Goal: Task Accomplishment & Management: Use online tool/utility

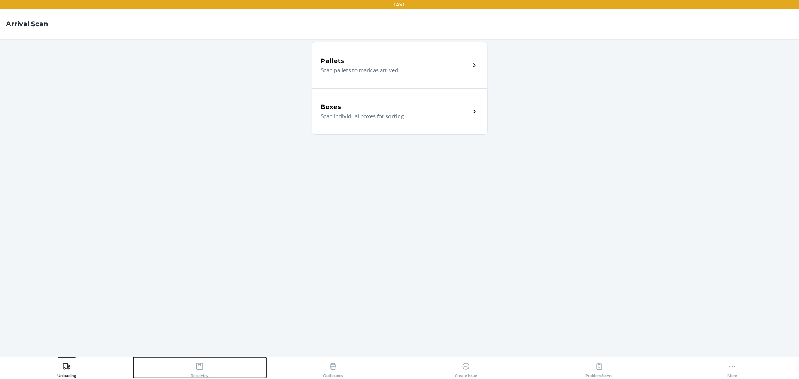
click at [214, 370] on button "Receiving" at bounding box center [199, 367] width 133 height 21
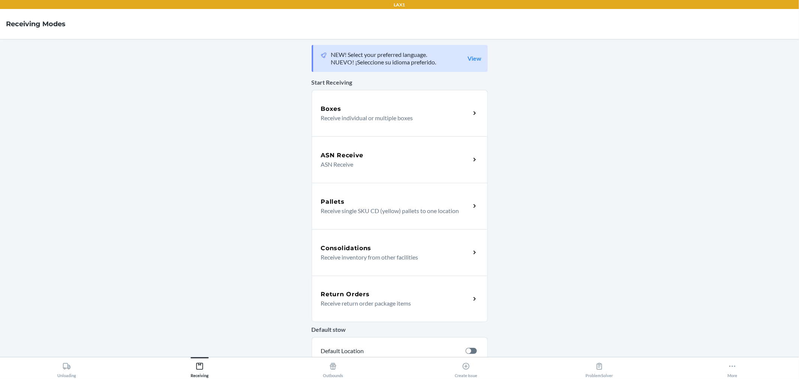
click at [361, 139] on div "ASN Receive ASN Receive" at bounding box center [400, 159] width 176 height 46
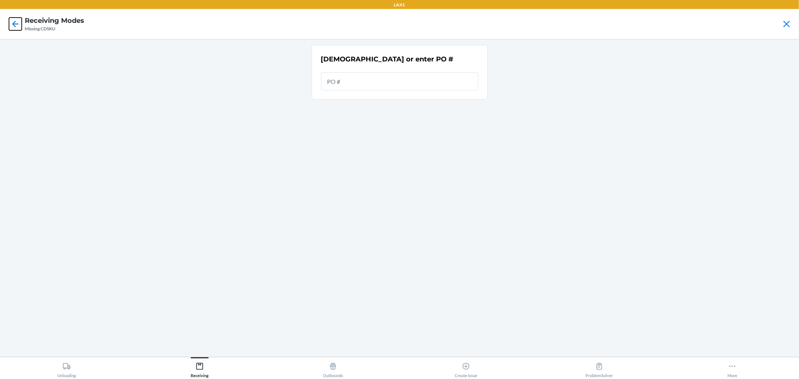
click at [12, 23] on icon at bounding box center [15, 24] width 13 height 13
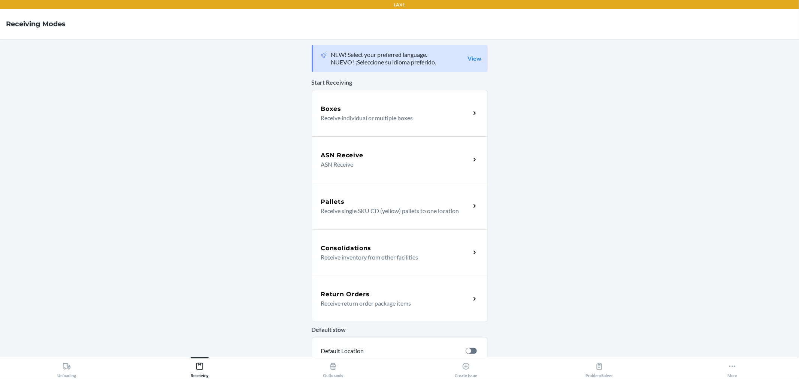
click at [348, 121] on p "Receive individual or multiple boxes" at bounding box center [392, 117] width 143 height 9
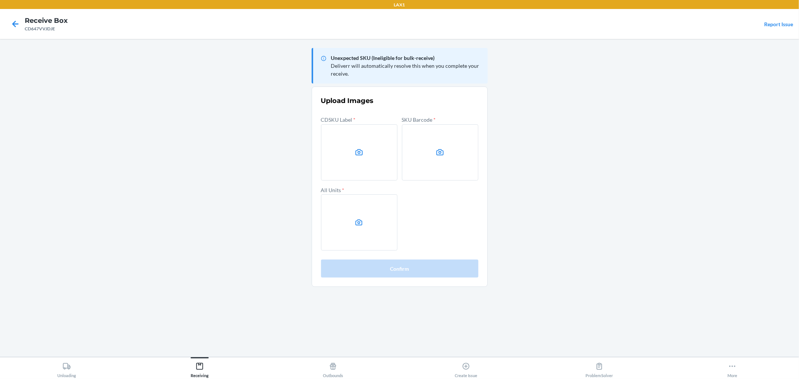
click at [369, 157] on label at bounding box center [359, 152] width 76 height 56
click at [0, 0] on input "file" at bounding box center [0, 0] width 0 height 0
click at [426, 163] on label at bounding box center [440, 152] width 76 height 56
click at [0, 0] on input "file" at bounding box center [0, 0] width 0 height 0
click at [387, 203] on label at bounding box center [359, 222] width 76 height 56
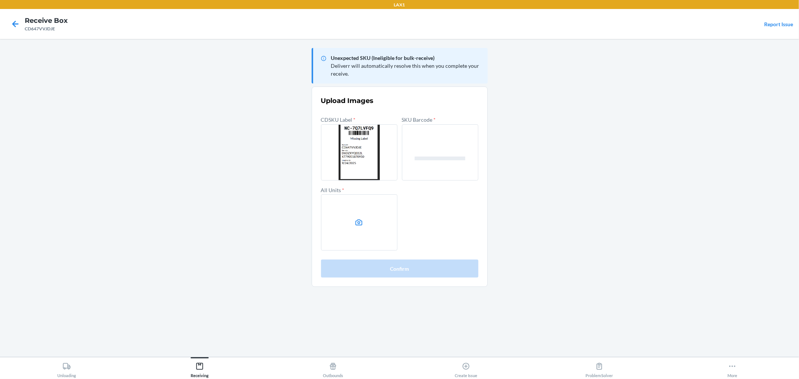
click at [0, 0] on input "file" at bounding box center [0, 0] width 0 height 0
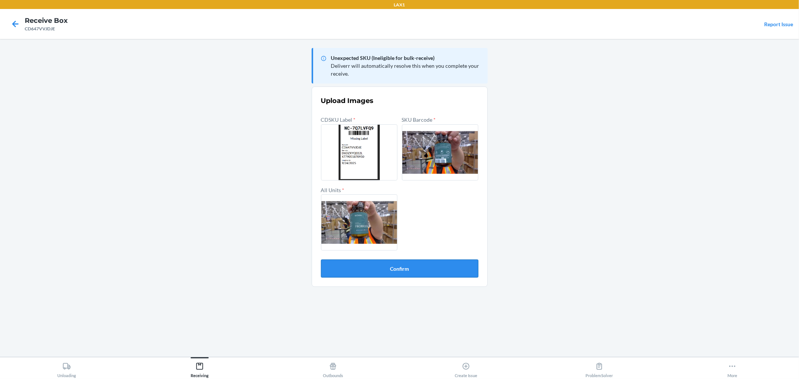
click at [387, 271] on button "Confirm" at bounding box center [399, 269] width 157 height 18
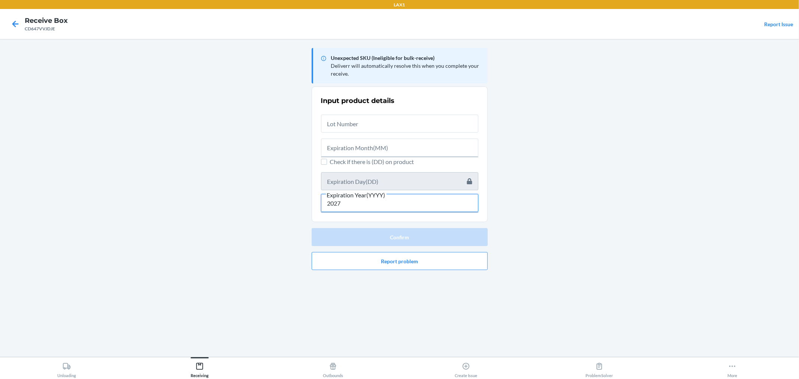
type input "2027"
click at [341, 147] on input "text" at bounding box center [399, 148] width 157 height 18
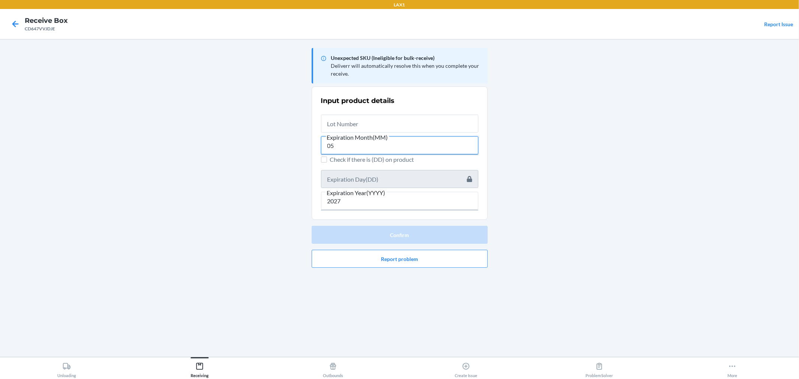
type input "05"
click at [343, 125] on input "text" at bounding box center [399, 124] width 157 height 18
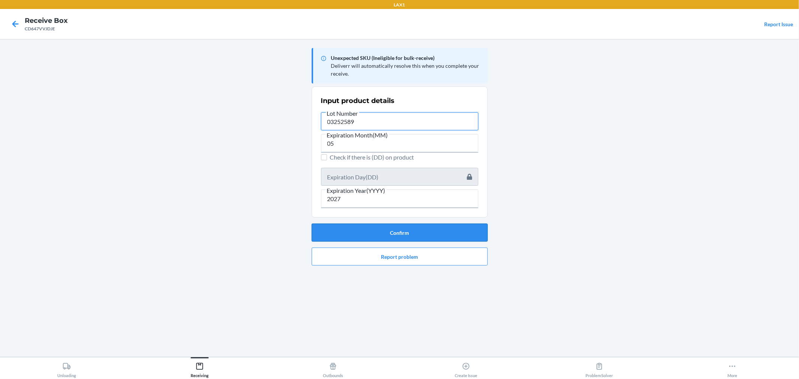
type input "03252589"
click at [430, 234] on button "Confirm" at bounding box center [400, 233] width 176 height 18
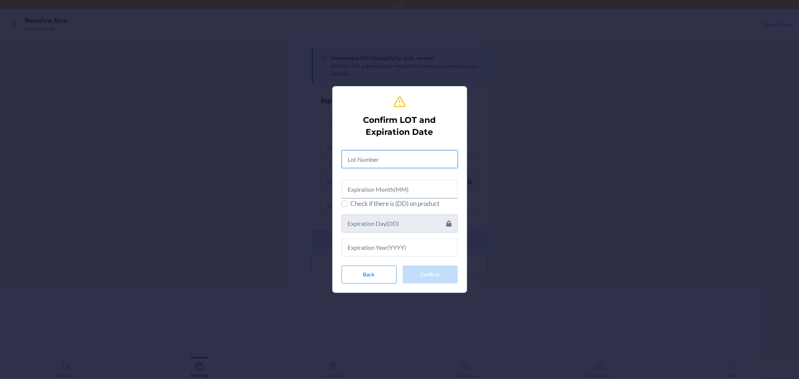
click at [381, 160] on input "text" at bounding box center [400, 159] width 116 height 18
type input "03252589"
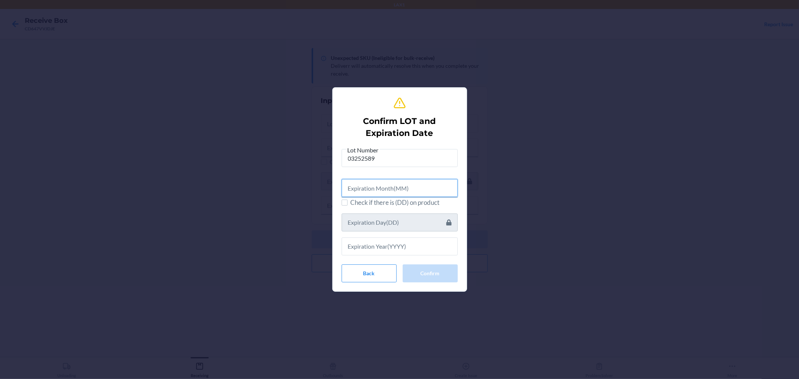
click at [377, 192] on input "text" at bounding box center [400, 188] width 116 height 18
type input "05"
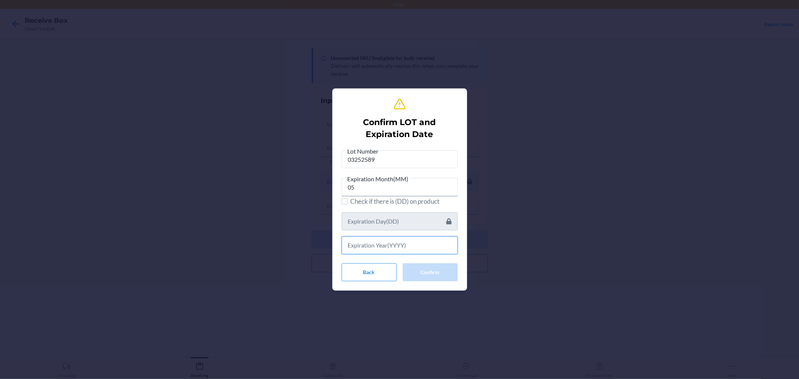
click at [363, 238] on input "text" at bounding box center [400, 245] width 116 height 18
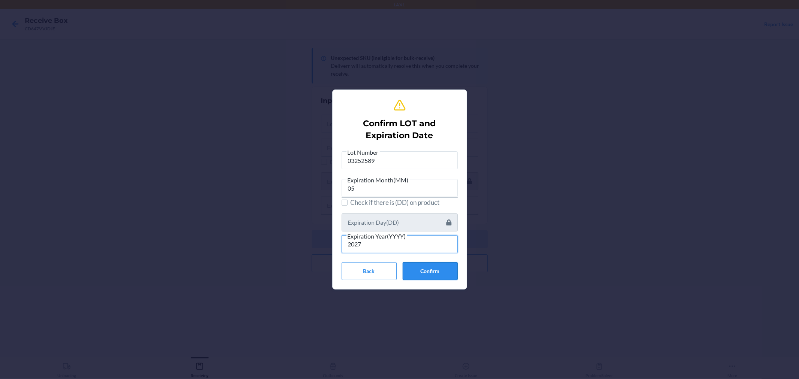
type input "2027"
click at [441, 266] on button "Confirm" at bounding box center [430, 271] width 55 height 18
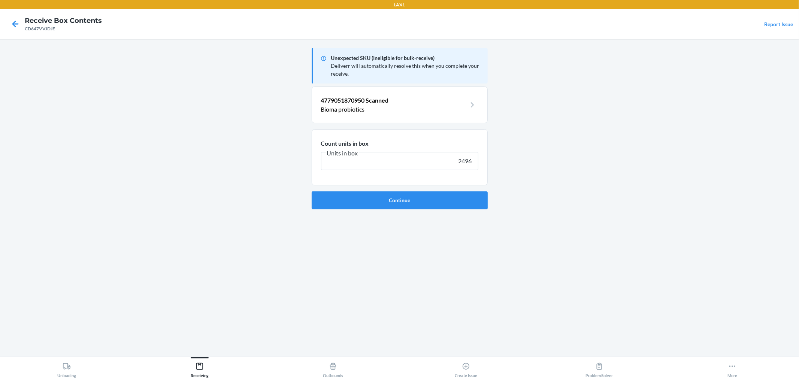
type input "2496"
click at [312, 191] on button "Continue" at bounding box center [400, 200] width 176 height 18
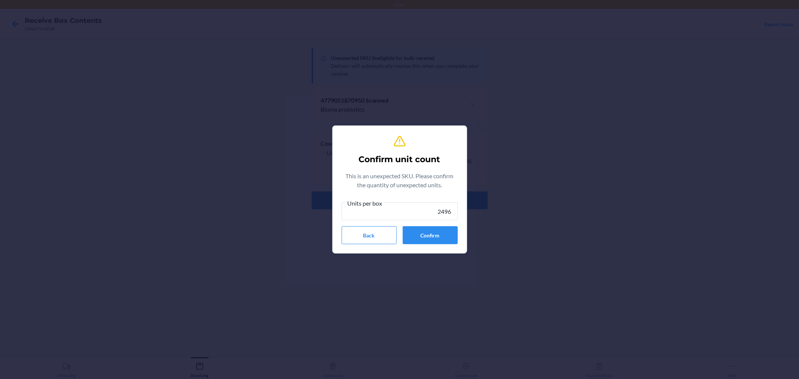
type input "2496"
click at [445, 244] on div "Confirm unit count This is an unexpected SKU. Please confirm the quantity of un…" at bounding box center [400, 189] width 116 height 115
click at [440, 237] on button "Confirm" at bounding box center [430, 235] width 55 height 18
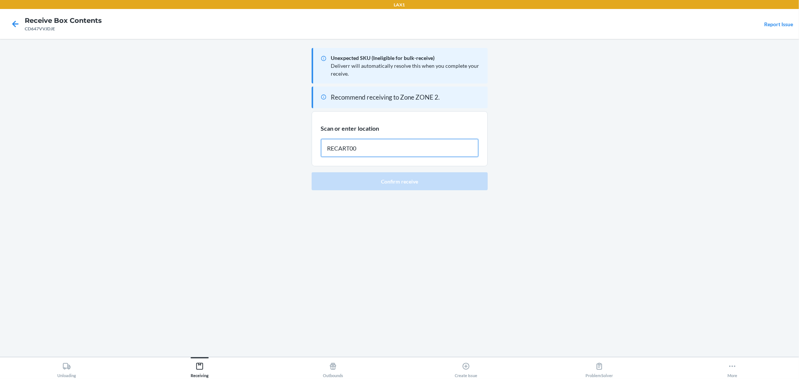
type input "RECART005"
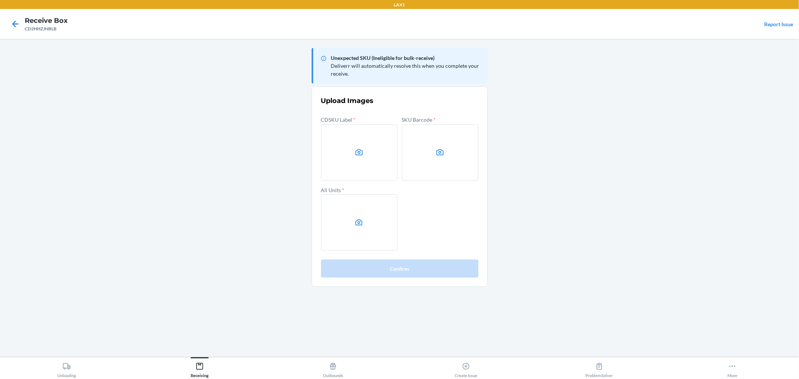
drag, startPoint x: 563, startPoint y: 201, endPoint x: 493, endPoint y: 204, distance: 69.7
click at [561, 204] on main "Unexpected SKU (Ineligible for bulk-receive) Deliverr will automatically resolv…" at bounding box center [399, 198] width 799 height 318
click at [353, 157] on label at bounding box center [359, 152] width 76 height 56
click at [0, 0] on input "file" at bounding box center [0, 0] width 0 height 0
click at [360, 152] on icon at bounding box center [359, 152] width 9 height 9
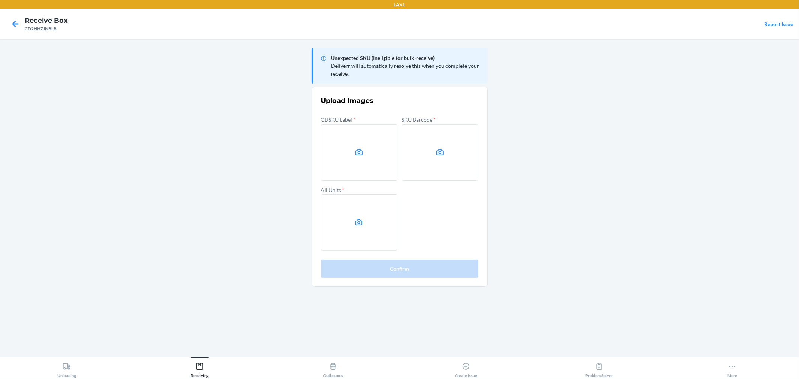
click at [0, 0] on input "file" at bounding box center [0, 0] width 0 height 0
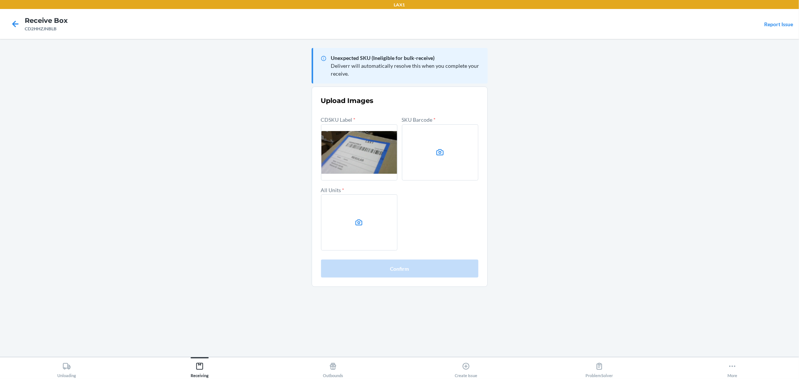
click at [448, 158] on label at bounding box center [440, 152] width 76 height 56
click at [0, 0] on input "file" at bounding box center [0, 0] width 0 height 0
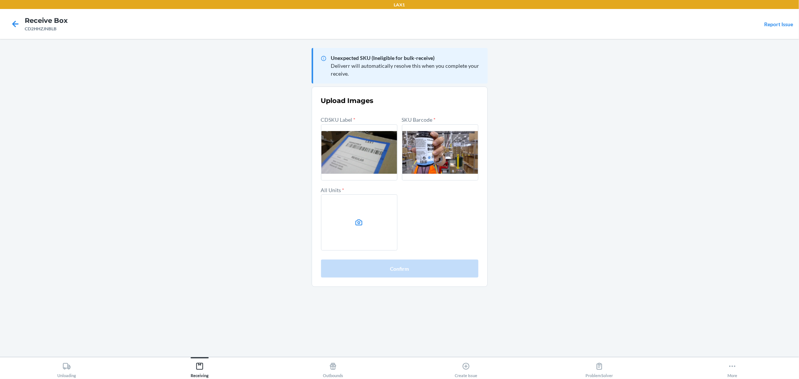
click at [364, 221] on label at bounding box center [359, 222] width 76 height 56
click at [0, 0] on input "file" at bounding box center [0, 0] width 0 height 0
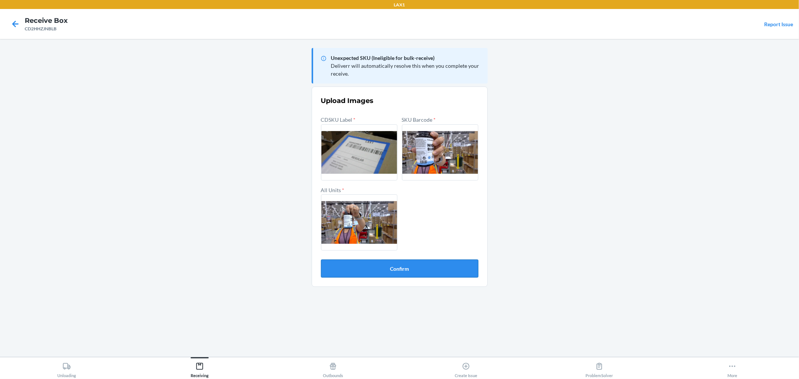
click at [392, 264] on button "Confirm" at bounding box center [399, 269] width 157 height 18
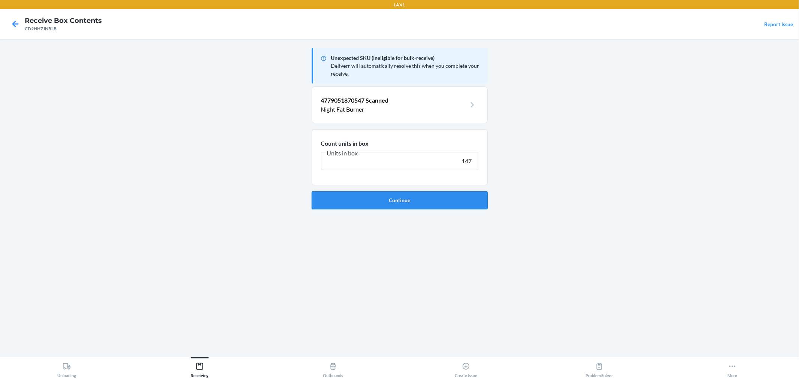
type input "147"
click at [384, 201] on button "Continue" at bounding box center [400, 200] width 176 height 18
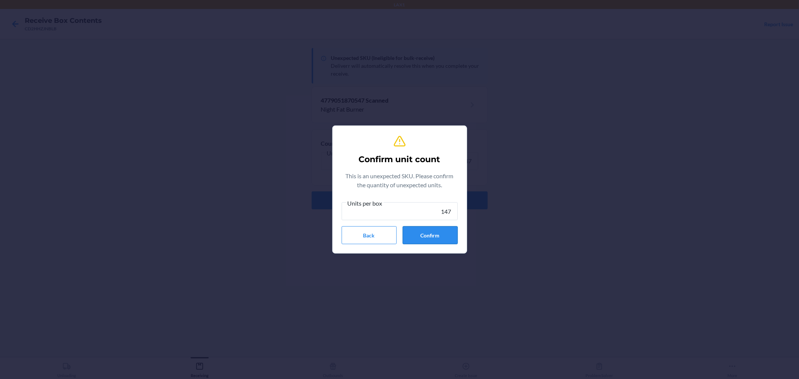
type input "147"
click at [423, 230] on button "Confirm" at bounding box center [430, 235] width 55 height 18
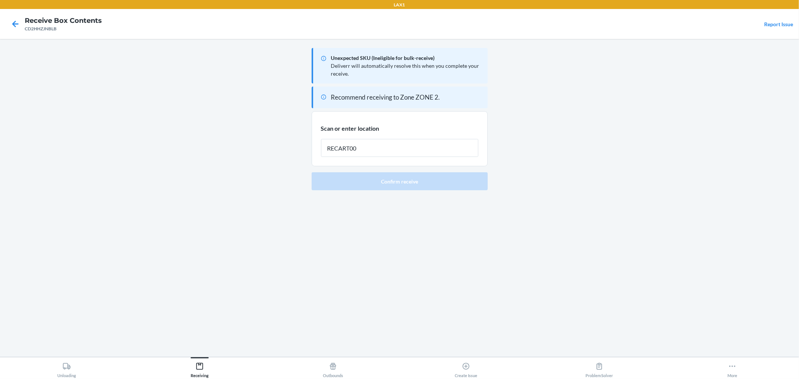
type input "RECART002"
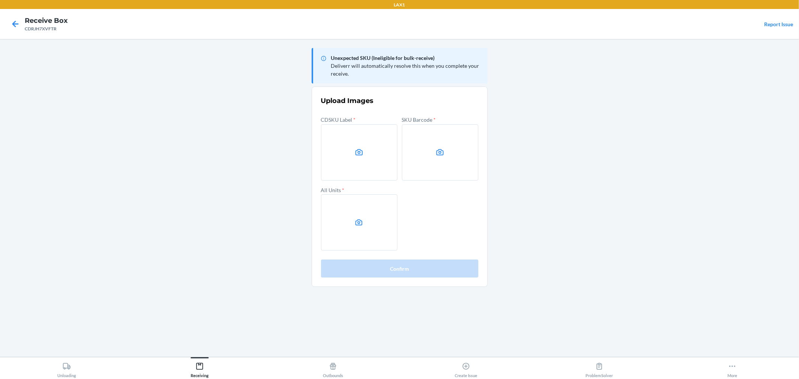
click at [25, 75] on main "Unexpected SKU (Ineligible for bulk-receive) Deliverr will automatically resolv…" at bounding box center [399, 198] width 799 height 318
click at [14, 22] on icon at bounding box center [15, 24] width 6 height 6
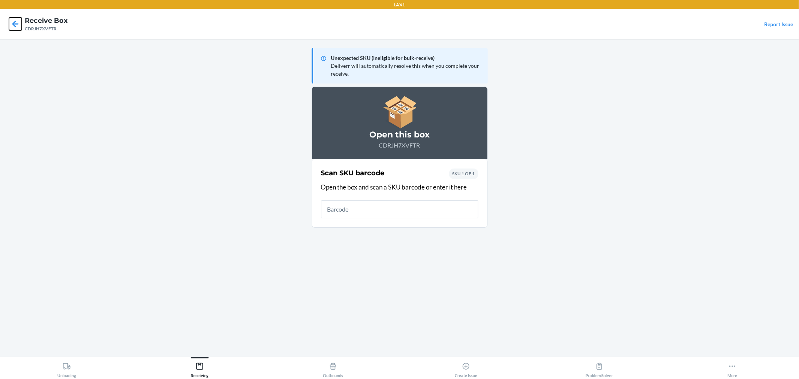
click at [13, 22] on icon at bounding box center [15, 24] width 13 height 13
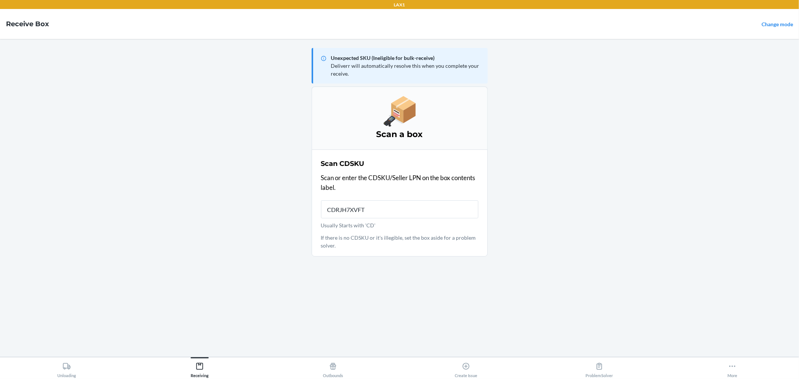
type input "CDRJH7XVFTR"
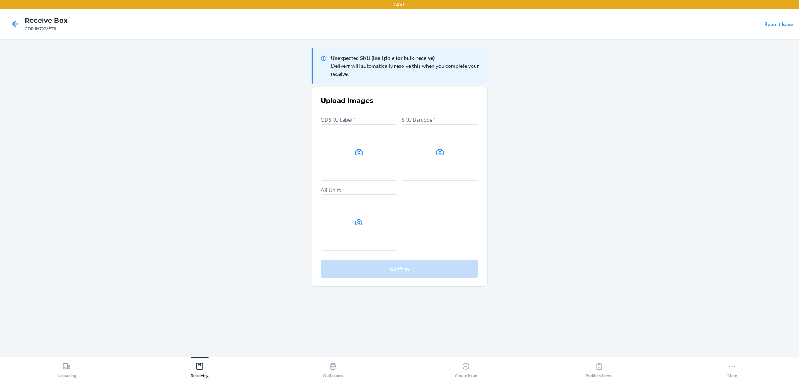
click at [578, 185] on main "Unexpected SKU (Ineligible for bulk-receive) Deliverr will automatically resolv…" at bounding box center [399, 198] width 799 height 318
click at [351, 160] on label at bounding box center [359, 152] width 76 height 56
click at [0, 0] on input "file" at bounding box center [0, 0] width 0 height 0
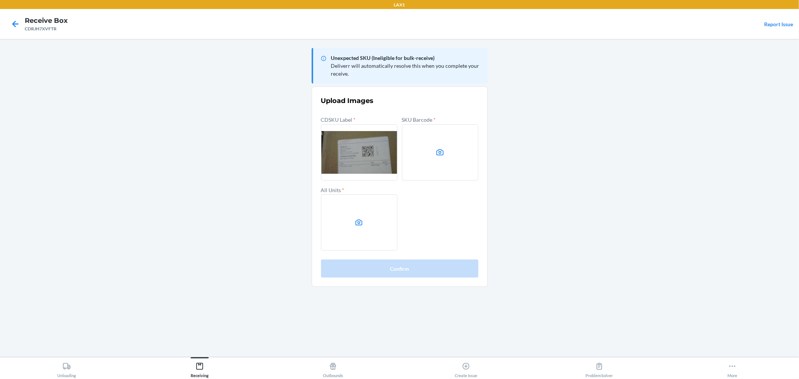
click at [436, 148] on icon at bounding box center [440, 152] width 9 height 9
click at [0, 0] on input "file" at bounding box center [0, 0] width 0 height 0
click at [359, 221] on icon at bounding box center [359, 222] width 9 height 9
click at [0, 0] on input "file" at bounding box center [0, 0] width 0 height 0
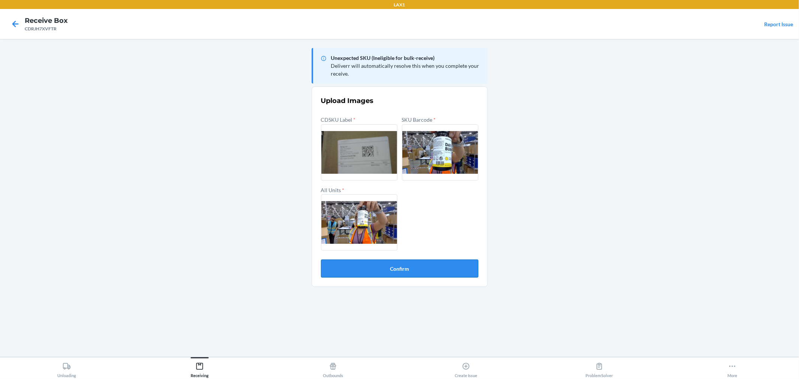
click at [397, 266] on button "Confirm" at bounding box center [399, 269] width 157 height 18
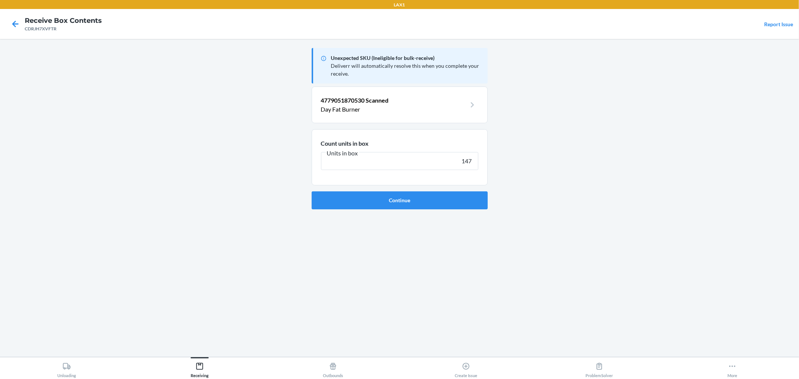
type input "147"
click at [312, 191] on button "Continue" at bounding box center [400, 200] width 176 height 18
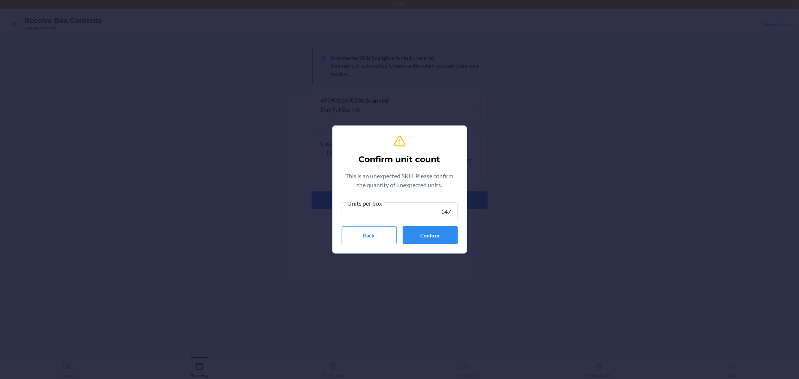
type input "147"
drag, startPoint x: 720, startPoint y: 154, endPoint x: 511, endPoint y: 56, distance: 230.5
click at [507, 52] on div "Confirm unit count This is an unexpected SKU. Please confirm the quantity of un…" at bounding box center [399, 189] width 799 height 379
click at [424, 241] on button "Confirm" at bounding box center [430, 235] width 55 height 18
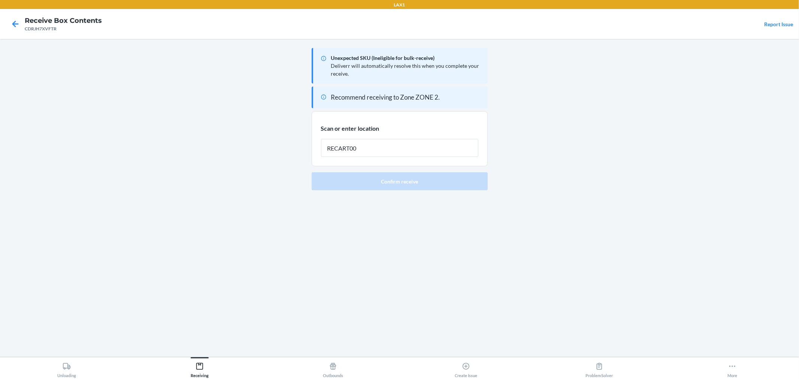
type input "RECART002"
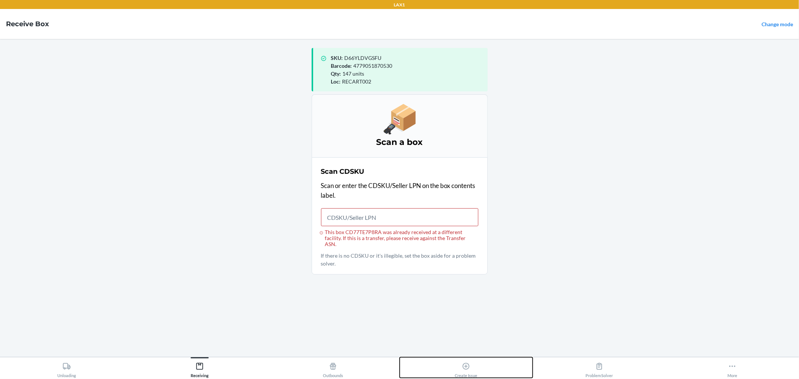
click at [464, 365] on icon at bounding box center [466, 366] width 8 height 8
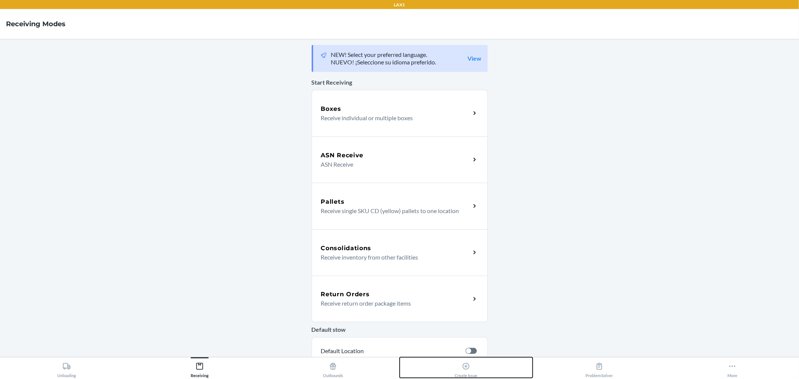
click at [466, 366] on icon at bounding box center [465, 366] width 7 height 7
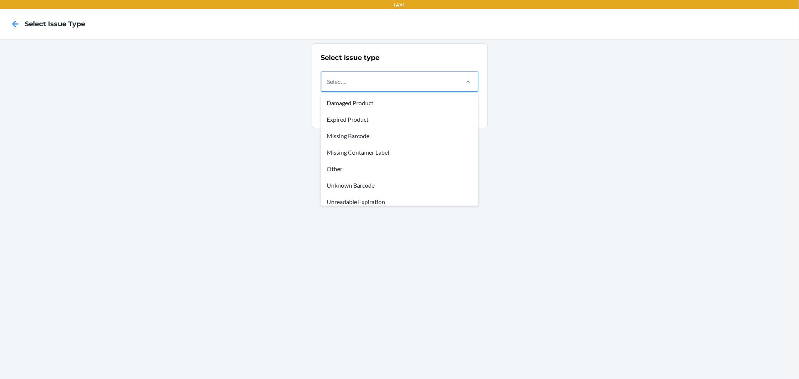
click at [385, 89] on div "Select..." at bounding box center [389, 81] width 137 height 19
click at [328, 86] on input "option Damaged Product focused, 1 of 8. 8 results available. Use Up and Down to…" at bounding box center [327, 81] width 1 height 9
click at [375, 158] on div "Missing Container Label" at bounding box center [399, 152] width 154 height 16
click at [328, 86] on input "option Missing Container Label focused, 4 of 8. 8 results available. Use Up and…" at bounding box center [327, 81] width 1 height 9
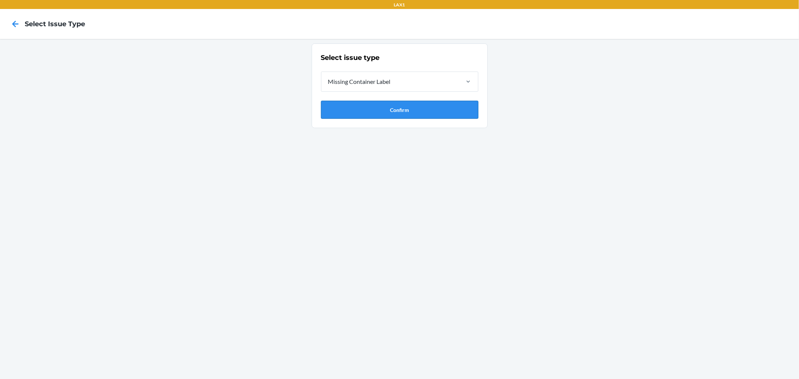
click at [367, 107] on button "Confirm" at bounding box center [399, 110] width 157 height 18
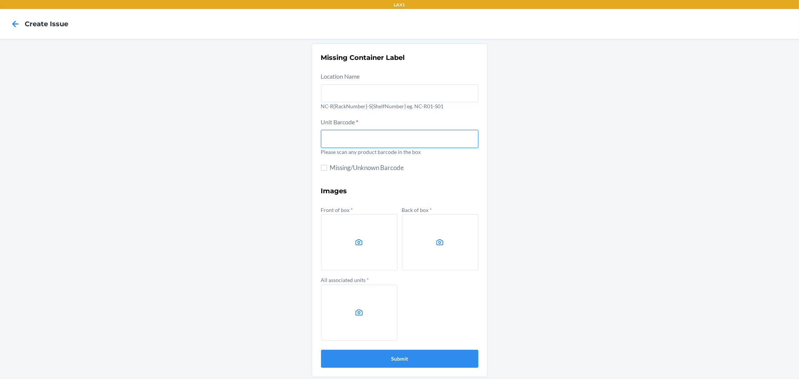
click at [360, 138] on input "text" at bounding box center [399, 139] width 157 height 18
type input "4779051870950"
click at [321, 350] on button "Submit" at bounding box center [399, 359] width 157 height 18
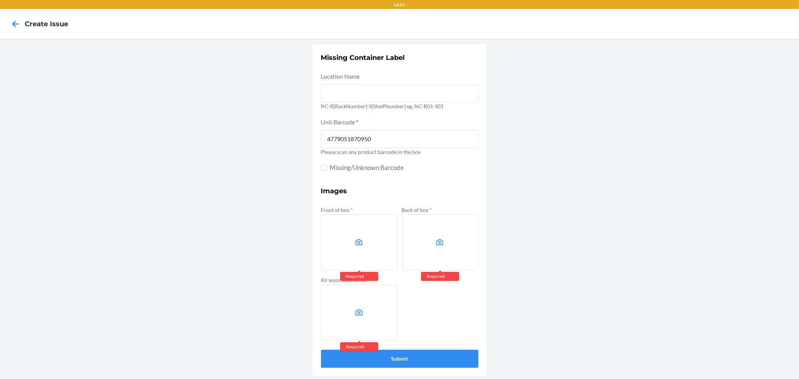
click at [352, 251] on label at bounding box center [359, 242] width 76 height 56
click at [0, 0] on input "file" at bounding box center [0, 0] width 0 height 0
click at [607, 189] on div "Missing Container Label Location Name NC-R{RackNumber}-S{ShelfNumber} eg. NC-R0…" at bounding box center [399, 210] width 799 height 343
click at [377, 231] on label at bounding box center [359, 242] width 76 height 56
click at [0, 0] on input "file" at bounding box center [0, 0] width 0 height 0
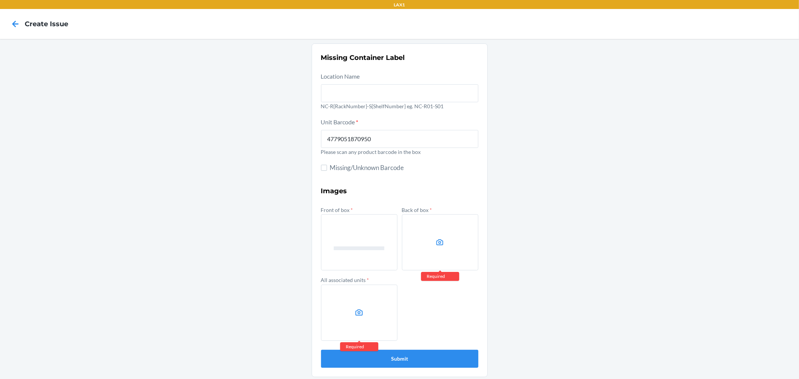
click at [430, 250] on label at bounding box center [440, 242] width 76 height 56
click at [0, 0] on input "file" at bounding box center [0, 0] width 0 height 0
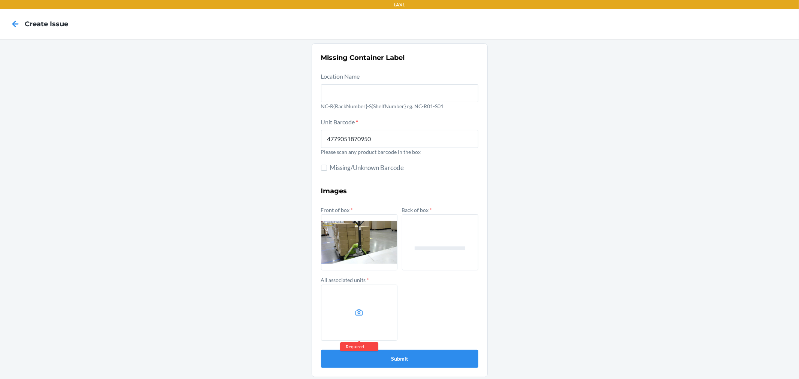
click at [384, 309] on label at bounding box center [359, 313] width 76 height 56
click at [0, 0] on input "file" at bounding box center [0, 0] width 0 height 0
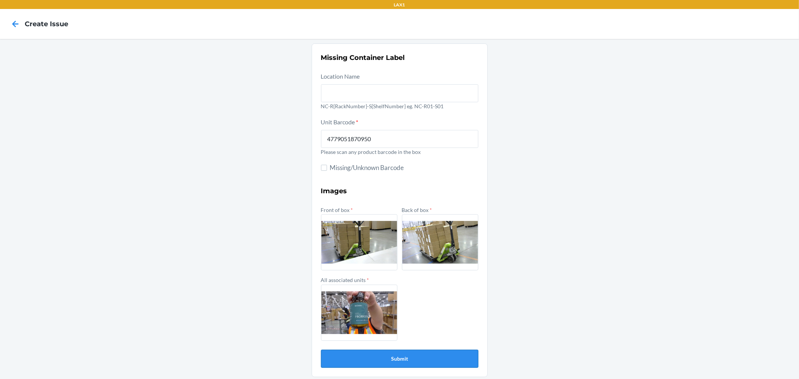
click at [444, 360] on button "Submit" at bounding box center [399, 359] width 157 height 18
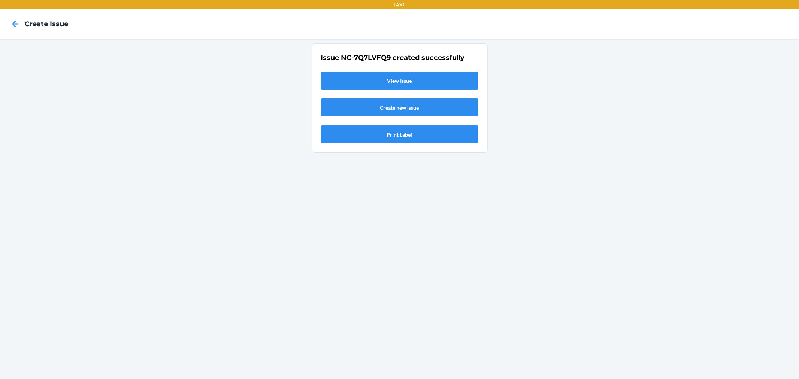
click at [416, 87] on link "View Issue" at bounding box center [399, 81] width 157 height 18
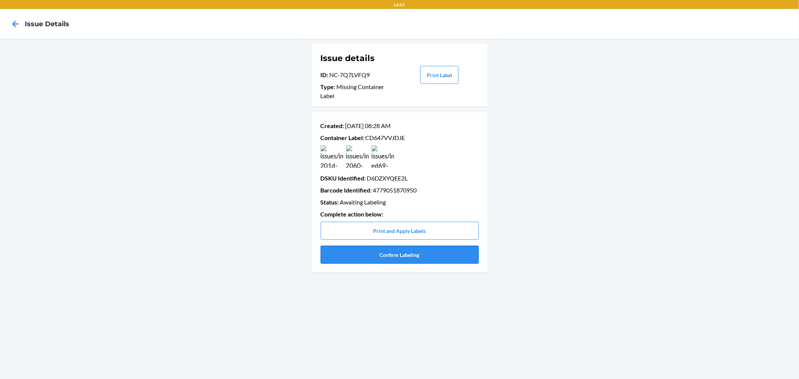
click at [412, 256] on button "Confirm Labeling" at bounding box center [400, 255] width 158 height 18
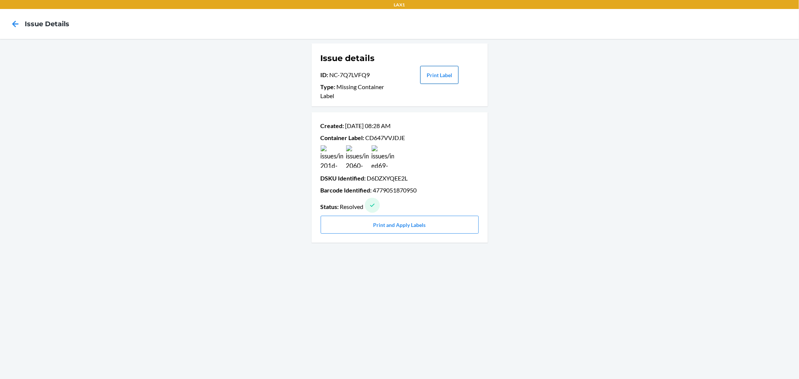
click at [435, 74] on button "Print Label" at bounding box center [439, 75] width 38 height 18
click at [16, 23] on icon at bounding box center [15, 24] width 13 height 13
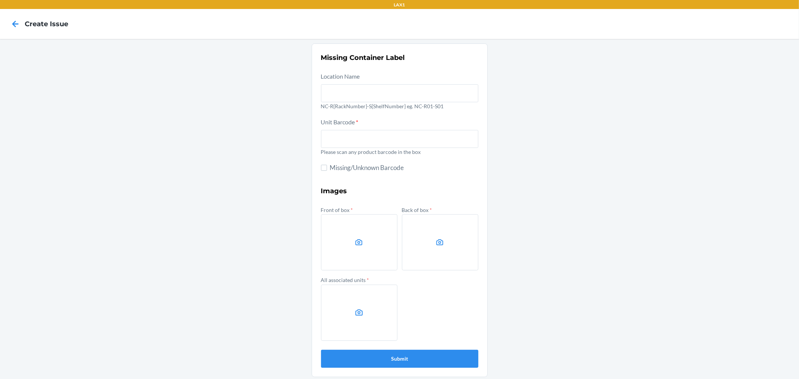
click at [369, 148] on p "Please scan any product barcode in the box" at bounding box center [399, 152] width 157 height 8
click at [379, 133] on input "text" at bounding box center [399, 139] width 157 height 18
type input "850057620054"
click at [321, 350] on button "Submit" at bounding box center [399, 359] width 157 height 18
click at [340, 251] on label at bounding box center [359, 242] width 76 height 56
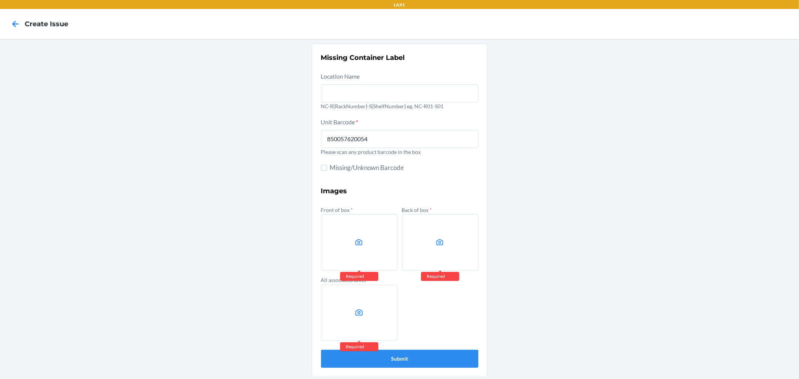
click at [0, 0] on input "file" at bounding box center [0, 0] width 0 height 0
click at [444, 269] on icon at bounding box center [440, 270] width 38 height 3
click at [443, 261] on label at bounding box center [440, 242] width 76 height 56
click at [0, 0] on input "file" at bounding box center [0, 0] width 0 height 0
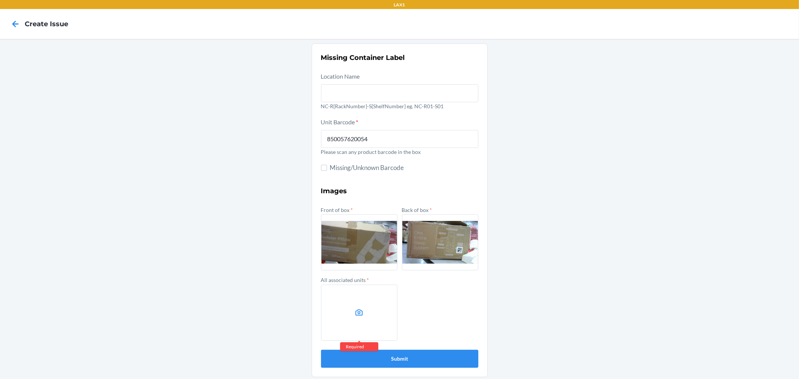
click at [351, 298] on label at bounding box center [359, 313] width 76 height 56
click at [0, 0] on input "file" at bounding box center [0, 0] width 0 height 0
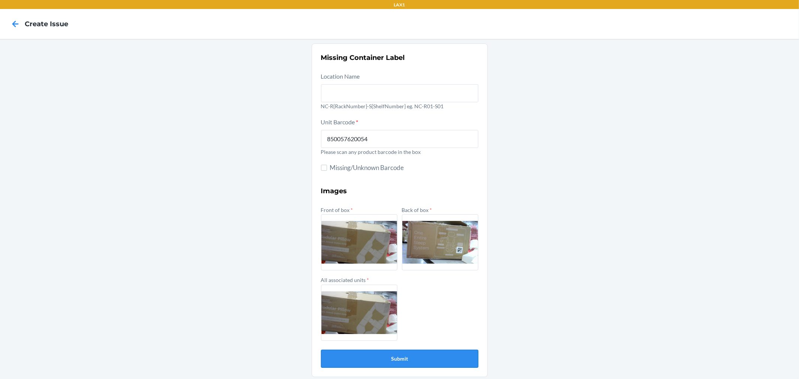
click at [433, 357] on button "Submit" at bounding box center [399, 359] width 157 height 18
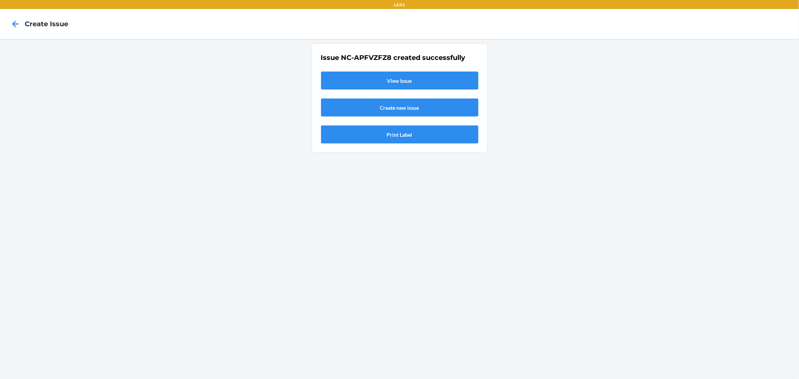
click at [413, 78] on link "View Issue" at bounding box center [399, 81] width 157 height 18
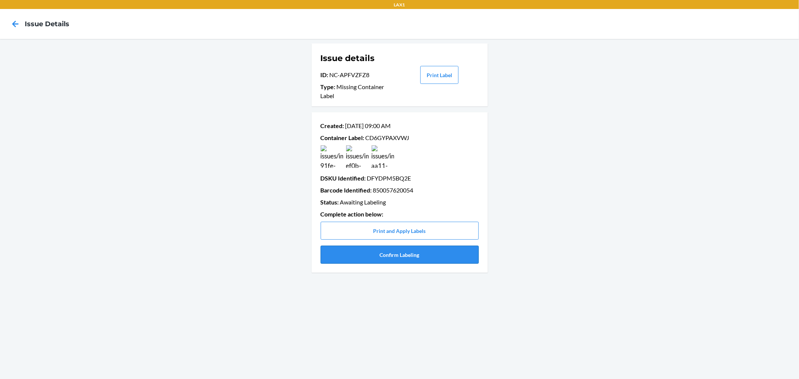
click at [406, 252] on button "Confirm Labeling" at bounding box center [400, 255] width 158 height 18
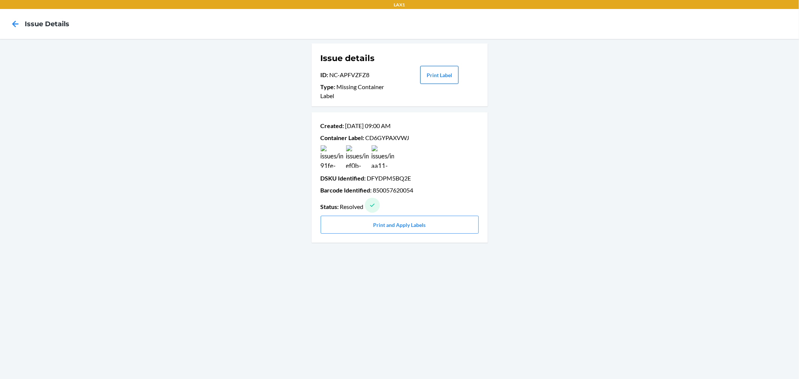
click at [433, 70] on button "Print Label" at bounding box center [439, 75] width 38 height 18
click at [16, 23] on icon at bounding box center [15, 24] width 13 height 13
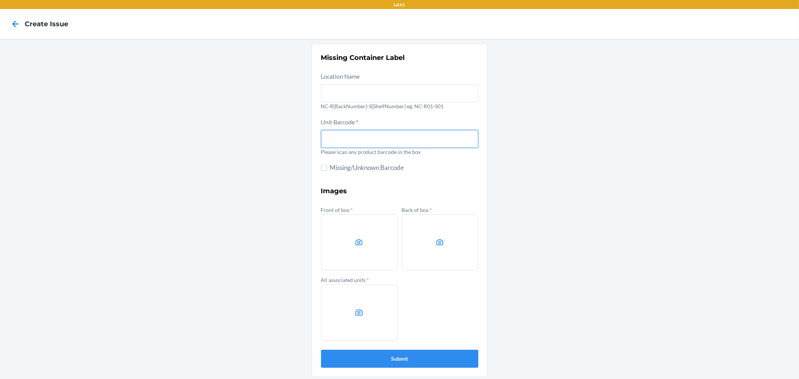
click at [364, 130] on input "text" at bounding box center [399, 139] width 157 height 18
type input "DWH47AYBUQV"
click at [321, 350] on button "Submit" at bounding box center [399, 359] width 157 height 18
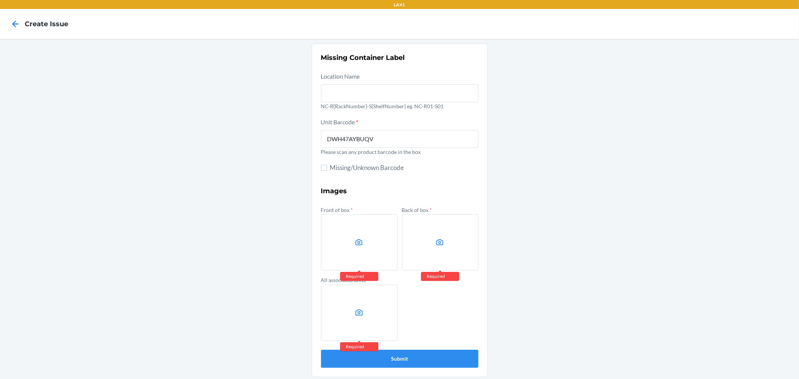
click at [351, 242] on label at bounding box center [359, 242] width 76 height 56
click at [0, 0] on input "file" at bounding box center [0, 0] width 0 height 0
click at [755, 205] on div "Missing Container Label Location Name NC-R{RackNumber}-S{ShelfNumber} eg. NC-R0…" at bounding box center [399, 210] width 799 height 343
click at [355, 245] on icon at bounding box center [359, 242] width 9 height 9
click at [0, 0] on input "file" at bounding box center [0, 0] width 0 height 0
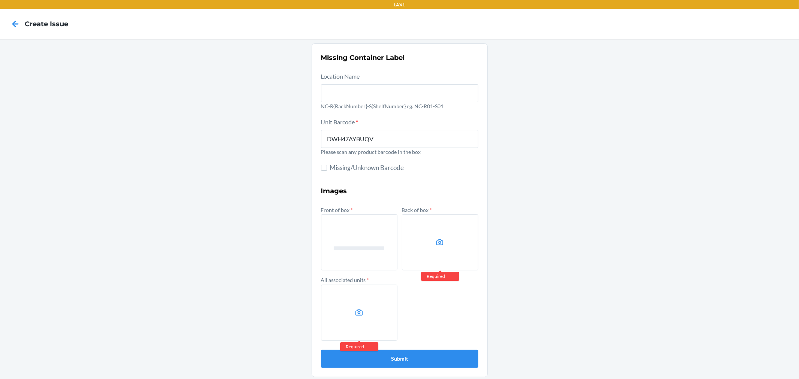
click at [422, 260] on label at bounding box center [440, 242] width 76 height 56
click at [0, 0] on input "file" at bounding box center [0, 0] width 0 height 0
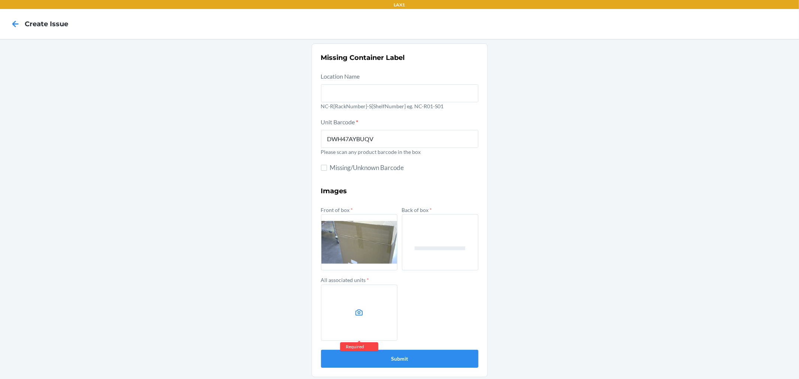
click at [358, 309] on icon at bounding box center [359, 312] width 9 height 9
click at [0, 0] on input "file" at bounding box center [0, 0] width 0 height 0
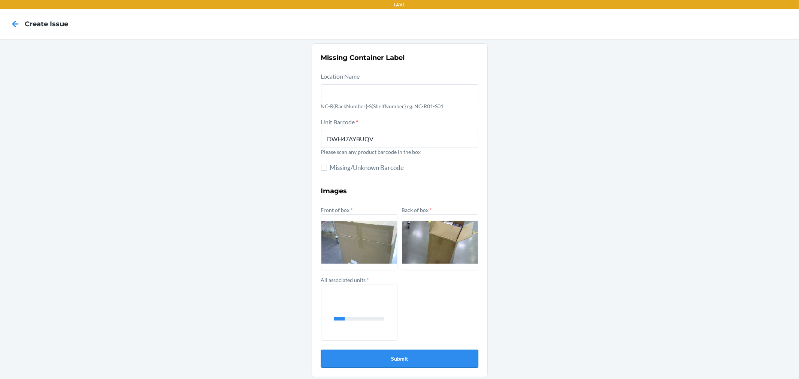
click at [435, 361] on button "Submit" at bounding box center [399, 359] width 157 height 18
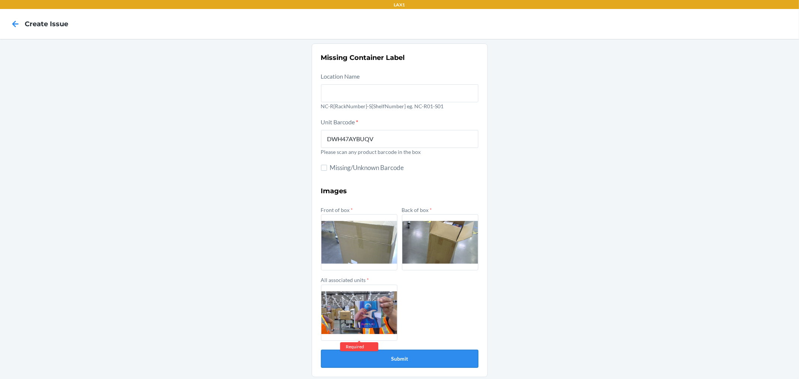
click at [436, 361] on button "Submit" at bounding box center [399, 359] width 157 height 18
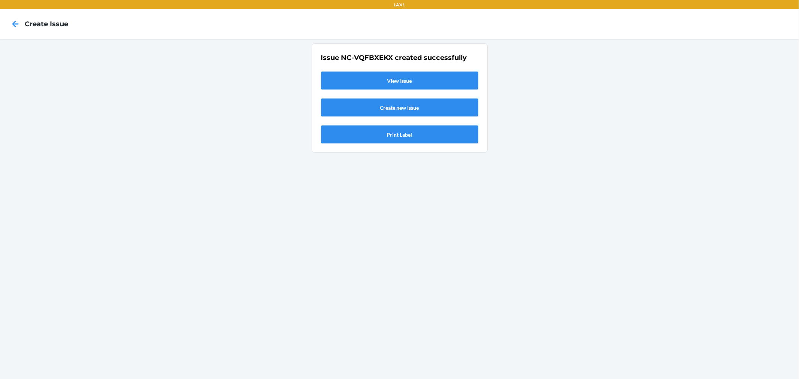
click at [413, 78] on link "View Issue" at bounding box center [399, 81] width 157 height 18
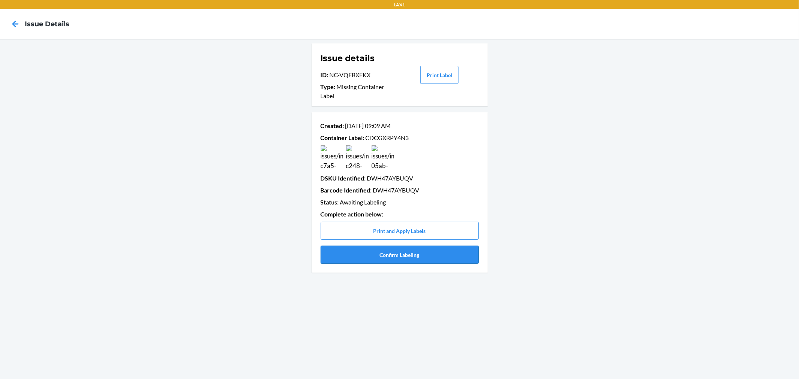
click at [432, 254] on button "Confirm Labeling" at bounding box center [400, 255] width 158 height 18
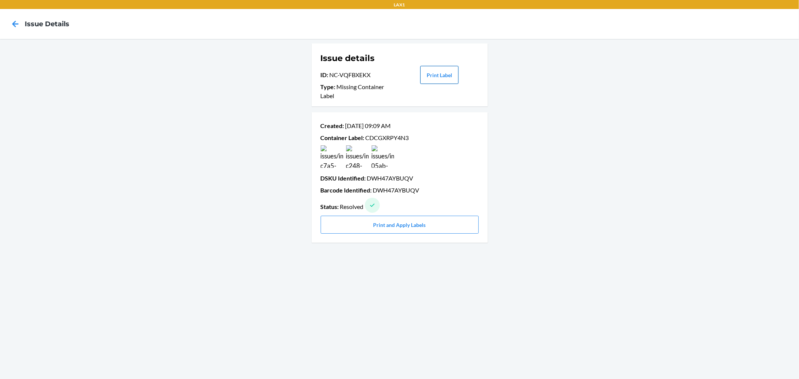
click at [450, 77] on button "Print Label" at bounding box center [439, 75] width 38 height 18
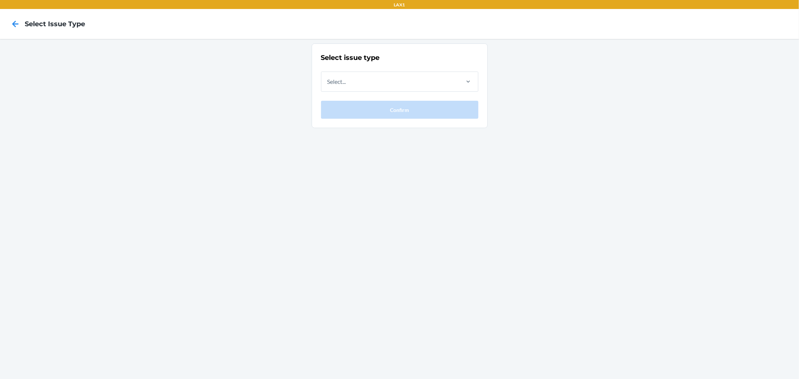
click at [15, 31] on div at bounding box center [15, 24] width 19 height 19
click at [14, 23] on icon at bounding box center [15, 24] width 6 height 6
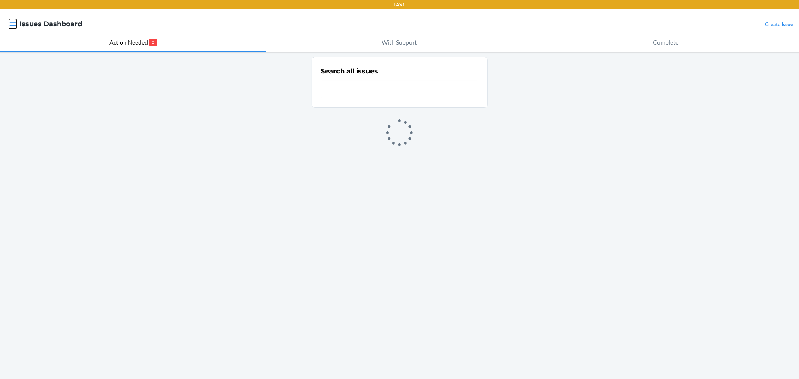
click at [16, 27] on icon "button" at bounding box center [12, 23] width 7 height 7
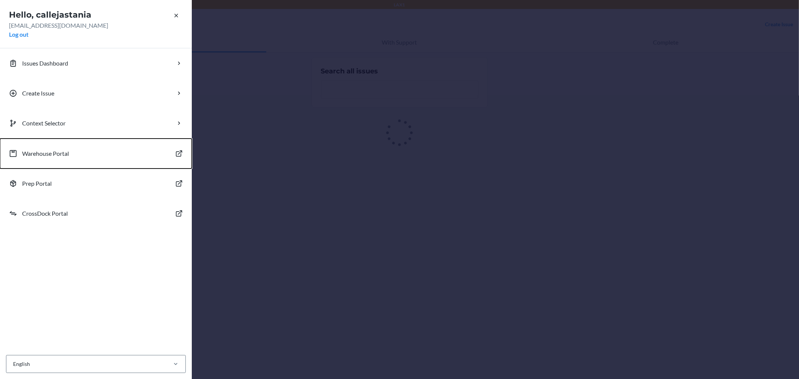
click at [63, 152] on p "Warehouse Portal" at bounding box center [45, 153] width 47 height 9
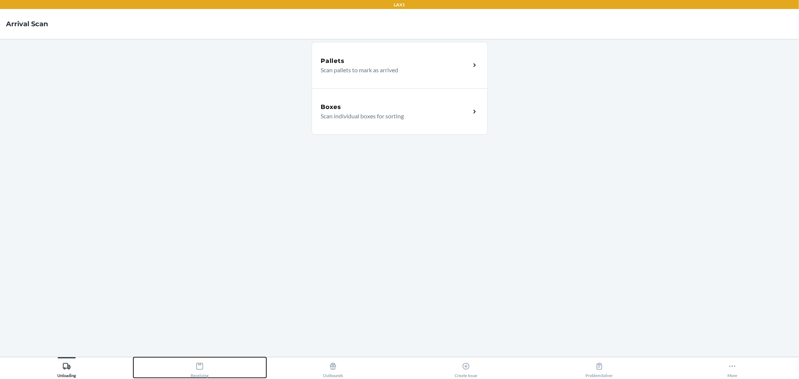
click at [219, 376] on button "Receiving" at bounding box center [199, 367] width 133 height 21
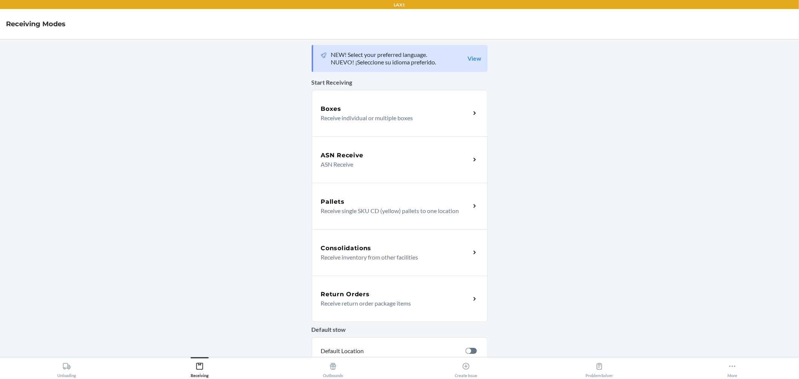
click at [348, 103] on div "Boxes Receive individual or multiple boxes" at bounding box center [400, 113] width 176 height 46
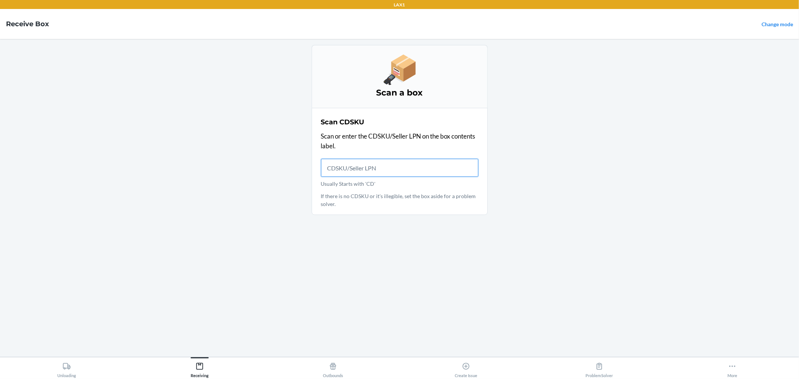
click at [356, 167] on input "Usually Starts with 'CD'" at bounding box center [399, 168] width 157 height 18
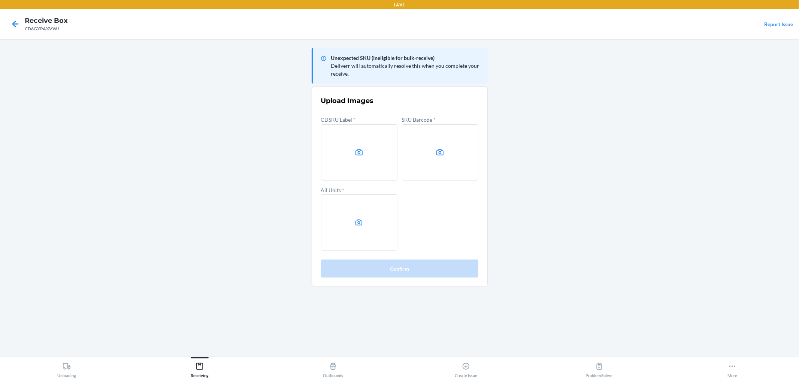
click at [362, 154] on icon at bounding box center [358, 152] width 7 height 6
click at [0, 0] on input "file" at bounding box center [0, 0] width 0 height 0
click at [442, 160] on label at bounding box center [440, 152] width 76 height 56
click at [0, 0] on input "file" at bounding box center [0, 0] width 0 height 0
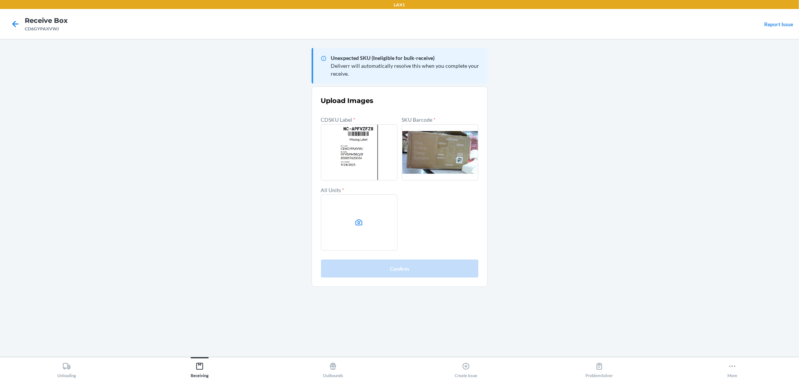
click at [349, 211] on label at bounding box center [359, 222] width 76 height 56
click at [0, 0] on input "file" at bounding box center [0, 0] width 0 height 0
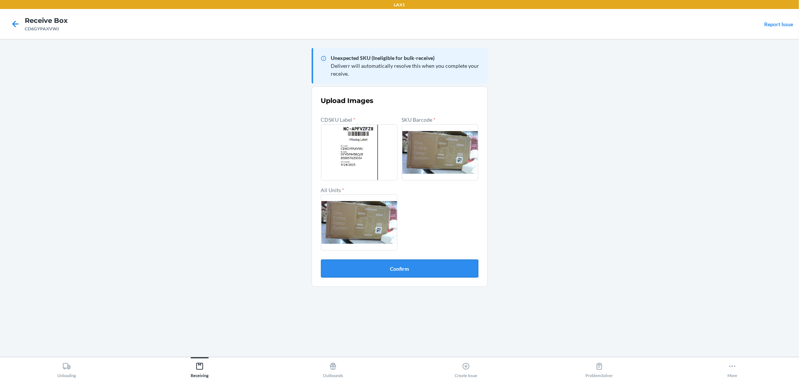
click at [407, 267] on button "Confirm" at bounding box center [399, 269] width 157 height 18
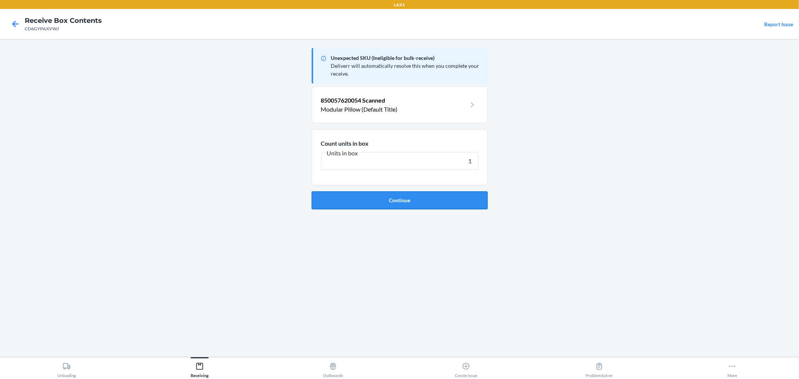
type input "1"
click at [342, 196] on button "Continue" at bounding box center [400, 200] width 176 height 18
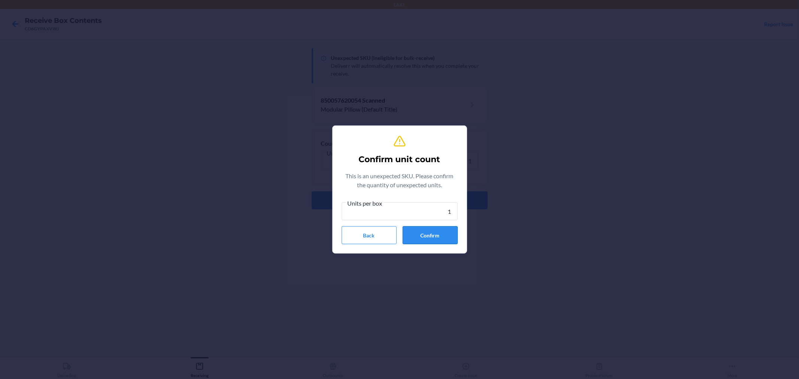
type input "1"
click at [422, 235] on button "Confirm" at bounding box center [430, 235] width 55 height 18
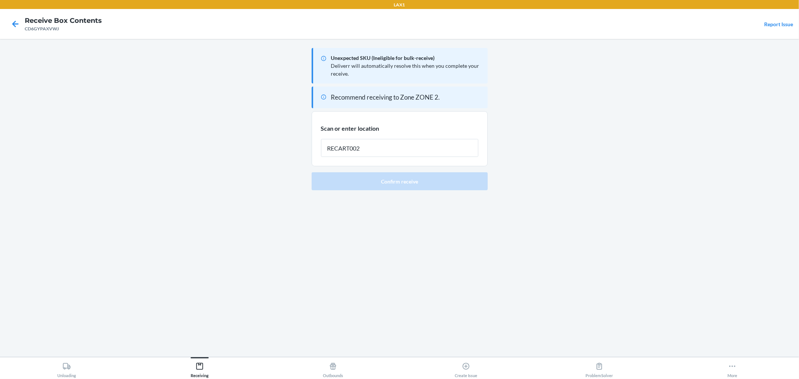
type input "RECART002"
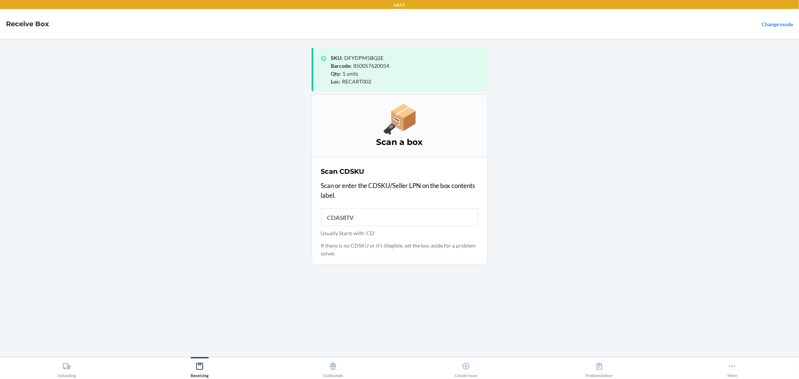
type input "CDAS8TV9"
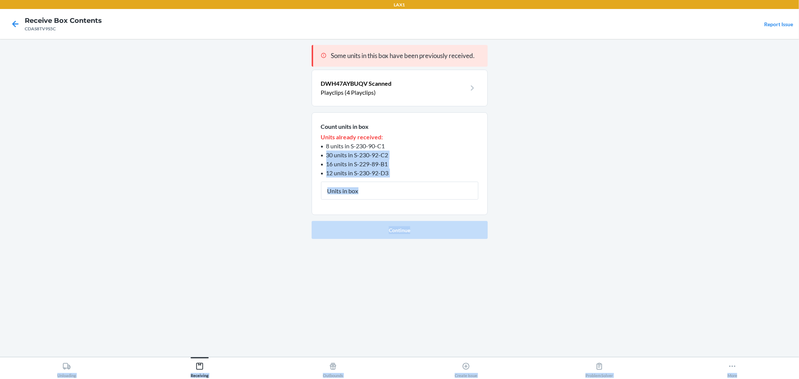
drag, startPoint x: 661, startPoint y: 148, endPoint x: 798, endPoint y: 398, distance: 285.8
click at [798, 379] on html "LAX1 Receive Box Contents CDAS8TV9S5C Report Issue Some units in this box have …" at bounding box center [399, 189] width 799 height 379
click at [398, 196] on input "text" at bounding box center [399, 191] width 157 height 18
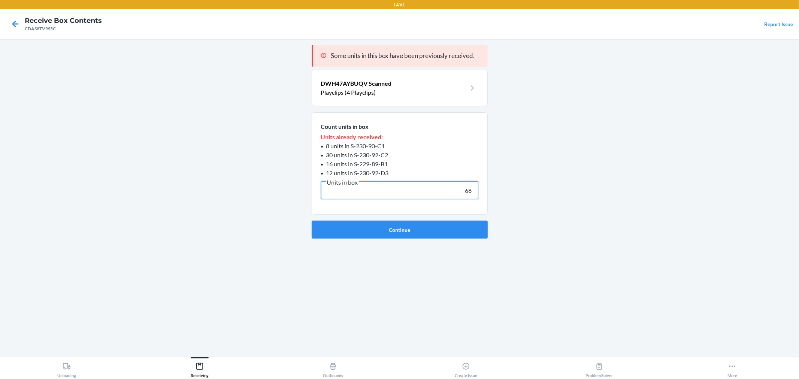
type input "68"
click at [312, 221] on button "Continue" at bounding box center [400, 230] width 176 height 18
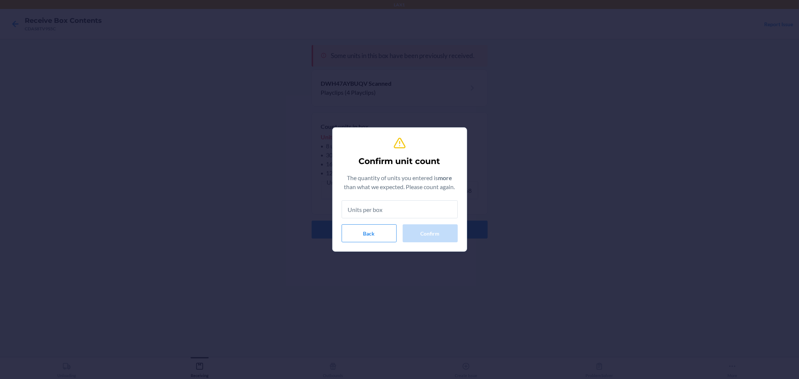
drag, startPoint x: 336, startPoint y: 205, endPoint x: 335, endPoint y: 211, distance: 6.0
click at [335, 211] on section "Confirm unit count The quantity of units you entered is more than what we expec…" at bounding box center [399, 189] width 135 height 124
click at [349, 234] on button "Back" at bounding box center [369, 233] width 55 height 18
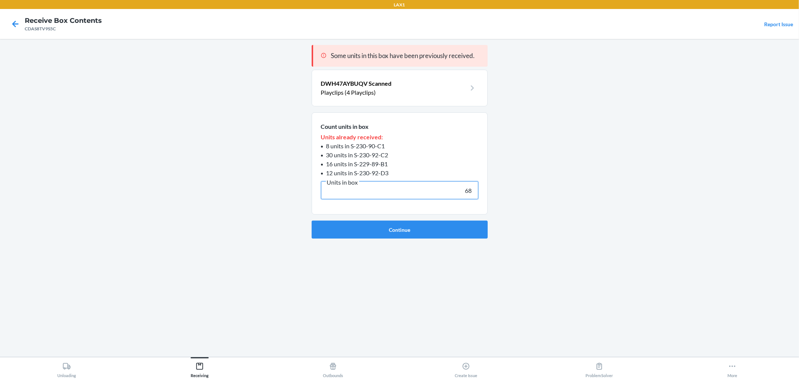
drag, startPoint x: 467, startPoint y: 192, endPoint x: 534, endPoint y: 196, distance: 67.5
click at [534, 196] on main "Some units in this box have been previously received. DWH47AYBUQV Scanned Playc…" at bounding box center [399, 198] width 799 height 318
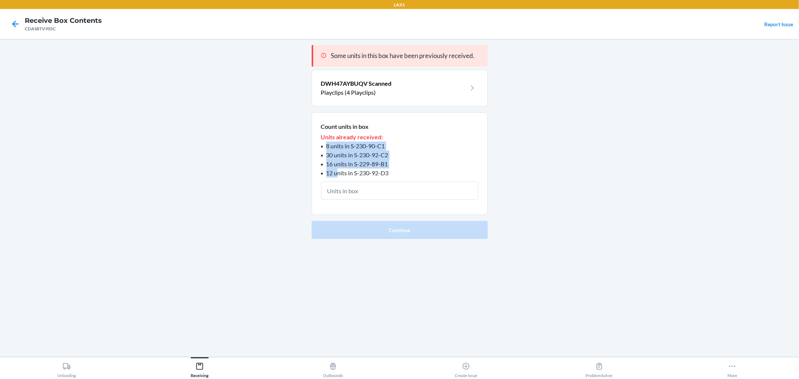
drag, startPoint x: 336, startPoint y: 172, endPoint x: 325, endPoint y: 150, distance: 24.3
click at [325, 150] on ul "8 units in S-230-90-C1 30 units in S-230-92-C2 16 units in S-229-89-B1 12 units…" at bounding box center [399, 160] width 157 height 36
click at [504, 110] on main "Some units in this box have been previously received. DWH47AYBUQV Scanned Playc…" at bounding box center [399, 198] width 799 height 318
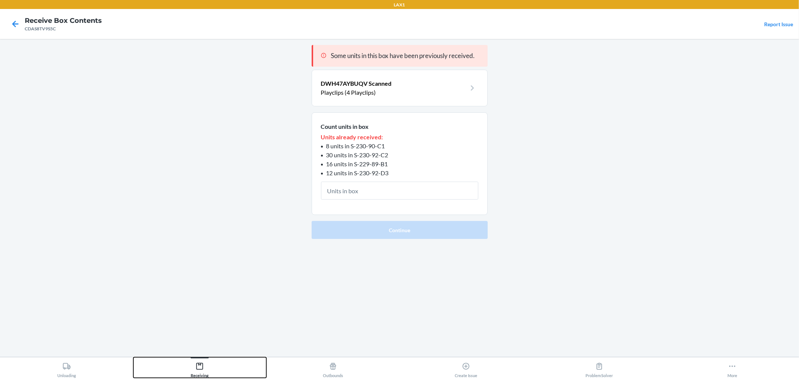
click at [199, 366] on icon at bounding box center [199, 366] width 8 height 8
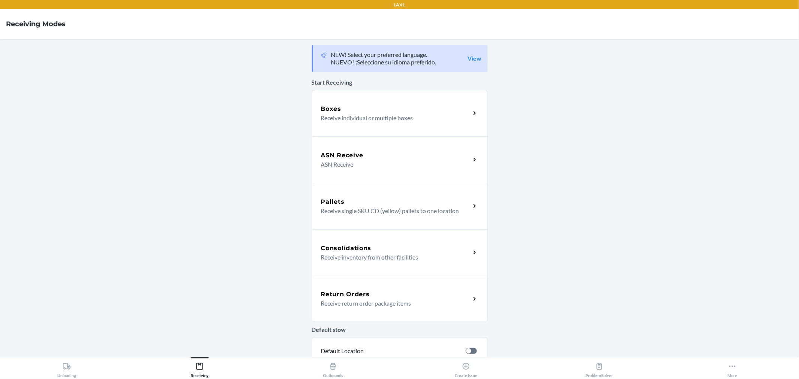
click at [359, 119] on p "Receive individual or multiple boxes" at bounding box center [392, 117] width 143 height 9
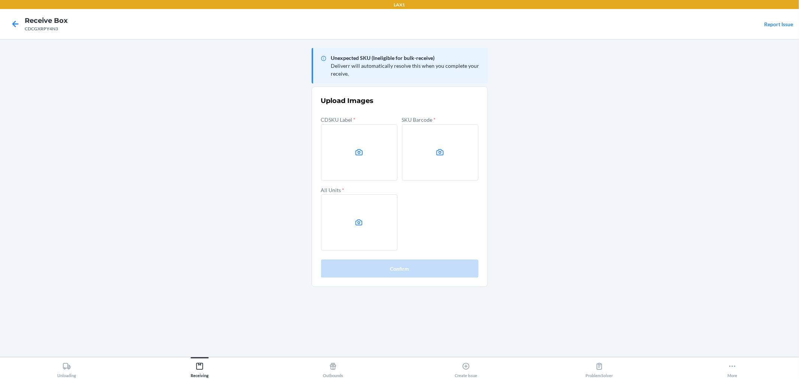
click at [368, 158] on label at bounding box center [359, 152] width 76 height 56
click at [0, 0] on input "file" at bounding box center [0, 0] width 0 height 0
click at [458, 150] on label at bounding box center [440, 152] width 76 height 56
click at [0, 0] on input "file" at bounding box center [0, 0] width 0 height 0
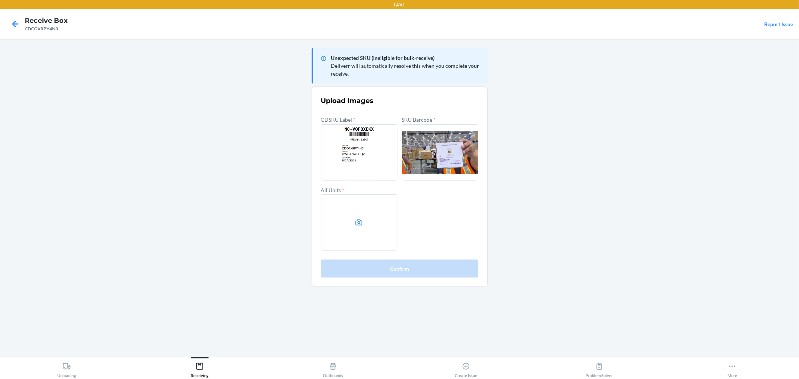
click at [361, 223] on icon at bounding box center [359, 222] width 9 height 9
click at [0, 0] on input "file" at bounding box center [0, 0] width 0 height 0
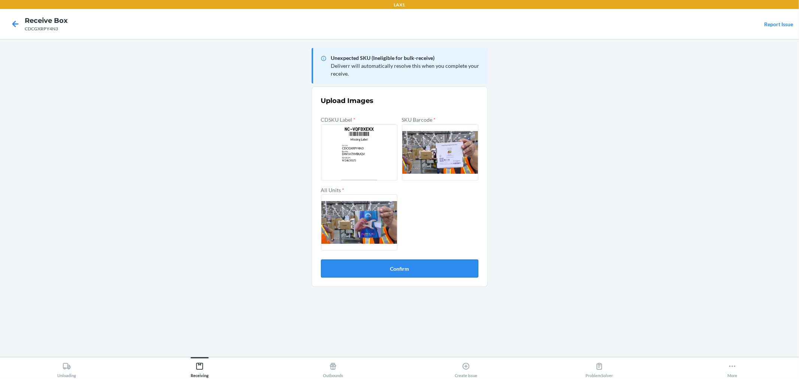
click at [398, 272] on button "Confirm" at bounding box center [399, 269] width 157 height 18
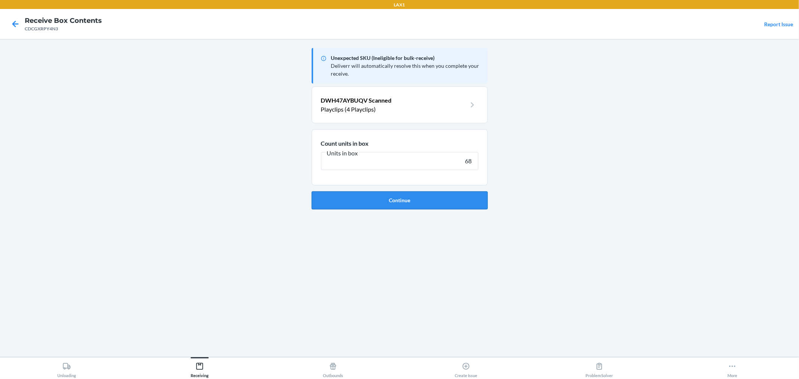
type input "68"
click at [424, 193] on button "Continue" at bounding box center [400, 200] width 176 height 18
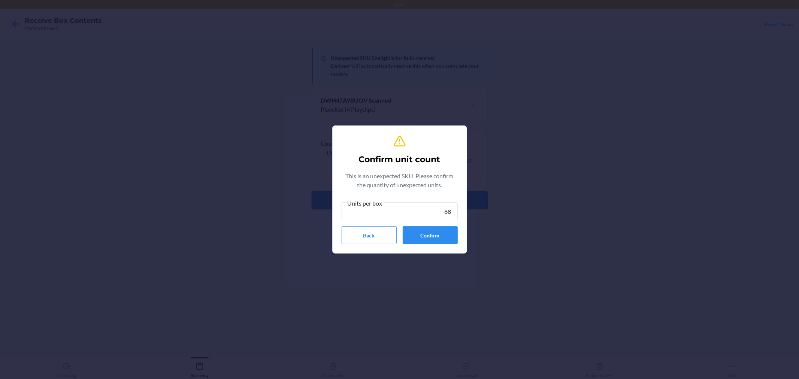
type input "68"
click at [425, 237] on button "Confirm" at bounding box center [430, 235] width 55 height 18
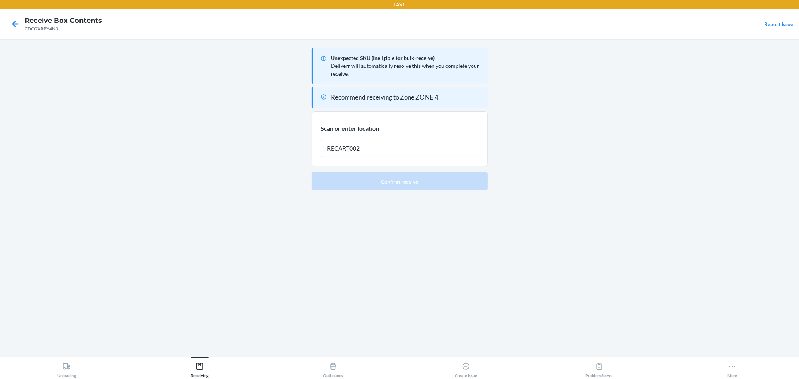
type input "RECART002"
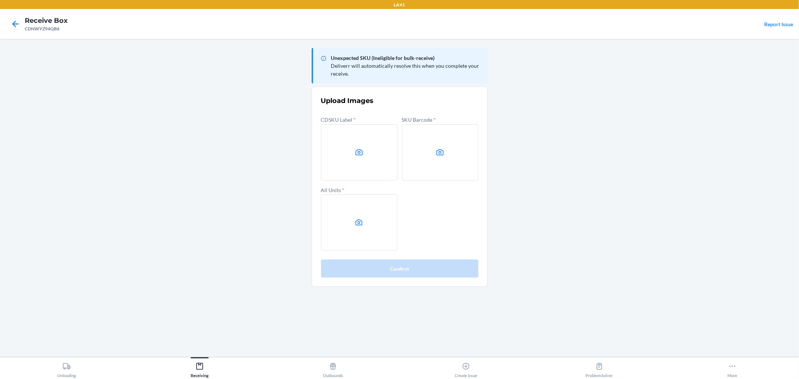
click at [533, 133] on main "Unexpected SKU (Ineligible for bulk-receive) Deliverr will automatically resolv…" at bounding box center [399, 198] width 799 height 318
click at [342, 135] on label at bounding box center [359, 152] width 76 height 56
click at [0, 0] on input "file" at bounding box center [0, 0] width 0 height 0
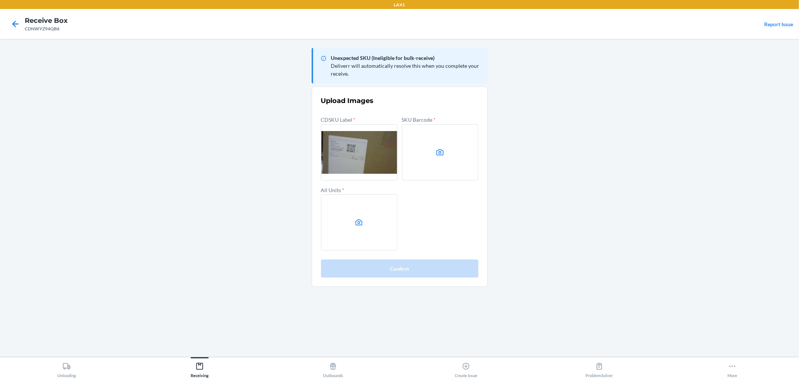
click at [451, 149] on label at bounding box center [440, 152] width 76 height 56
click at [0, 0] on input "file" at bounding box center [0, 0] width 0 height 0
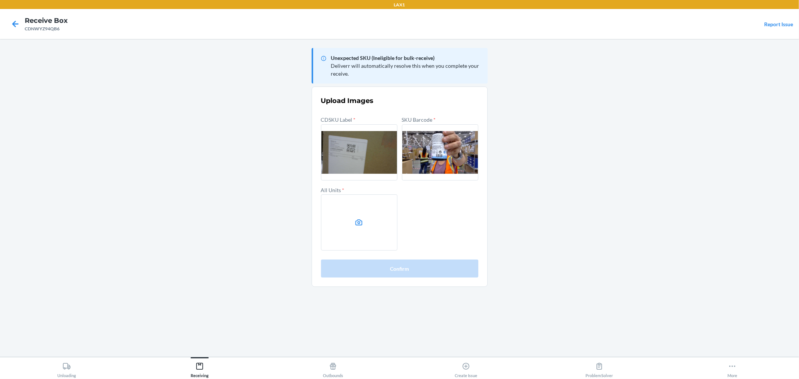
click at [365, 223] on label at bounding box center [359, 222] width 76 height 56
click at [0, 0] on input "file" at bounding box center [0, 0] width 0 height 0
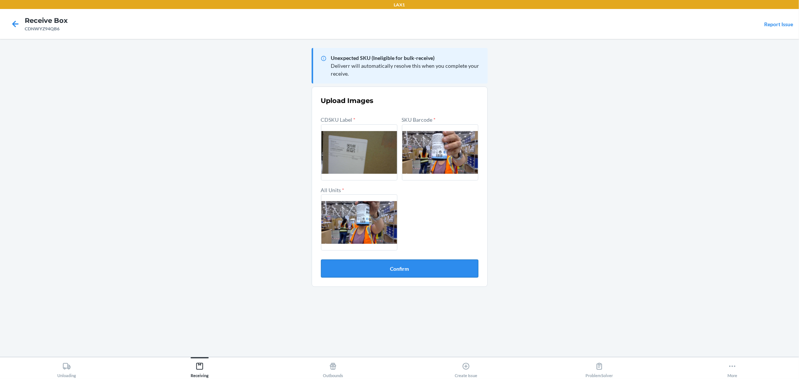
click at [386, 268] on button "Confirm" at bounding box center [399, 269] width 157 height 18
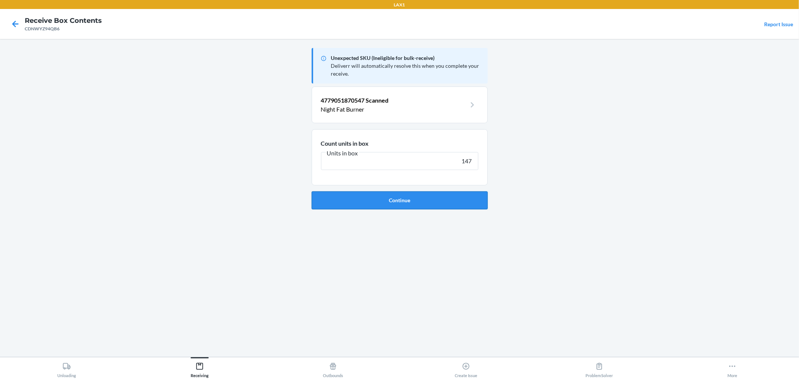
type input "147"
click at [383, 199] on button "Continue" at bounding box center [400, 200] width 176 height 18
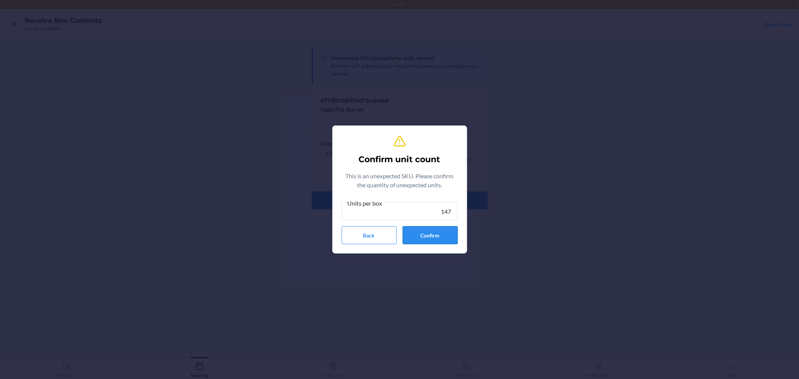
type input "147"
click at [430, 237] on button "Confirm" at bounding box center [430, 235] width 55 height 18
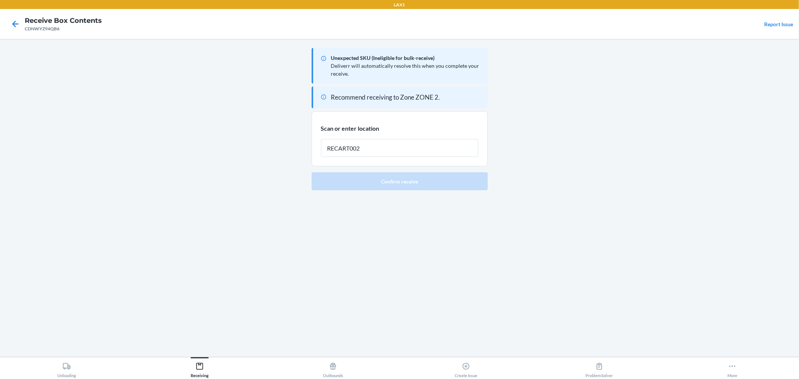
type input "RECART002"
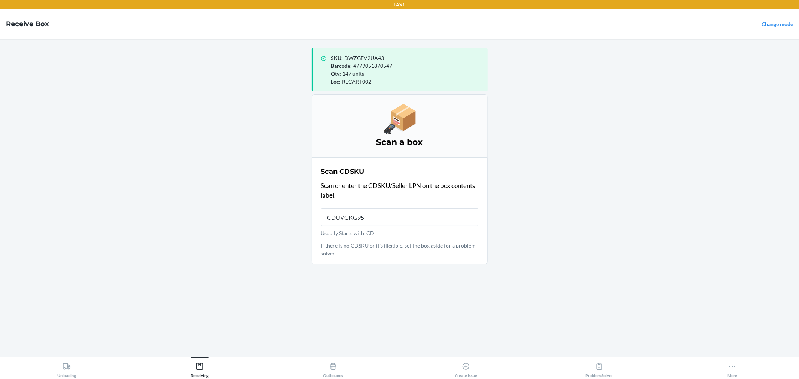
type input "CDUVGKG959"
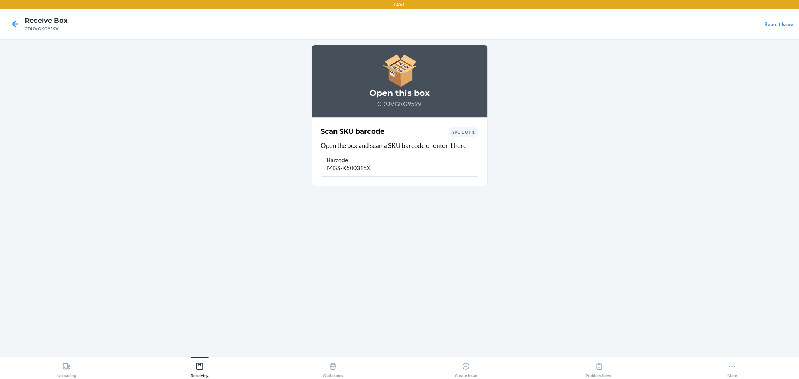
type input "MGS-K500315X2"
click at [11, 19] on icon at bounding box center [15, 24] width 13 height 13
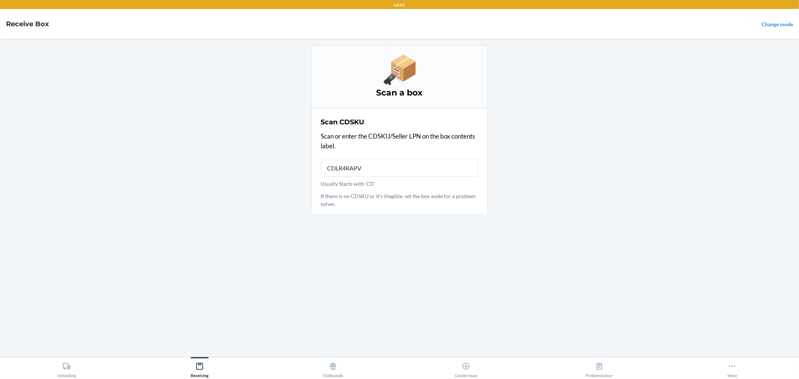
type input "CDLR4RAPVZ"
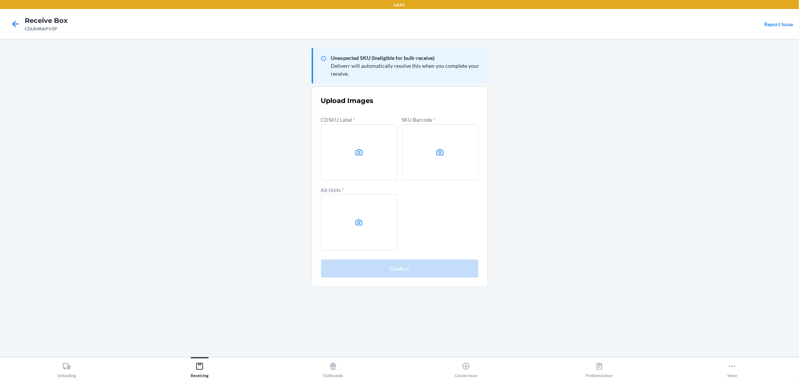
drag, startPoint x: 29, startPoint y: 99, endPoint x: 34, endPoint y: 98, distance: 4.9
click at [34, 98] on main "Unexpected SKU (Ineligible for bulk-receive) Deliverr will automatically resolv…" at bounding box center [399, 198] width 799 height 318
click at [358, 146] on label at bounding box center [359, 152] width 76 height 56
click at [0, 0] on input "file" at bounding box center [0, 0] width 0 height 0
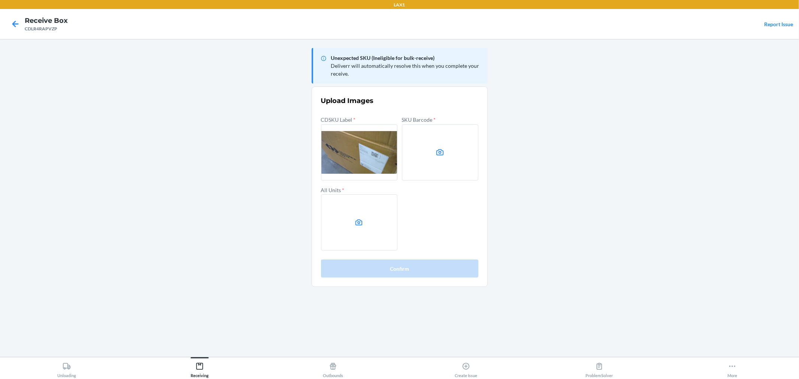
click at [433, 158] on label at bounding box center [440, 152] width 76 height 56
click at [0, 0] on input "file" at bounding box center [0, 0] width 0 height 0
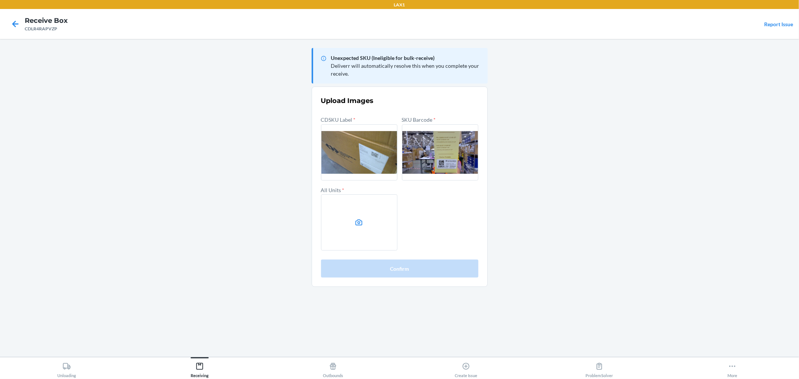
click at [350, 223] on label at bounding box center [359, 222] width 76 height 56
click at [0, 0] on input "file" at bounding box center [0, 0] width 0 height 0
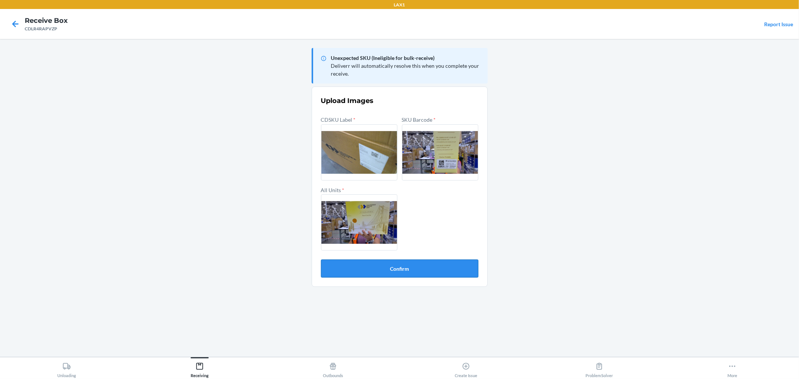
click at [414, 268] on button "Confirm" at bounding box center [399, 269] width 157 height 18
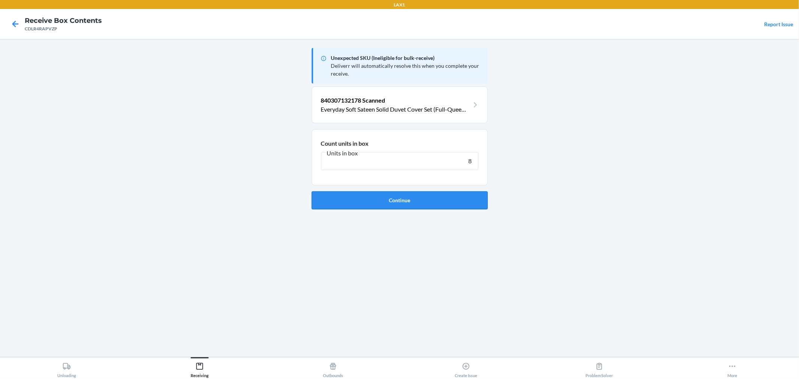
type input "8"
click at [395, 197] on button "Continue" at bounding box center [400, 200] width 176 height 18
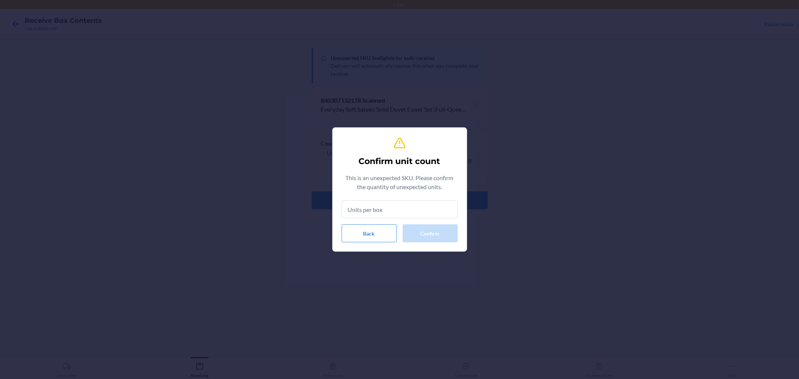
click at [400, 204] on input "text" at bounding box center [400, 209] width 116 height 18
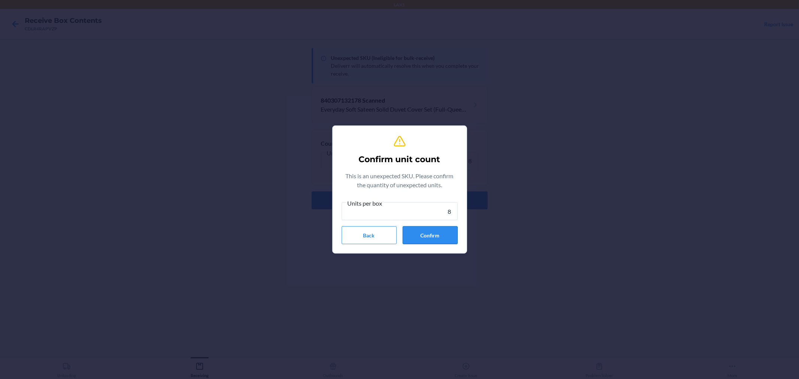
type input "8"
click at [435, 239] on button "Confirm" at bounding box center [430, 235] width 55 height 18
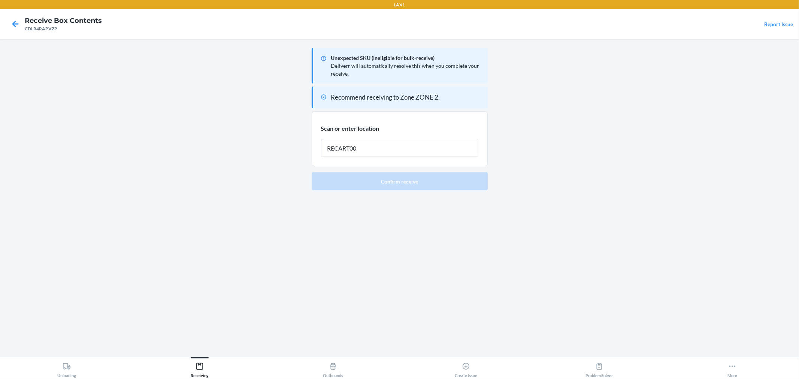
type input "RECART002"
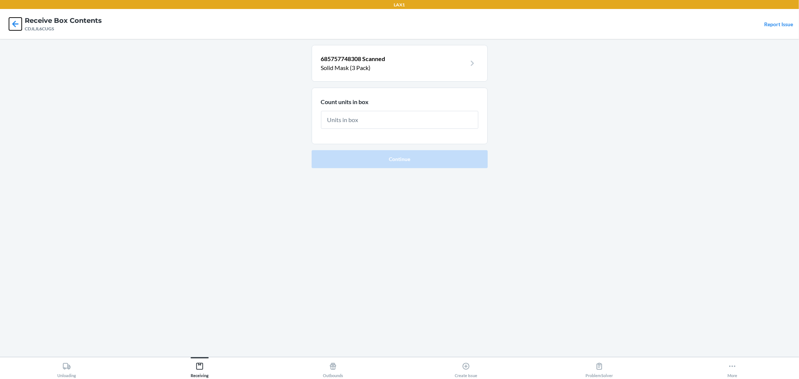
click at [15, 27] on icon at bounding box center [15, 24] width 6 height 6
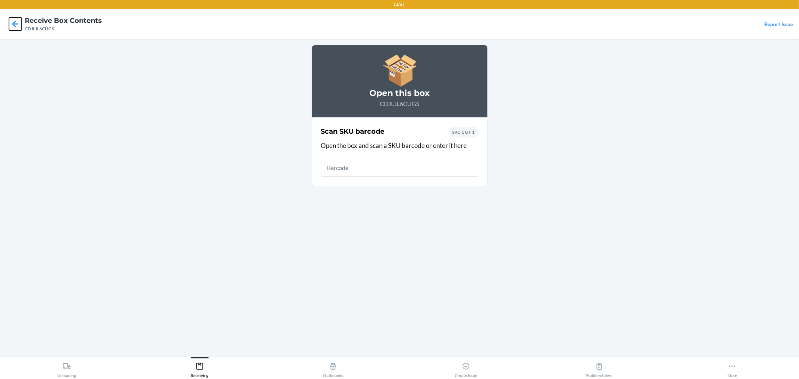
click at [15, 27] on icon at bounding box center [15, 24] width 6 height 6
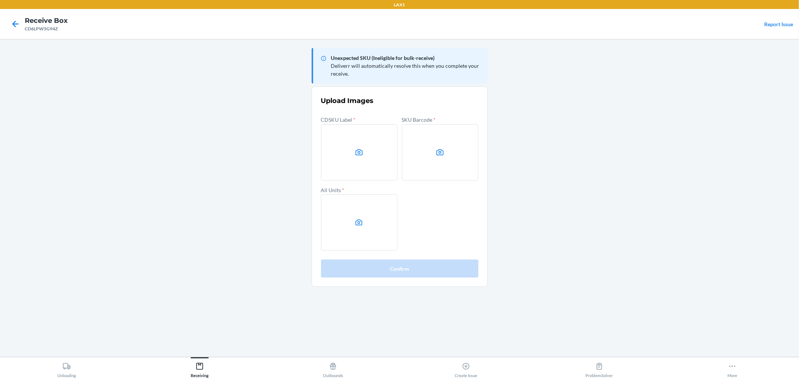
click at [673, 121] on main "Unexpected SKU (Ineligible for bulk-receive) Deliverr will automatically resolv…" at bounding box center [399, 198] width 799 height 318
click at [362, 175] on label at bounding box center [359, 152] width 76 height 56
click at [0, 0] on input "file" at bounding box center [0, 0] width 0 height 0
click at [555, 183] on main "Unexpected SKU (Ineligible for bulk-receive) Deliverr will automatically resolv…" at bounding box center [399, 198] width 799 height 318
click at [324, 152] on label at bounding box center [359, 152] width 76 height 56
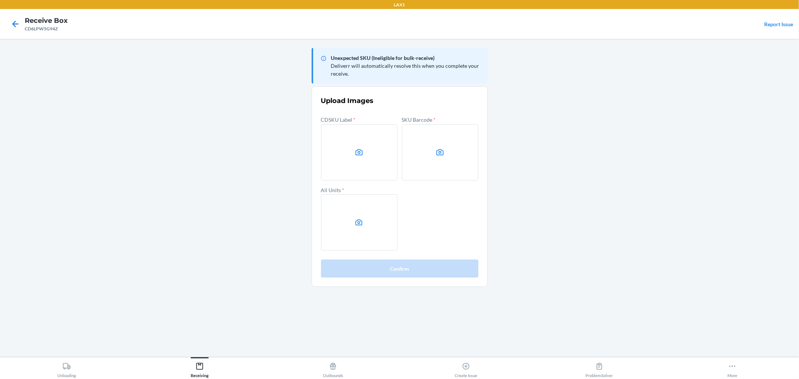
click at [0, 0] on input "file" at bounding box center [0, 0] width 0 height 0
click at [431, 165] on label at bounding box center [440, 152] width 76 height 56
click at [0, 0] on input "file" at bounding box center [0, 0] width 0 height 0
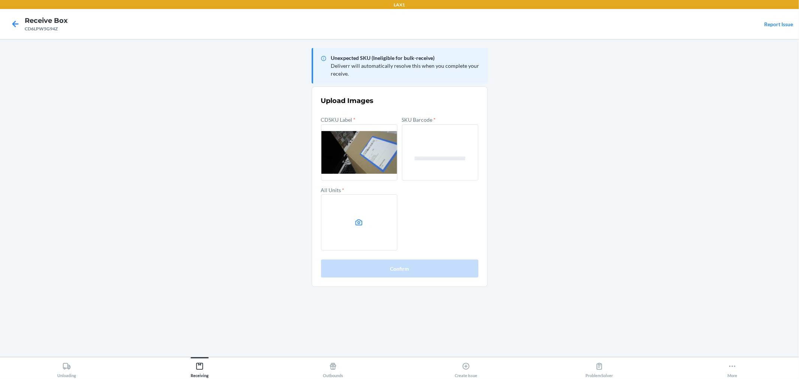
click at [309, 204] on main "Unexpected SKU (Ineligible for bulk-receive) Deliverr will automatically resolv…" at bounding box center [399, 198] width 799 height 318
click at [352, 212] on label at bounding box center [359, 222] width 76 height 56
click at [0, 0] on input "file" at bounding box center [0, 0] width 0 height 0
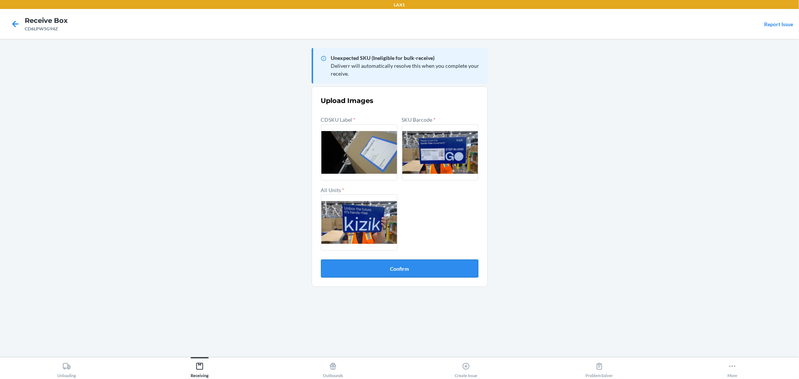
click at [442, 276] on button "Confirm" at bounding box center [399, 269] width 157 height 18
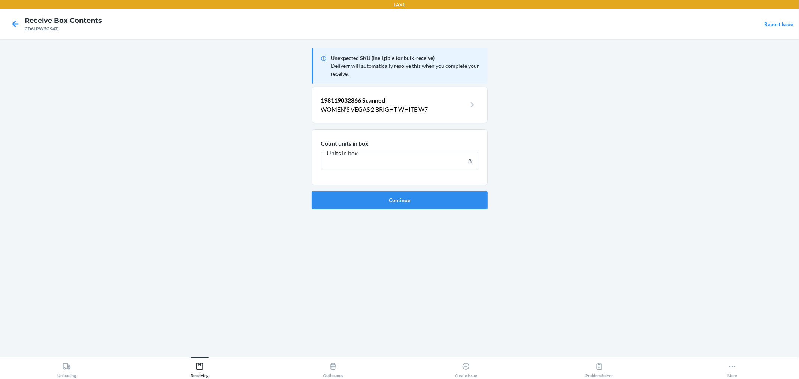
type input "8"
click at [312, 191] on button "Continue" at bounding box center [400, 200] width 176 height 18
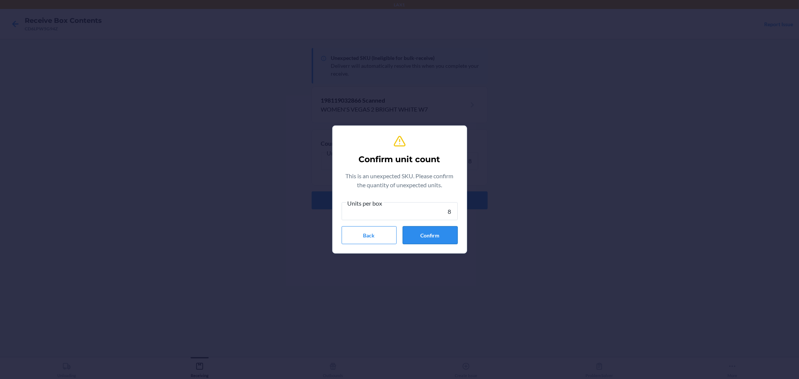
type input "8"
click at [427, 236] on button "Confirm" at bounding box center [430, 235] width 55 height 18
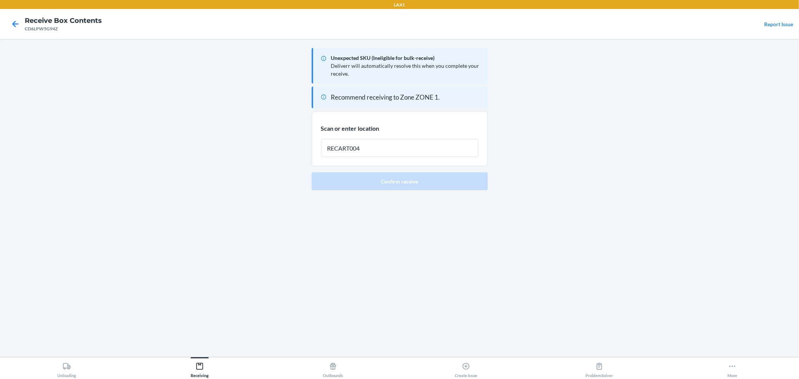
type input "RECART004"
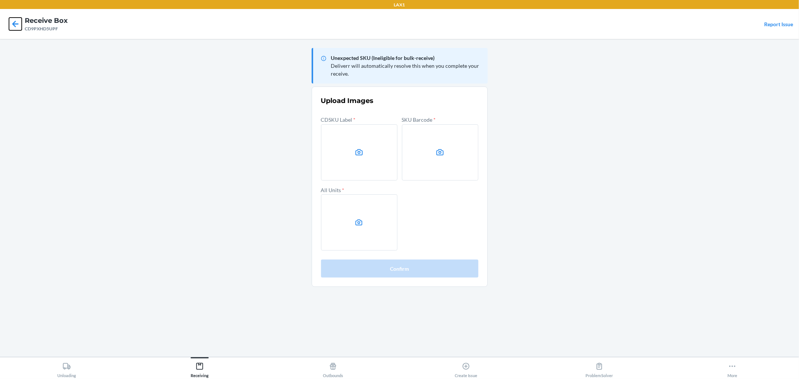
click at [16, 28] on icon at bounding box center [15, 24] width 13 height 13
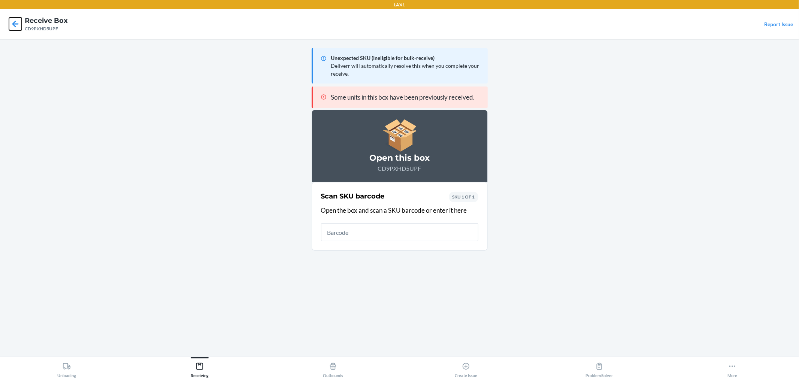
click at [16, 28] on icon at bounding box center [15, 24] width 13 height 13
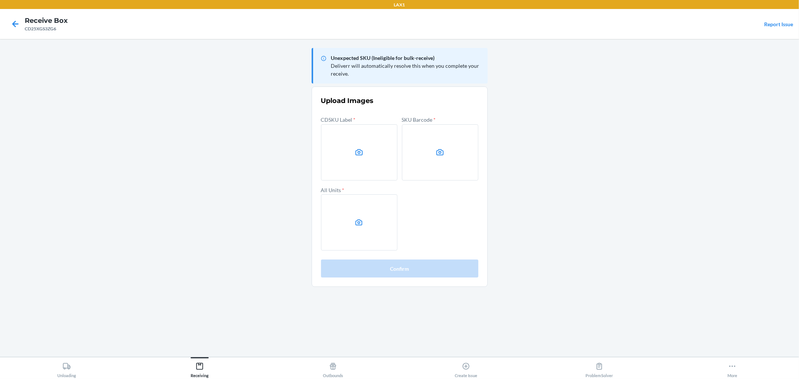
click at [357, 158] on label at bounding box center [359, 152] width 76 height 56
click at [0, 0] on input "file" at bounding box center [0, 0] width 0 height 0
click at [430, 154] on label at bounding box center [440, 152] width 76 height 56
click at [0, 0] on input "file" at bounding box center [0, 0] width 0 height 0
click at [360, 223] on icon at bounding box center [359, 222] width 9 height 9
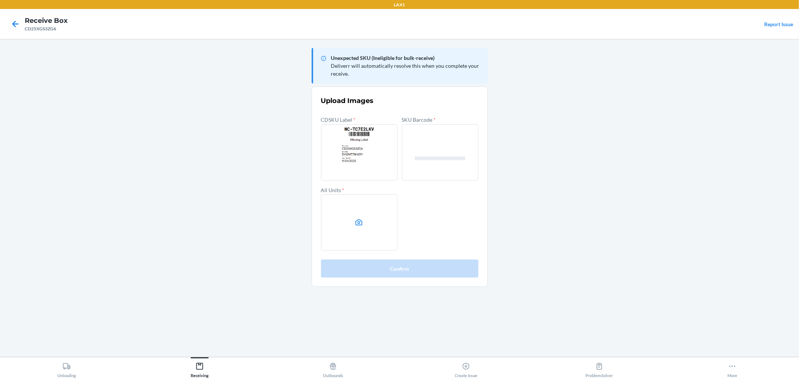
click at [0, 0] on input "file" at bounding box center [0, 0] width 0 height 0
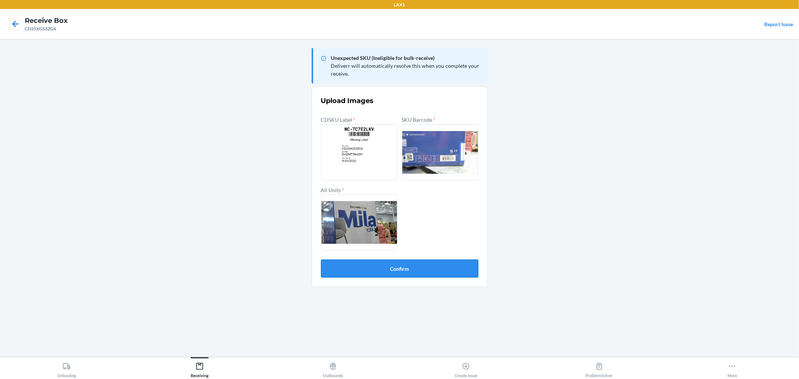
click at [430, 271] on button "Confirm" at bounding box center [399, 269] width 157 height 18
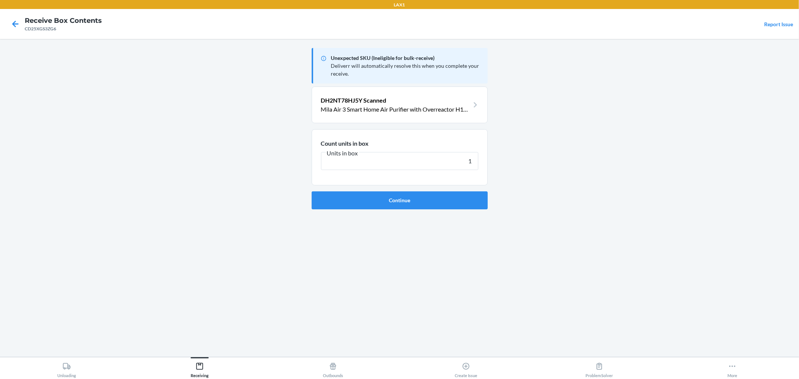
type input "1"
click at [312, 191] on button "Continue" at bounding box center [400, 200] width 176 height 18
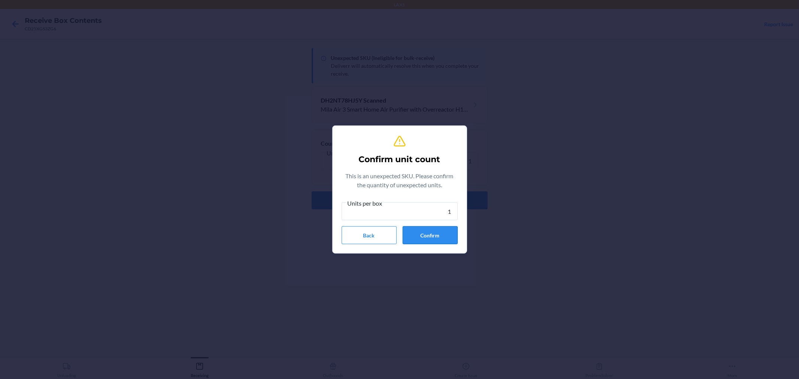
type input "1"
click at [431, 233] on button "Confirm" at bounding box center [430, 235] width 55 height 18
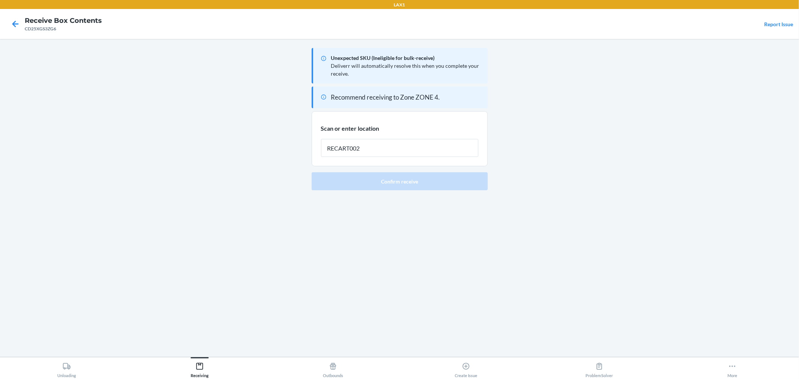
type input "RECART002"
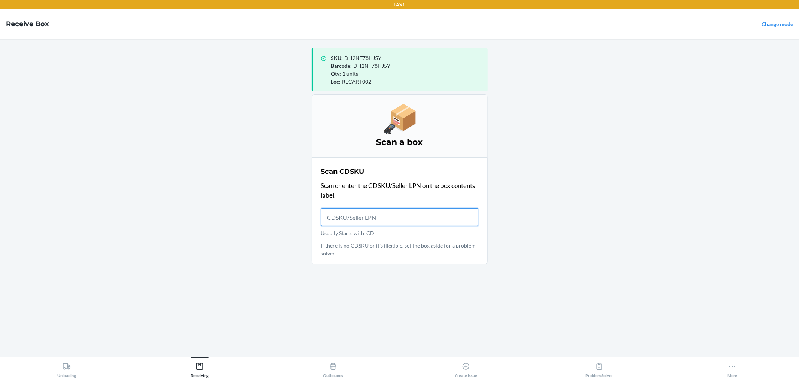
click at [386, 221] on input "Usually Starts with 'CD'" at bounding box center [399, 217] width 157 height 18
drag, startPoint x: 381, startPoint y: 212, endPoint x: 372, endPoint y: 73, distance: 139.2
click at [388, 175] on div "Scan CDSKU Scan or enter the CDSKU/Seller LPN on the box contents label. Usuall…" at bounding box center [399, 210] width 157 height 93
click at [383, 216] on input "Usually Starts with 'CD'" at bounding box center [399, 217] width 157 height 18
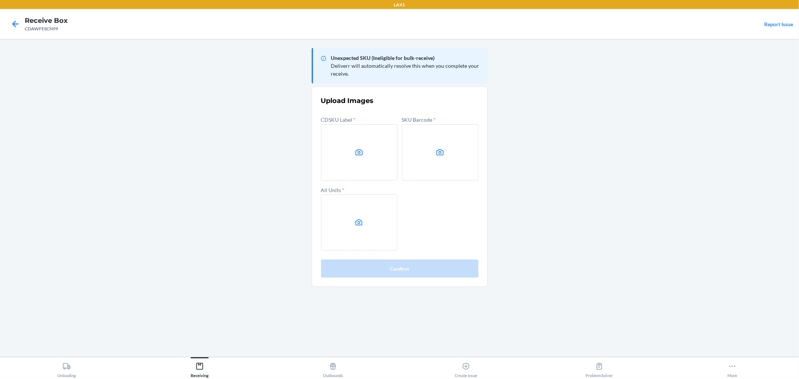
click at [354, 157] on label at bounding box center [359, 152] width 76 height 56
click at [0, 0] on input "file" at bounding box center [0, 0] width 0 height 0
click at [427, 155] on label at bounding box center [440, 152] width 76 height 56
click at [0, 0] on input "file" at bounding box center [0, 0] width 0 height 0
click at [380, 217] on label at bounding box center [359, 222] width 76 height 56
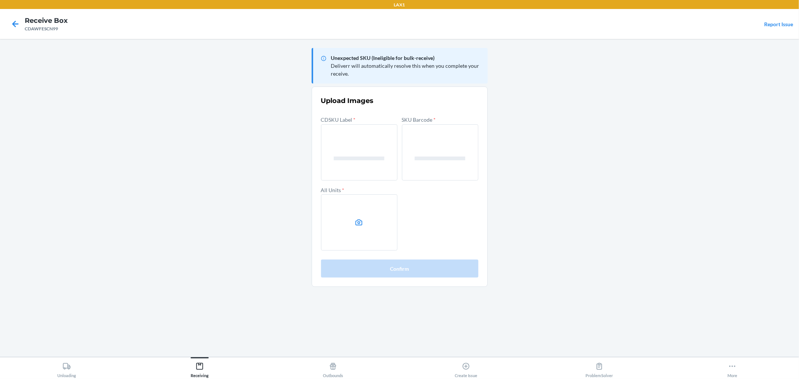
click at [0, 0] on input "file" at bounding box center [0, 0] width 0 height 0
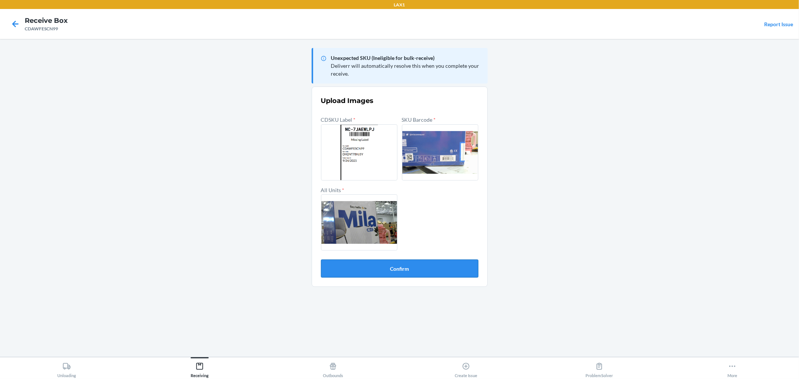
click at [430, 267] on button "Confirm" at bounding box center [399, 269] width 157 height 18
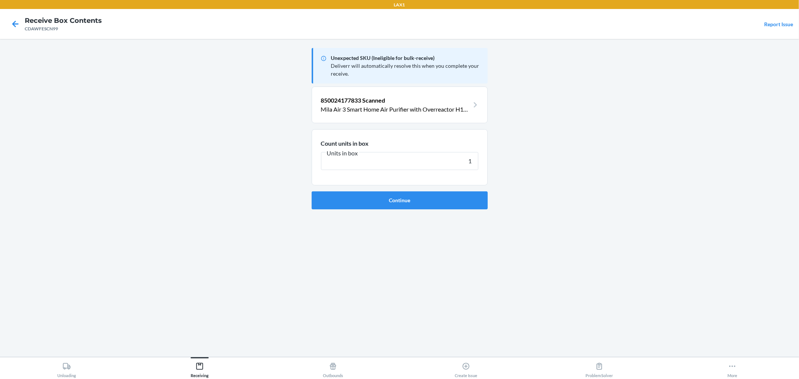
type input "1"
click at [312, 191] on button "Continue" at bounding box center [400, 200] width 176 height 18
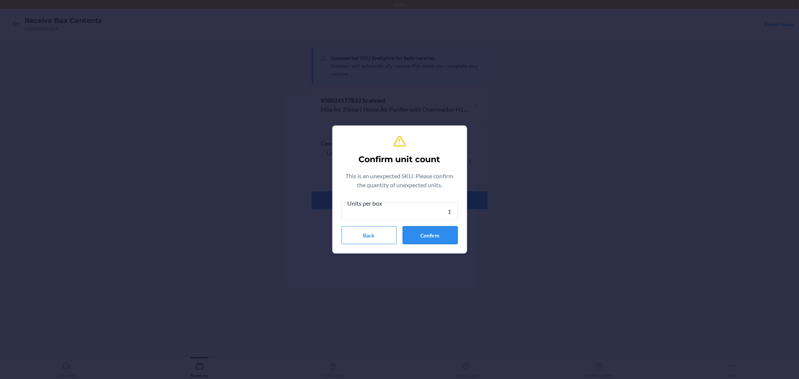
type input "1"
click at [434, 240] on button "Confirm" at bounding box center [430, 235] width 55 height 18
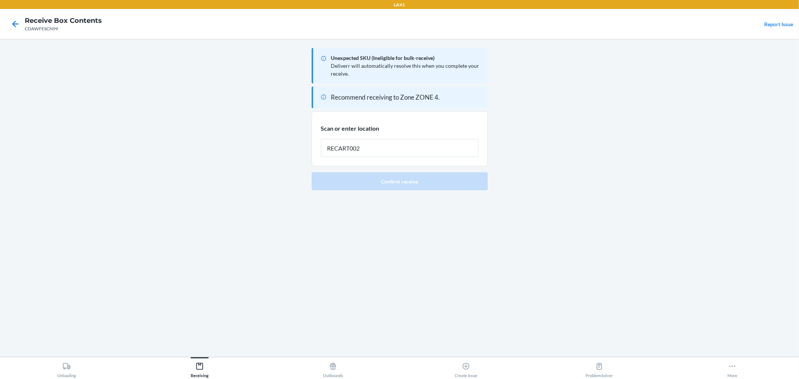
type input "RECART002"
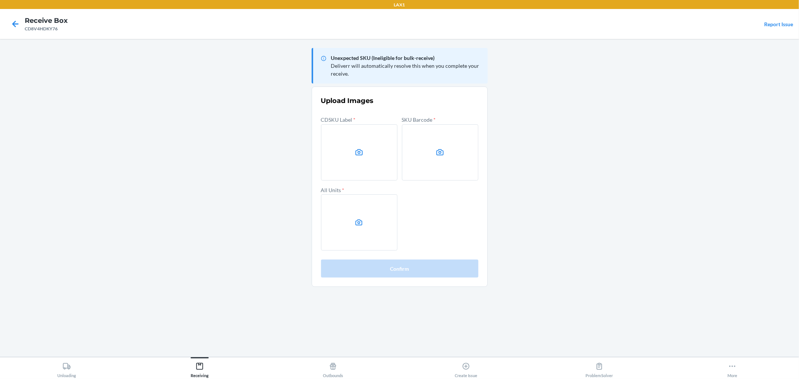
click at [347, 131] on label at bounding box center [359, 152] width 76 height 56
click at [0, 0] on input "file" at bounding box center [0, 0] width 0 height 0
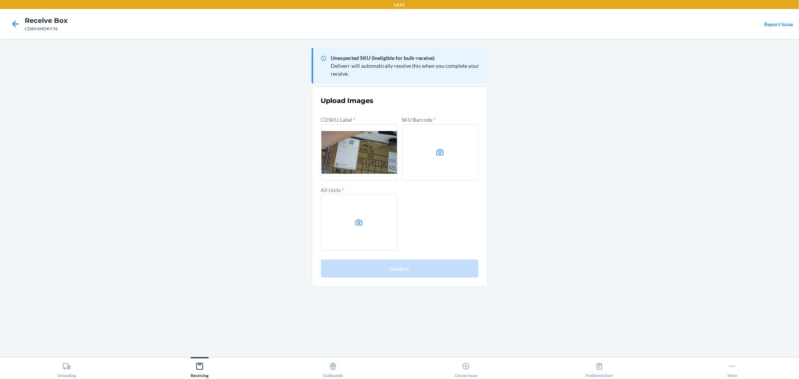
click at [436, 170] on label at bounding box center [440, 152] width 76 height 56
click at [0, 0] on input "file" at bounding box center [0, 0] width 0 height 0
click at [361, 212] on label at bounding box center [359, 222] width 76 height 56
click at [0, 0] on input "file" at bounding box center [0, 0] width 0 height 0
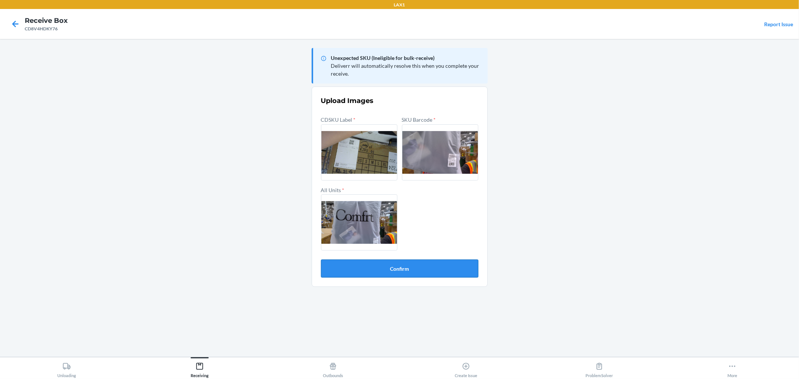
click at [407, 268] on button "Confirm" at bounding box center [399, 269] width 157 height 18
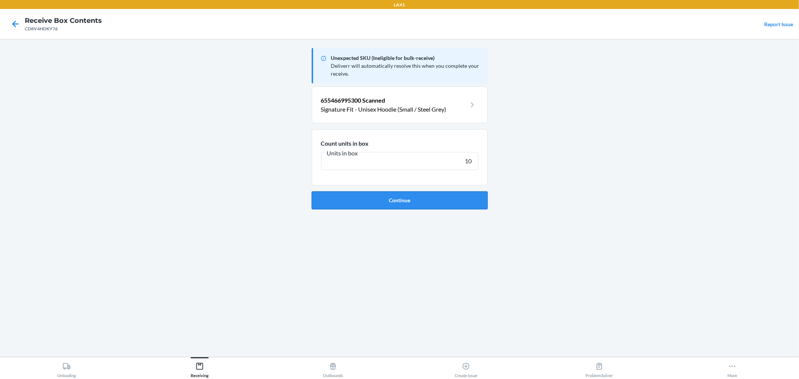
type input "10"
click at [362, 200] on button "Continue" at bounding box center [400, 200] width 176 height 18
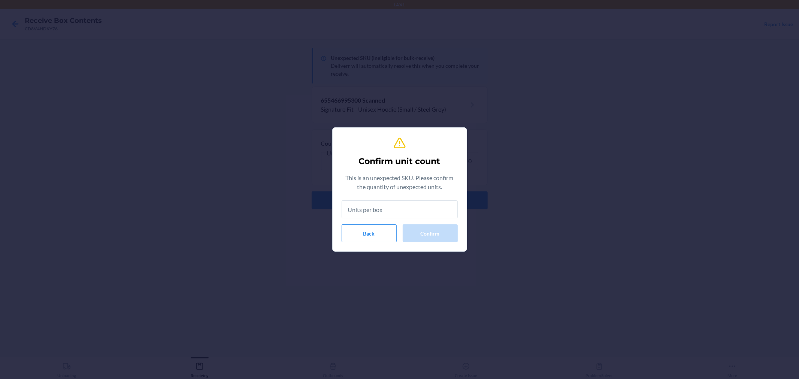
click at [379, 209] on input "text" at bounding box center [400, 209] width 116 height 18
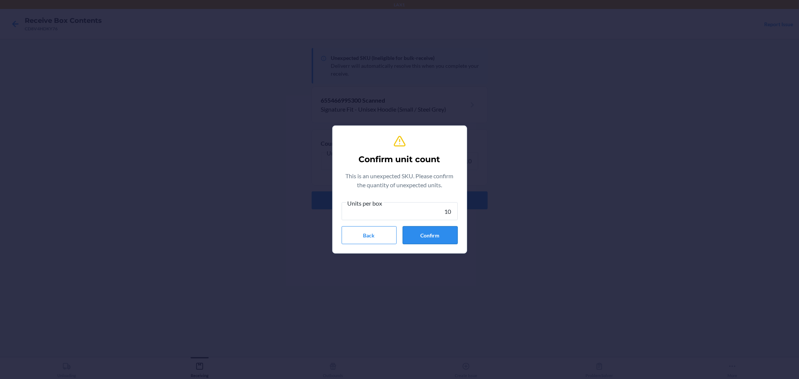
type input "10"
click at [429, 231] on button "Confirm" at bounding box center [430, 235] width 55 height 18
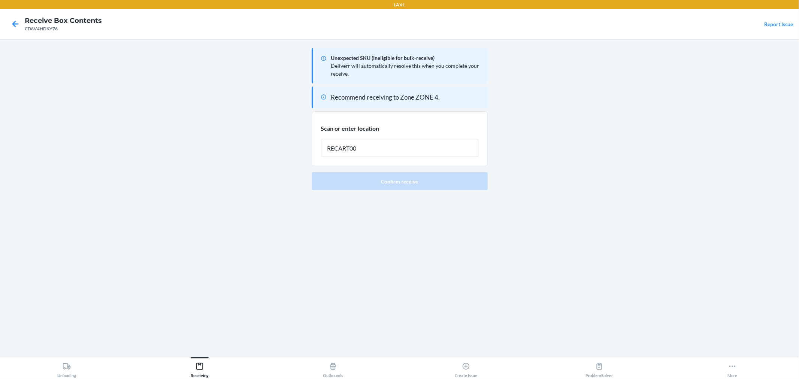
type input "RECART002"
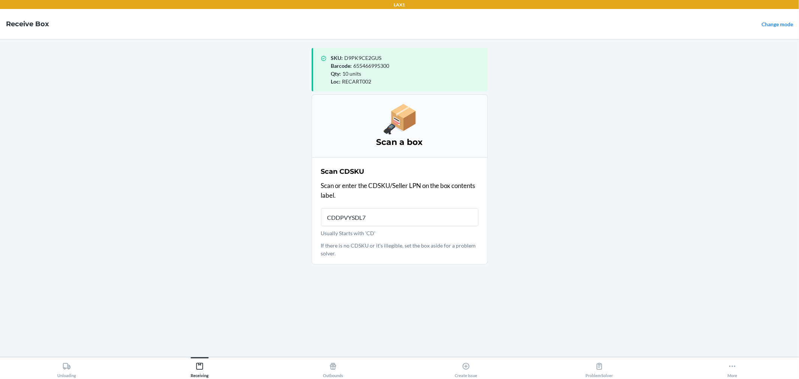
type input "CDDPVYSDL7J"
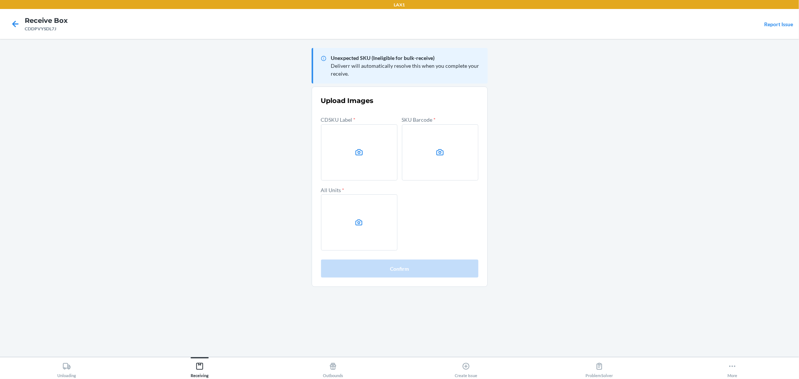
click at [551, 151] on main "Unexpected SKU (Ineligible for bulk-receive) Deliverr will automatically resolv…" at bounding box center [399, 198] width 799 height 318
click at [368, 155] on label at bounding box center [359, 152] width 76 height 56
click at [0, 0] on input "file" at bounding box center [0, 0] width 0 height 0
click at [443, 159] on label at bounding box center [440, 152] width 76 height 56
click at [0, 0] on input "file" at bounding box center [0, 0] width 0 height 0
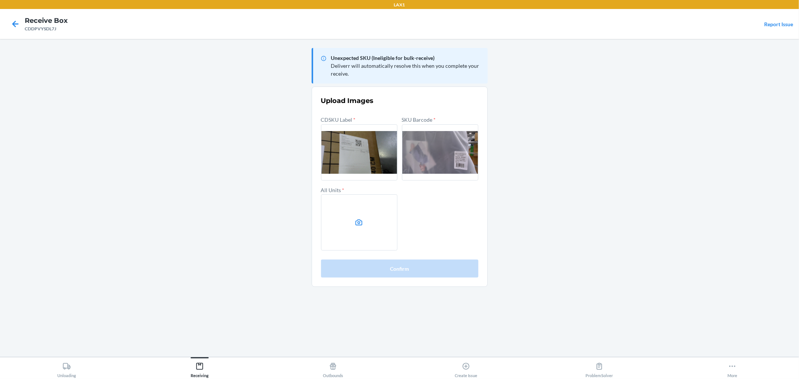
click at [375, 211] on label at bounding box center [359, 222] width 76 height 56
click at [0, 0] on input "file" at bounding box center [0, 0] width 0 height 0
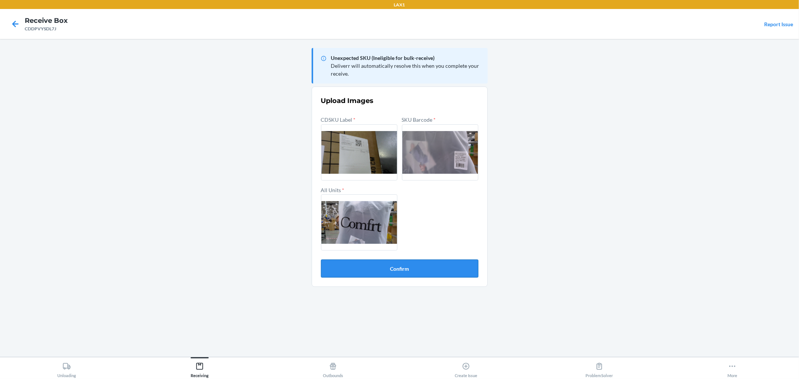
click at [419, 267] on button "Confirm" at bounding box center [399, 269] width 157 height 18
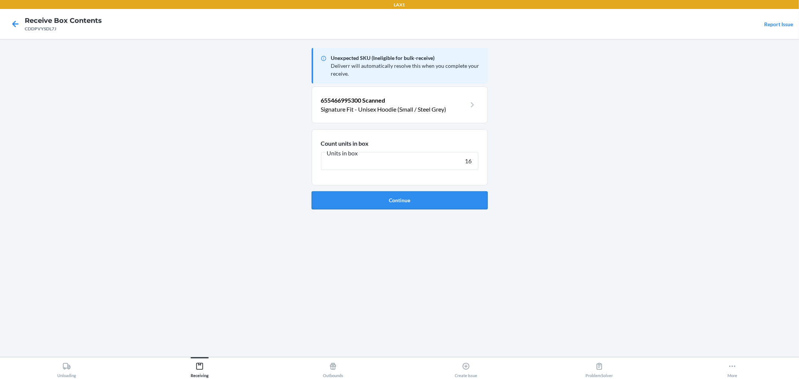
type input "16"
click at [421, 201] on button "Continue" at bounding box center [400, 200] width 176 height 18
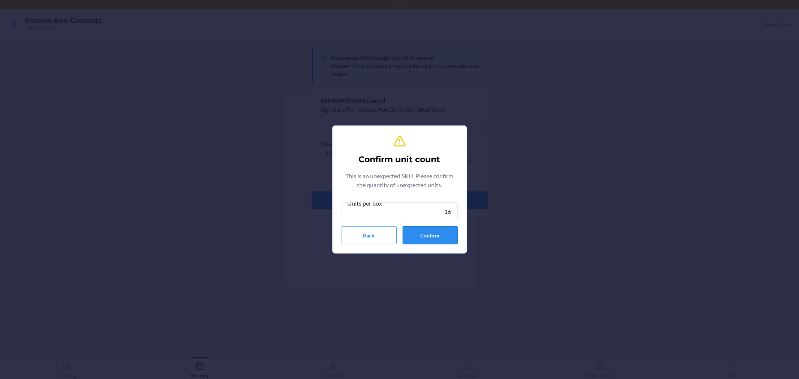
type input "16"
drag, startPoint x: 441, startPoint y: 237, endPoint x: 436, endPoint y: 239, distance: 4.9
click at [439, 237] on button "Confirm" at bounding box center [430, 235] width 55 height 18
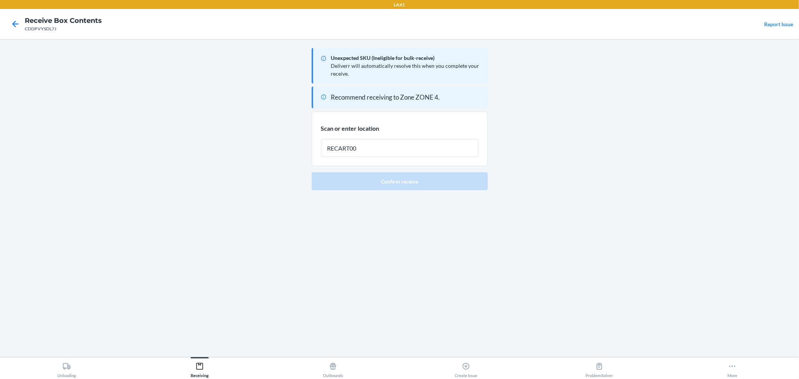
type input "RECART002"
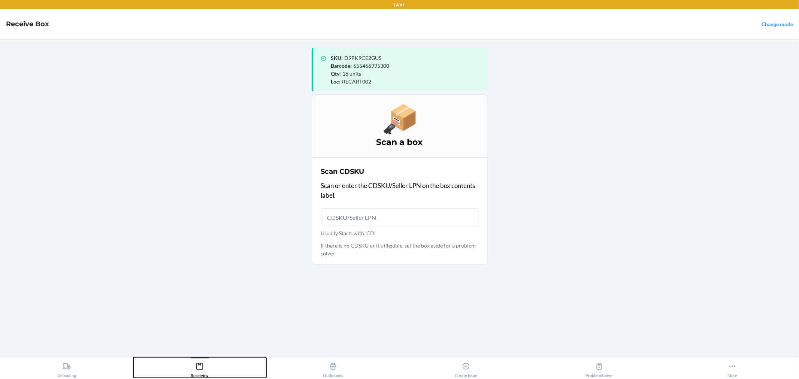
click at [212, 358] on button "Receiving" at bounding box center [199, 367] width 133 height 21
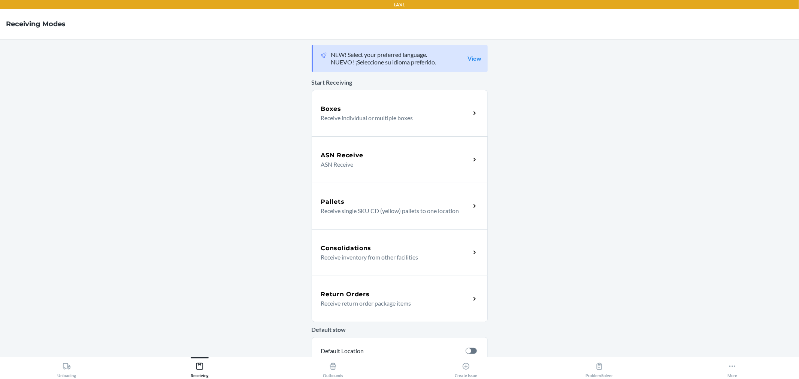
click at [364, 154] on div "ASN Receive" at bounding box center [395, 155] width 149 height 9
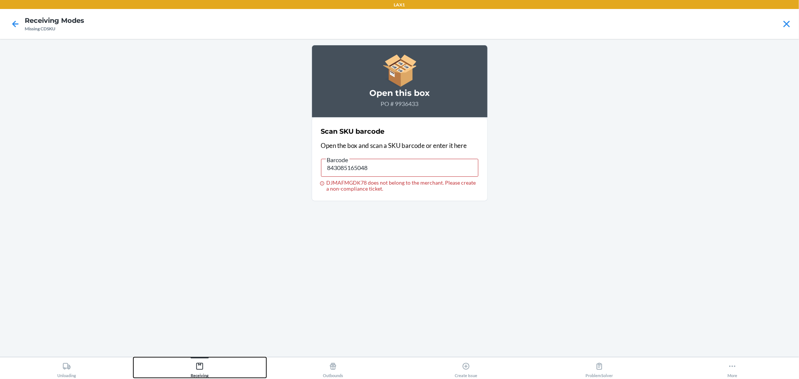
click at [210, 366] on button "Receiving" at bounding box center [199, 367] width 133 height 21
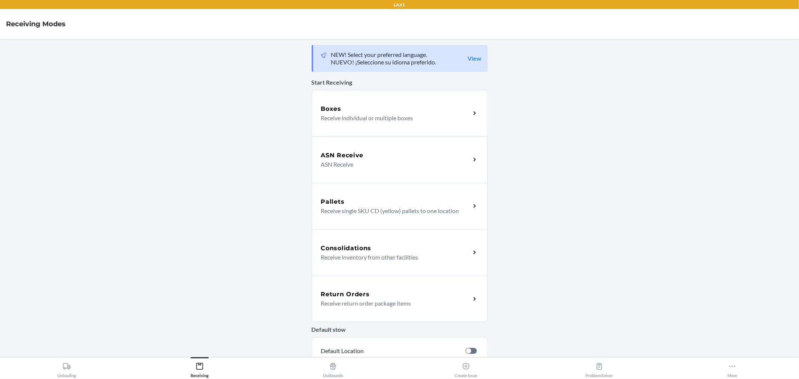
click at [321, 154] on h5 "ASN Receive" at bounding box center [342, 155] width 43 height 9
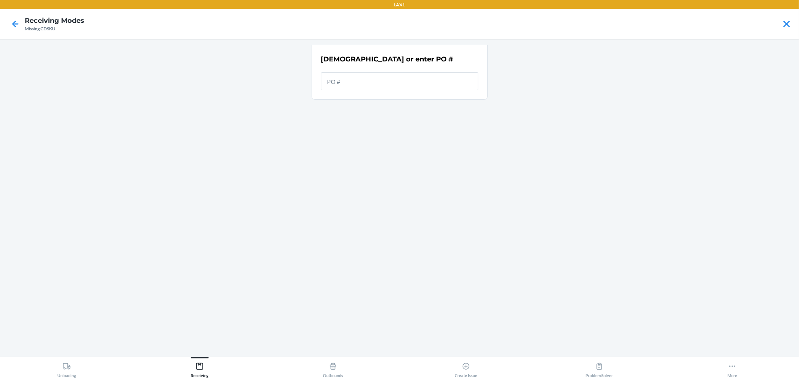
click at [354, 78] on input "text" at bounding box center [399, 81] width 157 height 18
click at [421, 84] on input "text" at bounding box center [399, 81] width 157 height 18
click at [364, 81] on input "text" at bounding box center [399, 81] width 157 height 18
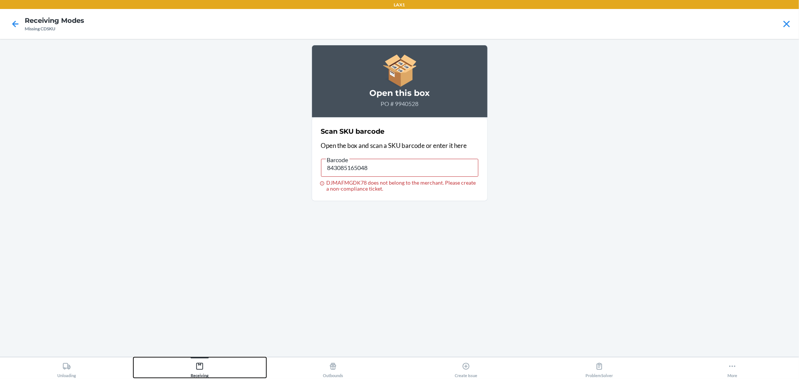
click at [183, 375] on button "Receiving" at bounding box center [199, 367] width 133 height 21
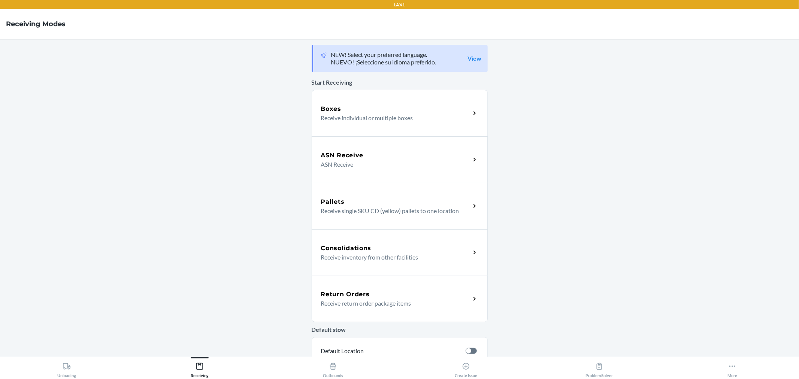
drag, startPoint x: 381, startPoint y: 167, endPoint x: 382, endPoint y: 156, distance: 11.3
click at [381, 167] on p "ASN Receive" at bounding box center [392, 164] width 143 height 9
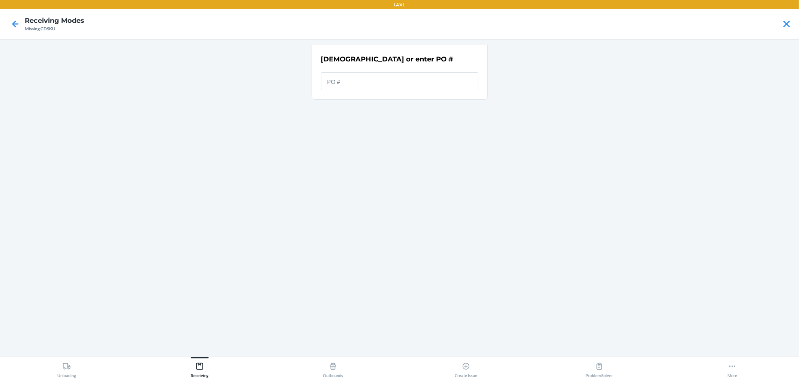
click at [366, 76] on input "text" at bounding box center [399, 81] width 157 height 18
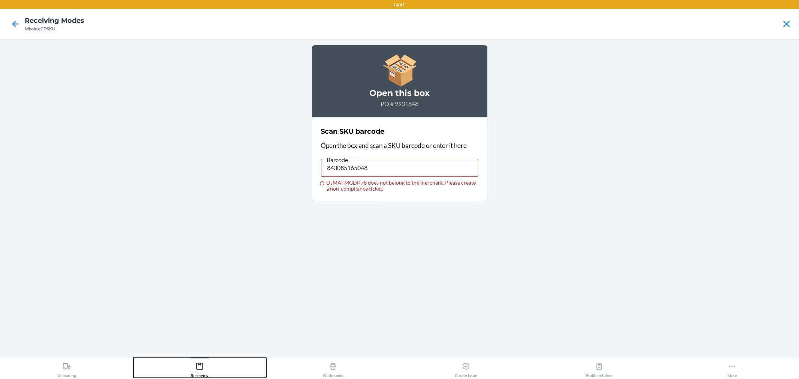
click at [219, 371] on button "Receiving" at bounding box center [199, 367] width 133 height 21
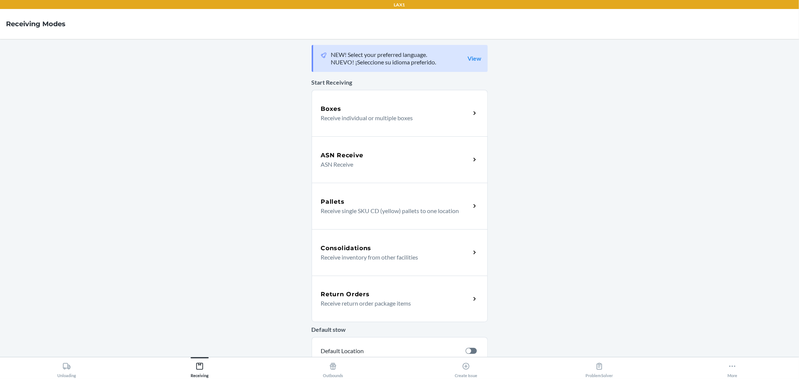
click at [383, 158] on div "ASN Receive" at bounding box center [395, 155] width 149 height 9
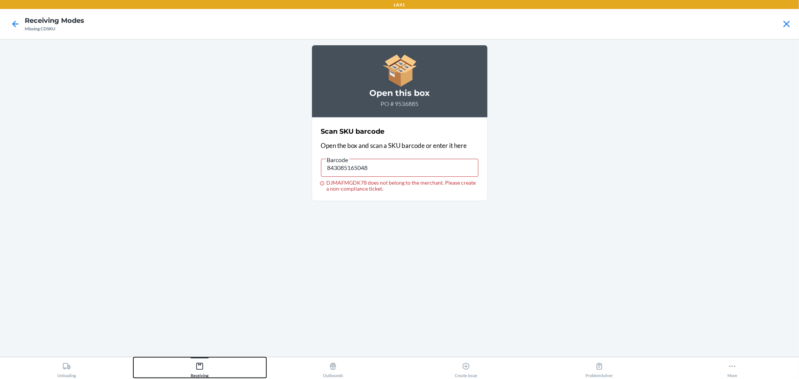
drag, startPoint x: 199, startPoint y: 362, endPoint x: 234, endPoint y: 327, distance: 49.0
click at [200, 362] on icon at bounding box center [199, 366] width 8 height 8
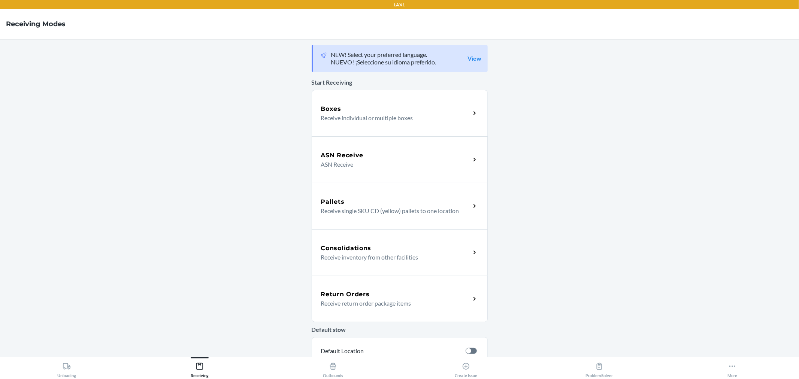
click at [361, 165] on p "ASN Receive" at bounding box center [392, 164] width 143 height 9
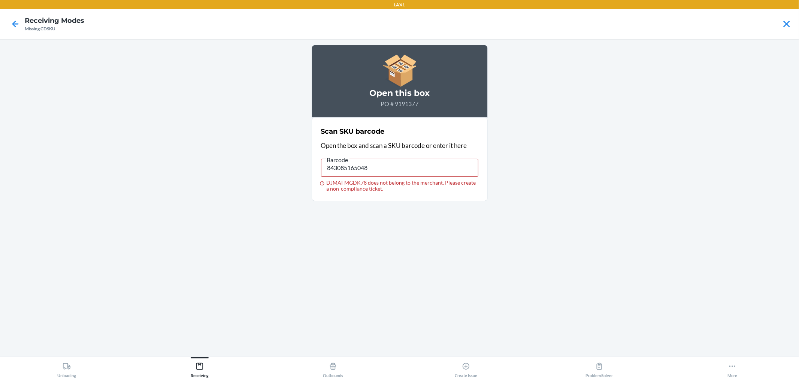
click at [15, 16] on div at bounding box center [15, 24] width 19 height 19
click at [18, 19] on icon at bounding box center [15, 24] width 13 height 13
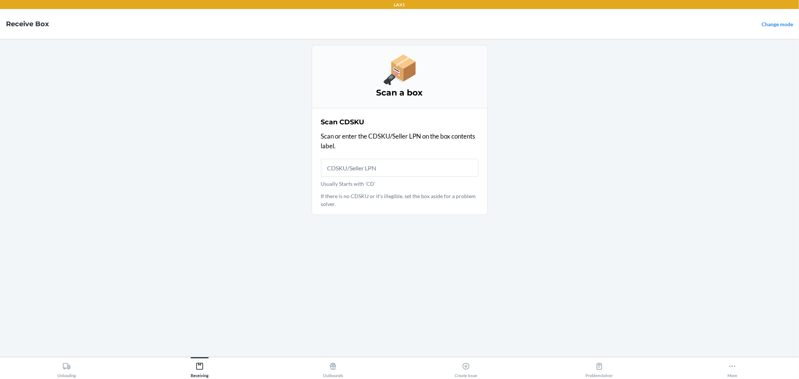
click at [380, 166] on input "Usually Starts with 'CD'" at bounding box center [399, 168] width 157 height 18
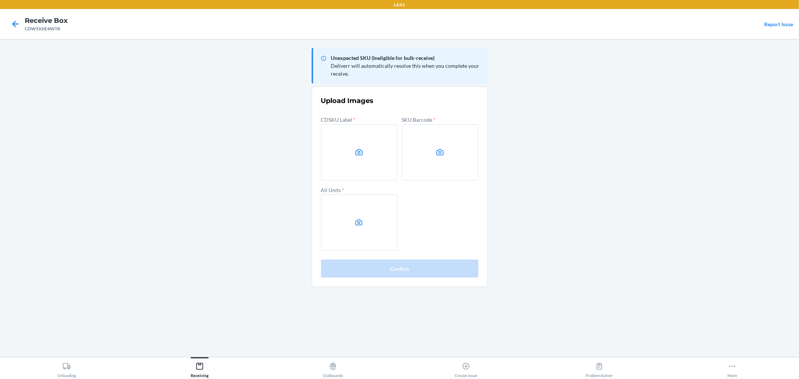
click at [455, 126] on label at bounding box center [440, 152] width 76 height 56
click at [0, 0] on input "file" at bounding box center [0, 0] width 0 height 0
click at [376, 208] on label at bounding box center [359, 222] width 76 height 56
click at [0, 0] on input "file" at bounding box center [0, 0] width 0 height 0
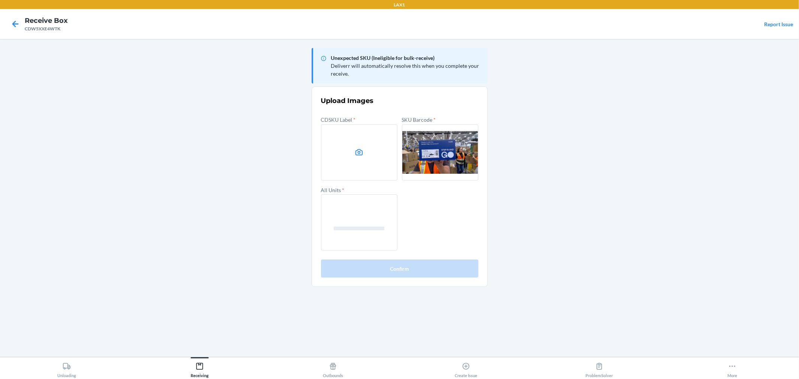
click at [358, 149] on icon at bounding box center [359, 152] width 9 height 9
click at [0, 0] on input "file" at bounding box center [0, 0] width 0 height 0
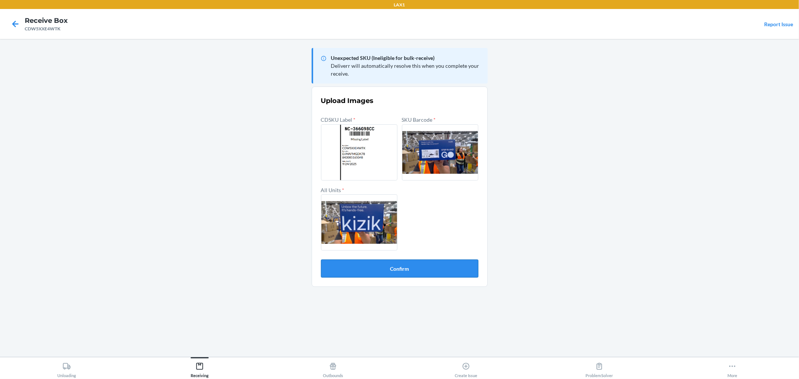
click at [416, 264] on button "Confirm" at bounding box center [399, 269] width 157 height 18
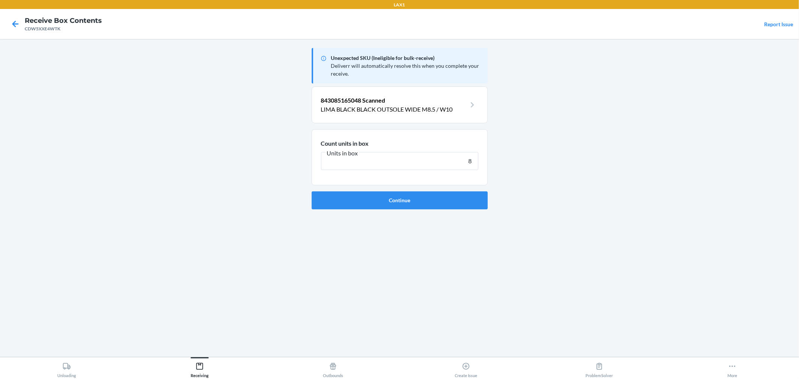
type input "8"
click at [312, 191] on button "Continue" at bounding box center [400, 200] width 176 height 18
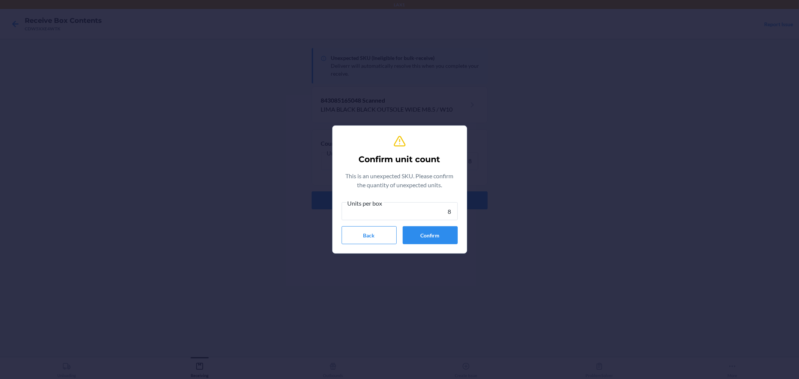
type input "8"
click at [433, 244] on div "Confirm unit count This is an unexpected SKU. Please confirm the quantity of un…" at bounding box center [400, 189] width 116 height 115
click at [434, 238] on button "Confirm" at bounding box center [430, 235] width 55 height 18
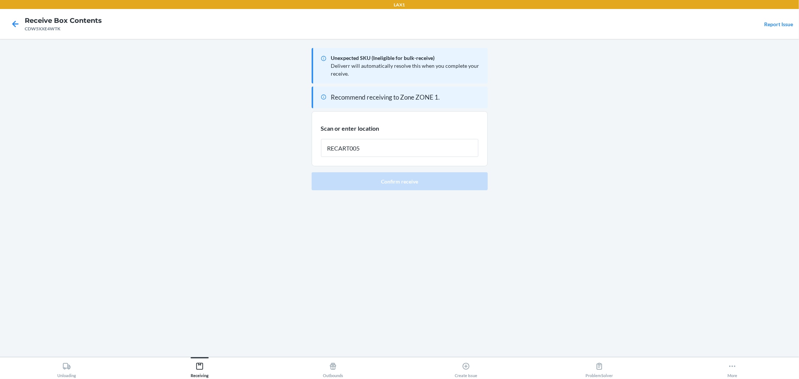
type input "RECART005"
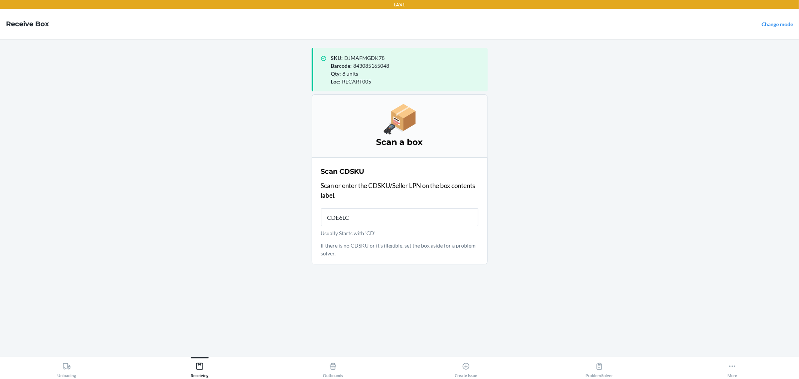
type input "CDE6LCC"
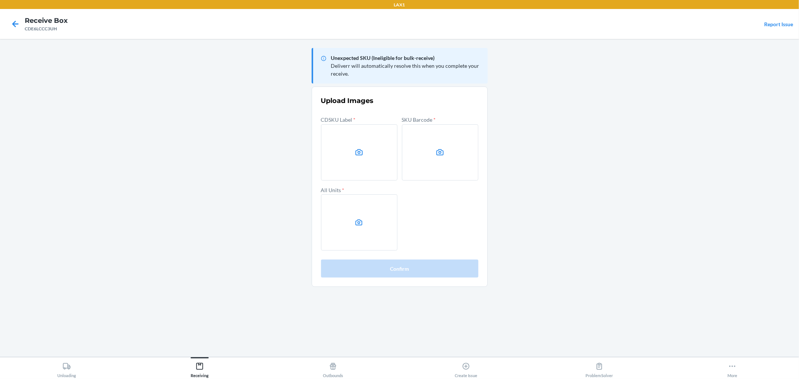
click at [58, 73] on main "Unexpected SKU (Ineligible for bulk-receive) Deliverr will automatically resolv…" at bounding box center [399, 198] width 799 height 318
click at [361, 154] on icon at bounding box center [359, 152] width 9 height 9
click at [0, 0] on input "file" at bounding box center [0, 0] width 0 height 0
click at [454, 158] on label at bounding box center [440, 152] width 76 height 56
click at [0, 0] on input "file" at bounding box center [0, 0] width 0 height 0
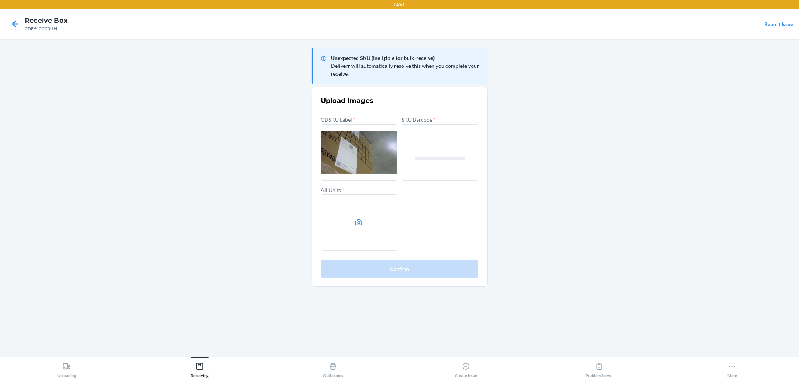
click at [372, 235] on label at bounding box center [359, 222] width 76 height 56
click at [0, 0] on input "file" at bounding box center [0, 0] width 0 height 0
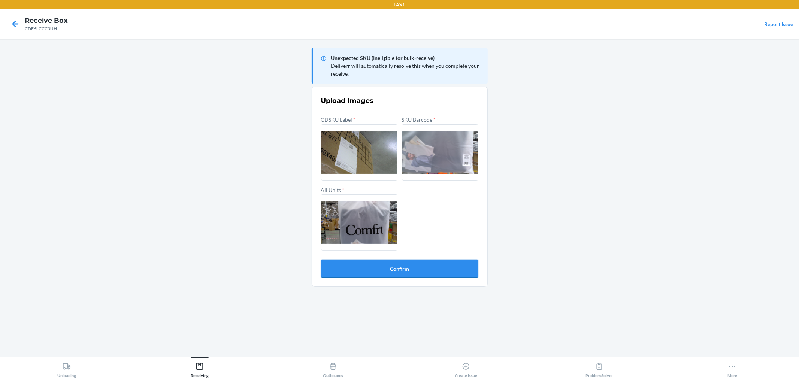
click at [438, 272] on button "Confirm" at bounding box center [399, 269] width 157 height 18
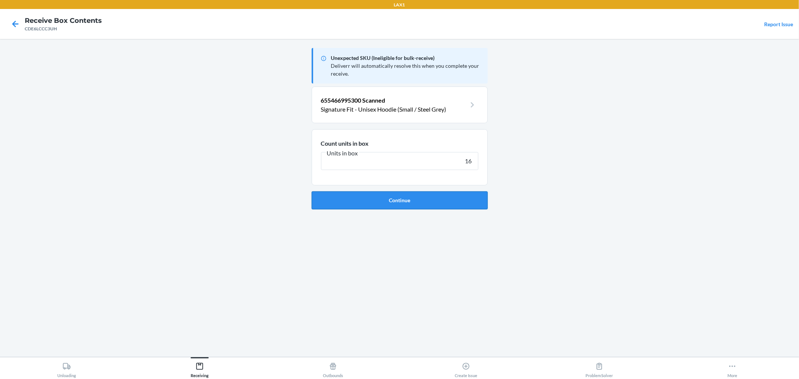
type input "16"
click at [396, 201] on button "Continue" at bounding box center [400, 200] width 176 height 18
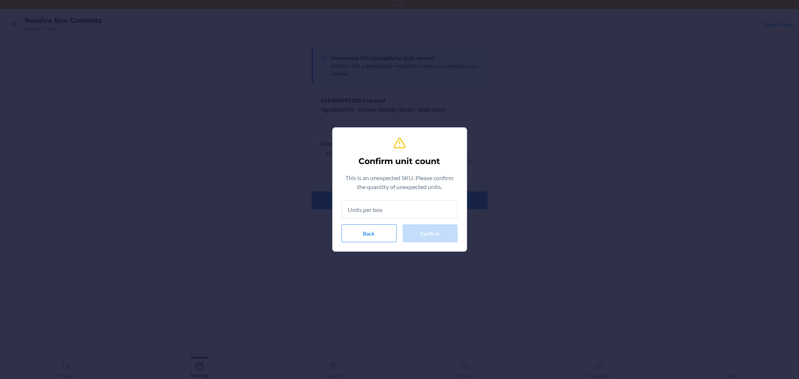
click at [407, 204] on input "text" at bounding box center [400, 209] width 116 height 18
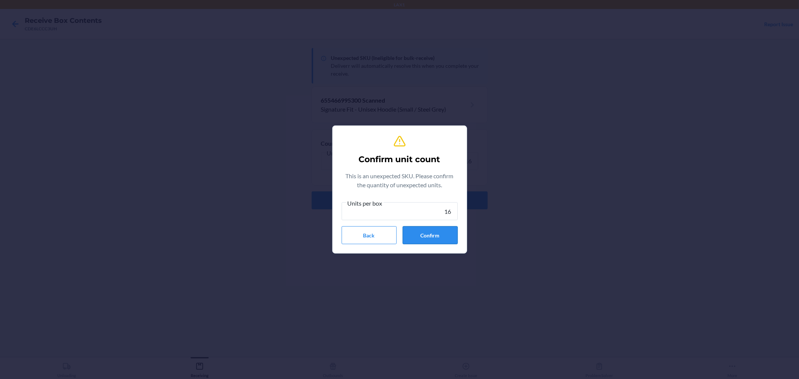
type input "16"
click at [429, 236] on button "Confirm" at bounding box center [430, 235] width 55 height 18
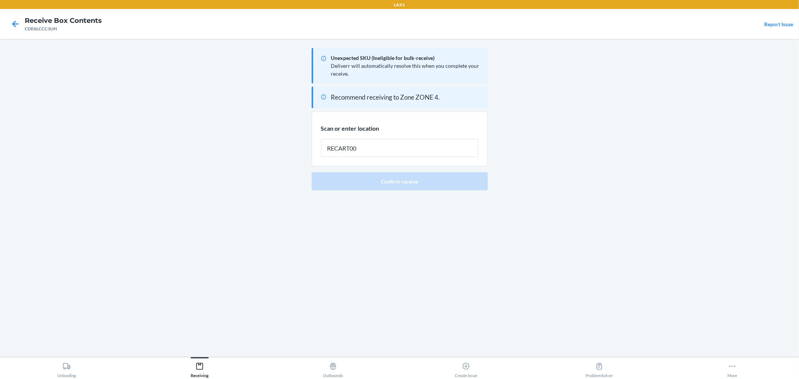
type input "RECART002"
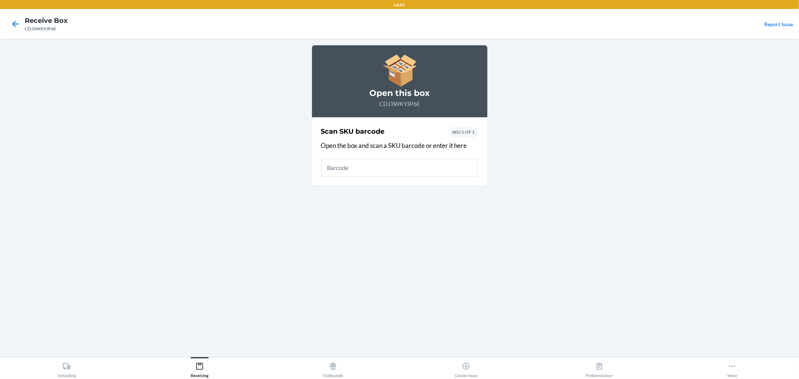
click at [370, 159] on input "text" at bounding box center [399, 168] width 157 height 18
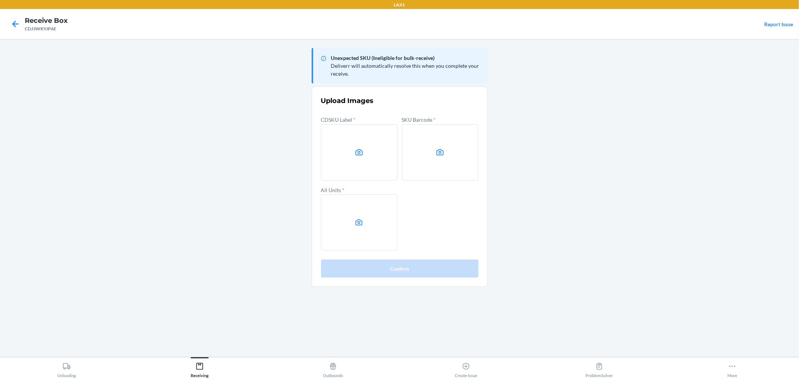
click at [354, 148] on label at bounding box center [359, 152] width 76 height 56
click at [0, 0] on input "file" at bounding box center [0, 0] width 0 height 0
click at [374, 163] on label at bounding box center [359, 152] width 76 height 56
click at [0, 0] on input "file" at bounding box center [0, 0] width 0 height 0
click at [444, 164] on label at bounding box center [440, 152] width 76 height 56
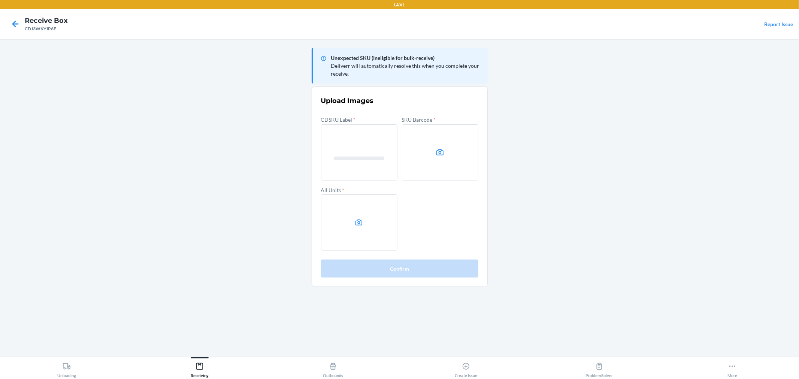
click at [0, 0] on input "file" at bounding box center [0, 0] width 0 height 0
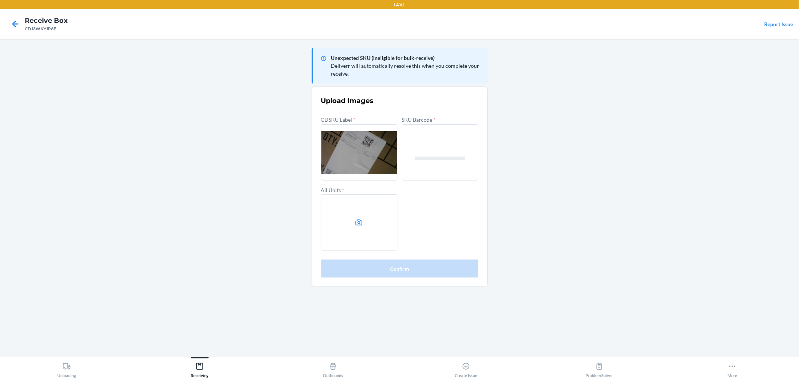
click at [372, 241] on label at bounding box center [359, 222] width 76 height 56
click at [0, 0] on input "file" at bounding box center [0, 0] width 0 height 0
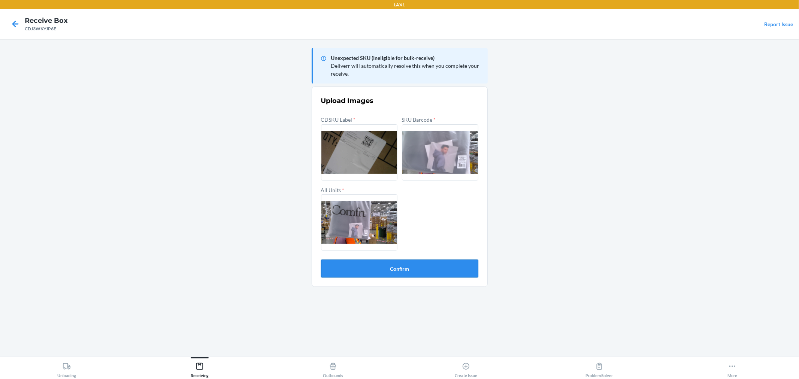
click at [386, 266] on button "Confirm" at bounding box center [399, 269] width 157 height 18
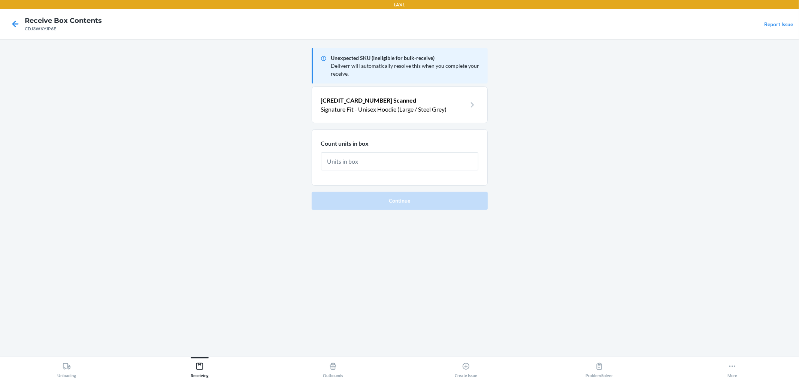
click at [376, 162] on input "text" at bounding box center [399, 161] width 157 height 18
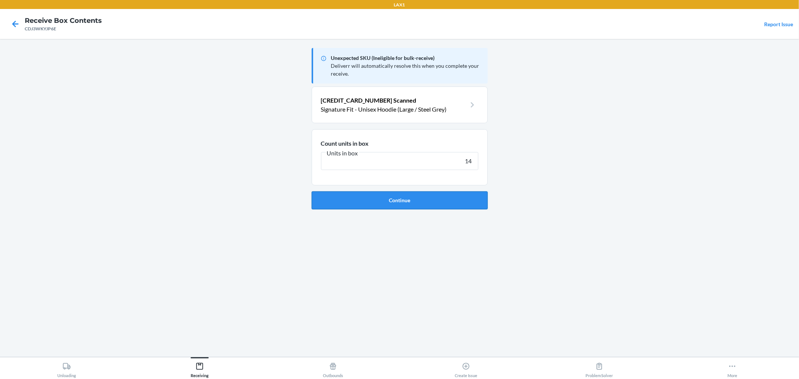
type input "14"
click at [403, 200] on button "Continue" at bounding box center [400, 200] width 176 height 18
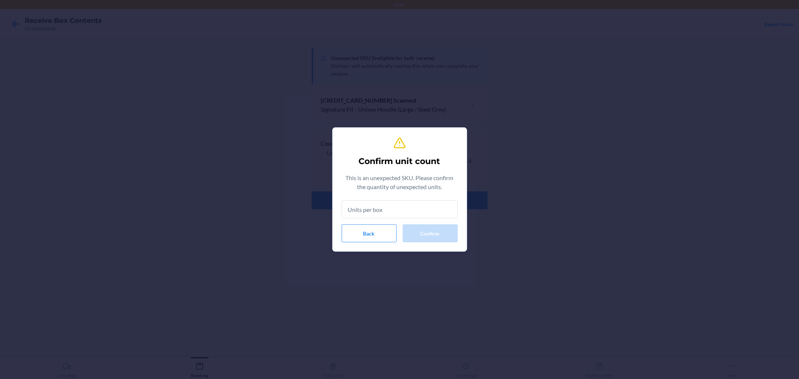
click at [425, 207] on input "text" at bounding box center [400, 209] width 116 height 18
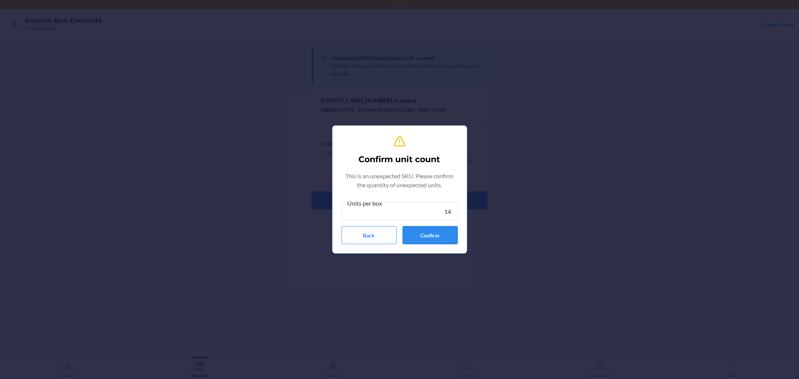
type input "14"
click at [441, 231] on button "Confirm" at bounding box center [430, 235] width 55 height 18
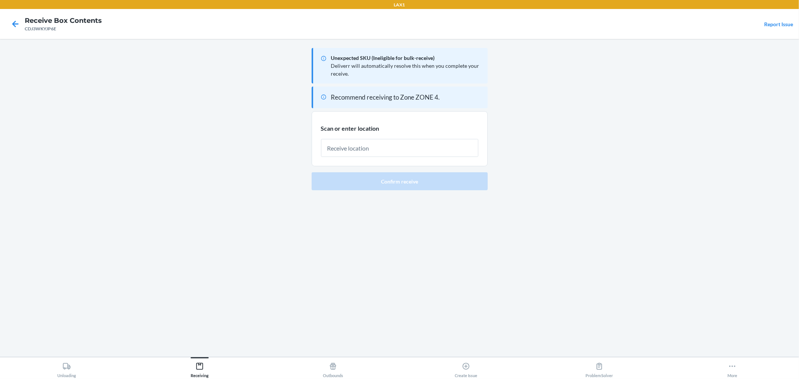
click at [365, 149] on input "text" at bounding box center [399, 148] width 157 height 18
type input "RECART002"
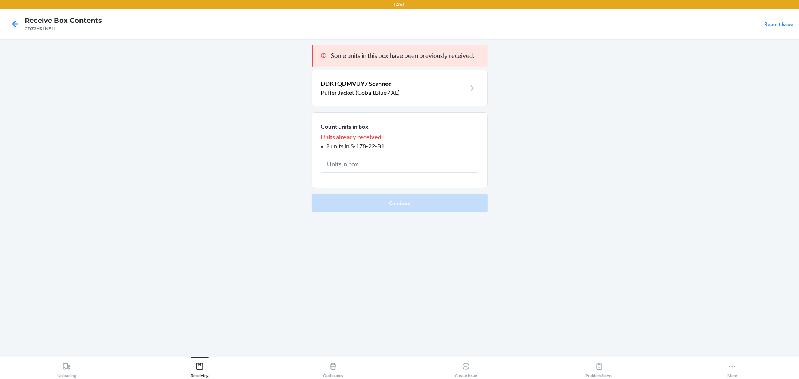
type input "3"
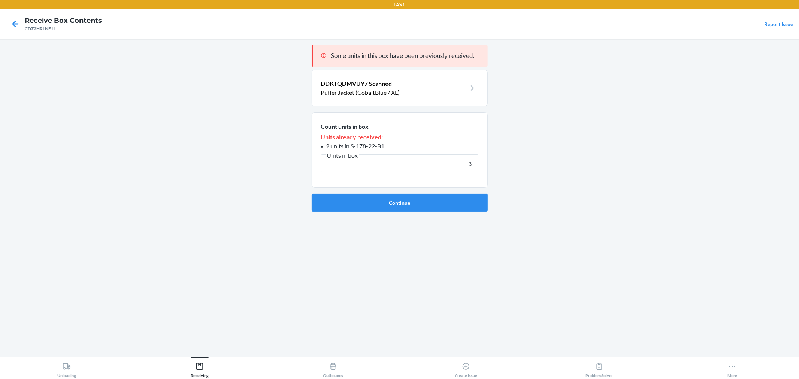
click button "Continue" at bounding box center [400, 203] width 176 height 18
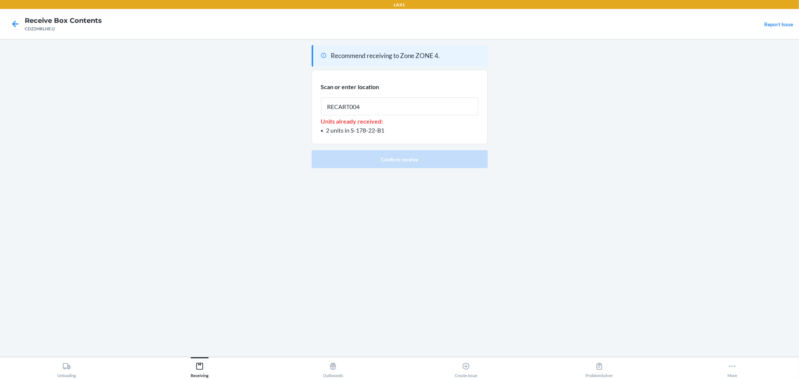
type input "RECART004"
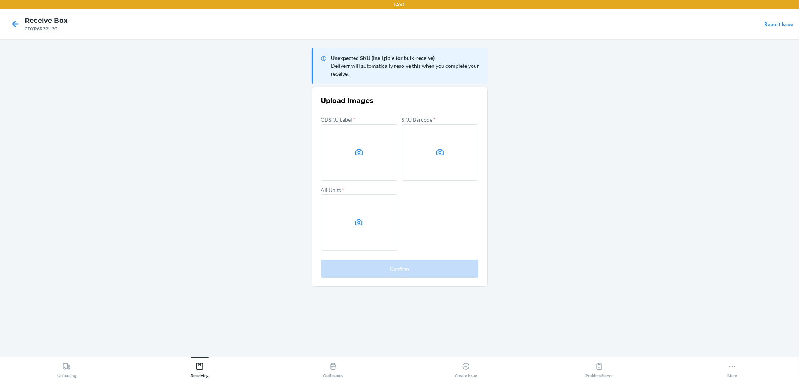
click at [680, 161] on main "Unexpected SKU (Ineligible for bulk-receive) Deliverr will automatically resolv…" at bounding box center [399, 198] width 799 height 318
click at [439, 144] on label at bounding box center [440, 152] width 76 height 56
click at [0, 0] on input "file" at bounding box center [0, 0] width 0 height 0
click at [381, 236] on label at bounding box center [359, 222] width 76 height 56
click at [0, 0] on input "file" at bounding box center [0, 0] width 0 height 0
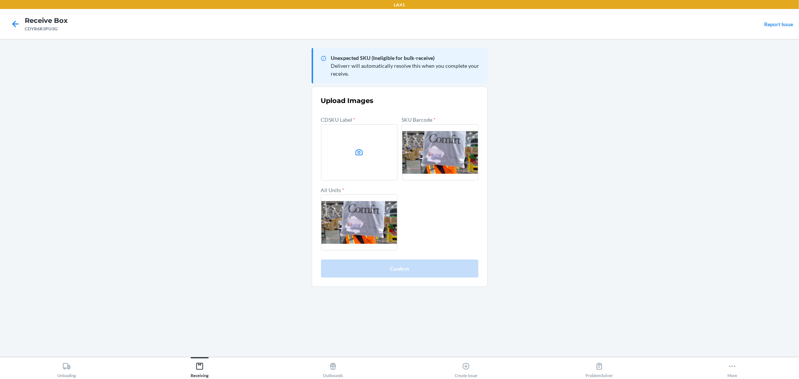
click at [589, 182] on main "Unexpected SKU (Ineligible for bulk-receive) Deliverr will automatically resolv…" at bounding box center [399, 198] width 799 height 318
click at [325, 173] on label at bounding box center [359, 152] width 76 height 56
click at [0, 0] on input "file" at bounding box center [0, 0] width 0 height 0
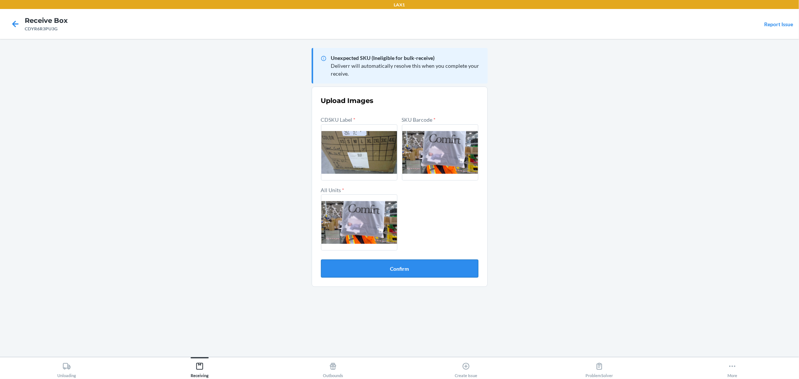
click at [422, 270] on button "Confirm" at bounding box center [399, 269] width 157 height 18
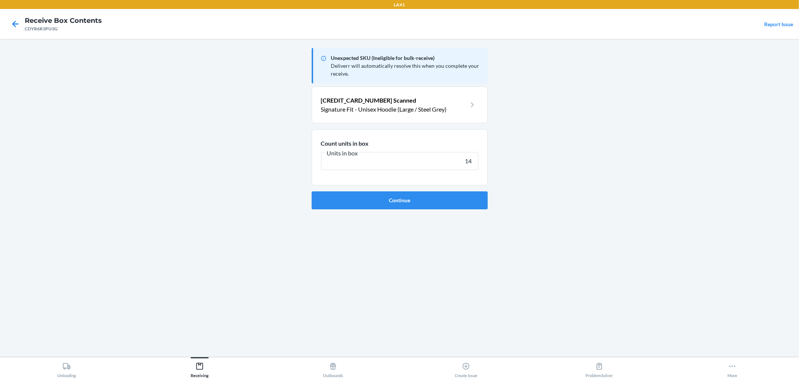
type input "14"
click at [312, 191] on button "Continue" at bounding box center [400, 200] width 176 height 18
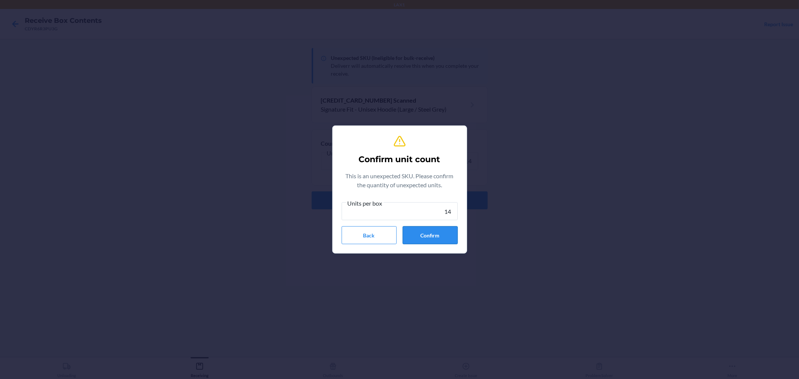
type input "14"
click at [436, 229] on button "Confirm" at bounding box center [430, 235] width 55 height 18
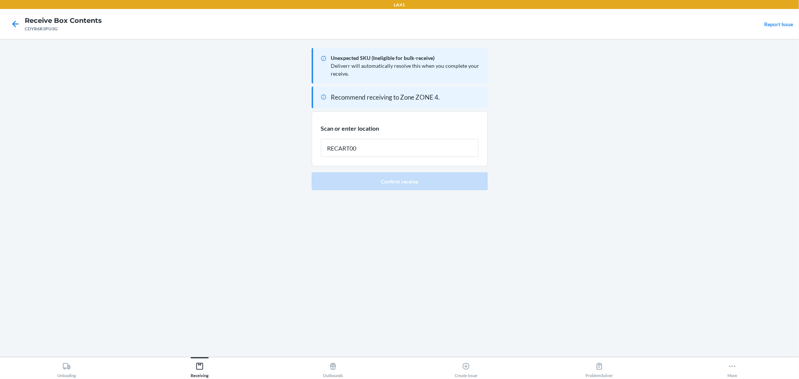
type input "RECART002"
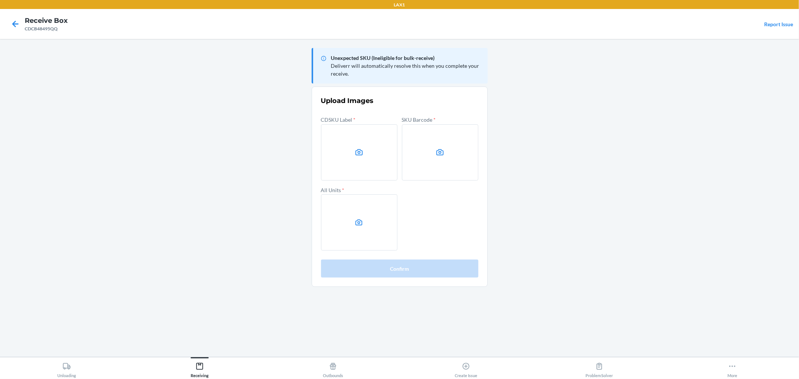
click at [541, 165] on main "Unexpected SKU (Ineligible for bulk-receive) Deliverr will automatically resolv…" at bounding box center [399, 198] width 799 height 318
click at [352, 155] on label at bounding box center [359, 152] width 76 height 56
click at [0, 0] on input "file" at bounding box center [0, 0] width 0 height 0
click at [443, 161] on label at bounding box center [440, 152] width 76 height 56
click at [0, 0] on input "file" at bounding box center [0, 0] width 0 height 0
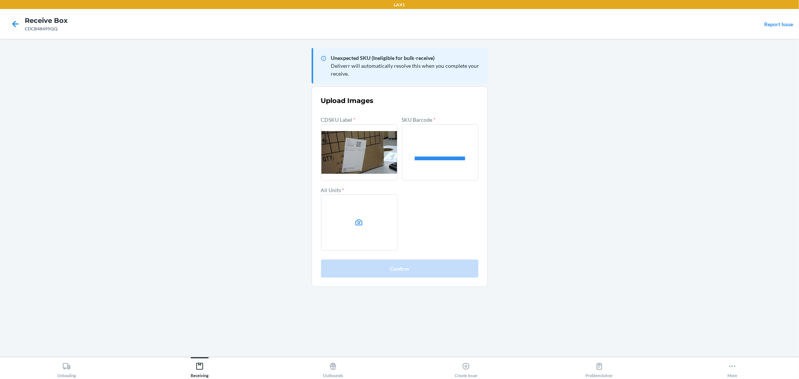
click at [359, 207] on label at bounding box center [359, 222] width 76 height 56
click at [0, 0] on input "file" at bounding box center [0, 0] width 0 height 0
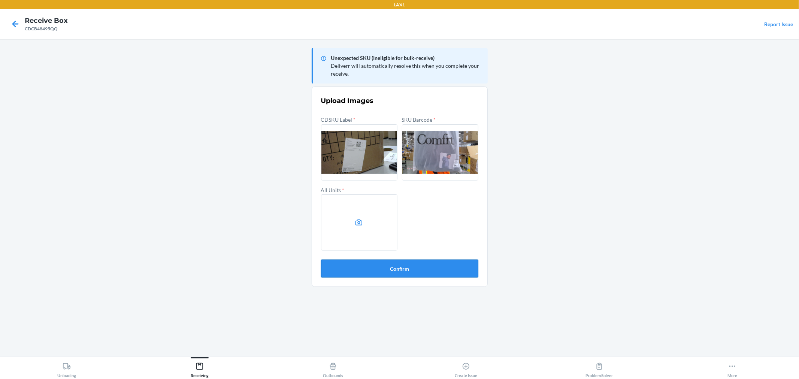
click at [411, 270] on button "Confirm" at bounding box center [399, 269] width 157 height 18
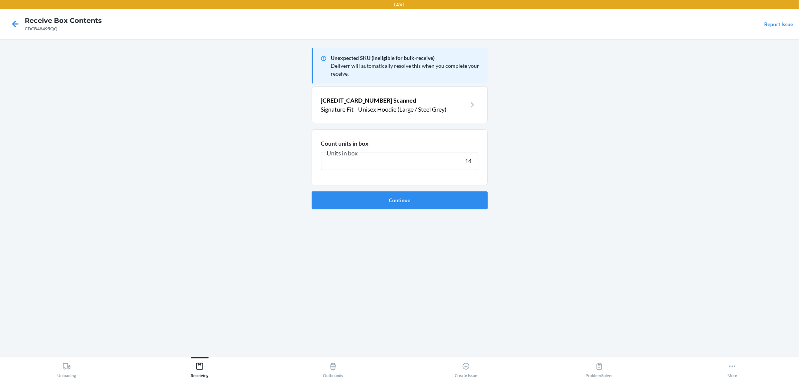
type input "14"
click at [312, 191] on button "Continue" at bounding box center [400, 200] width 176 height 18
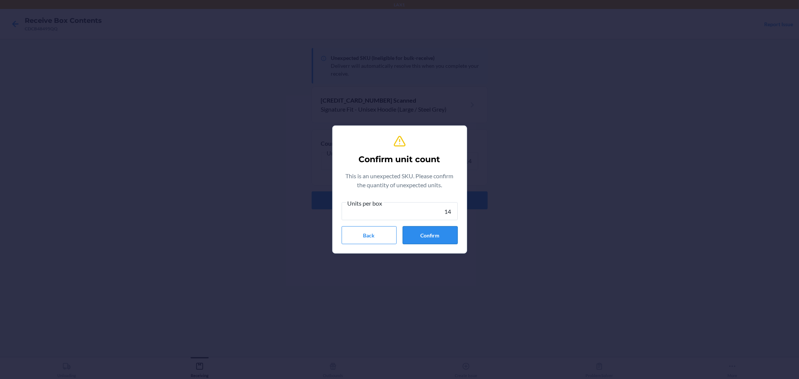
type input "14"
click at [442, 231] on button "Confirm" at bounding box center [430, 235] width 55 height 18
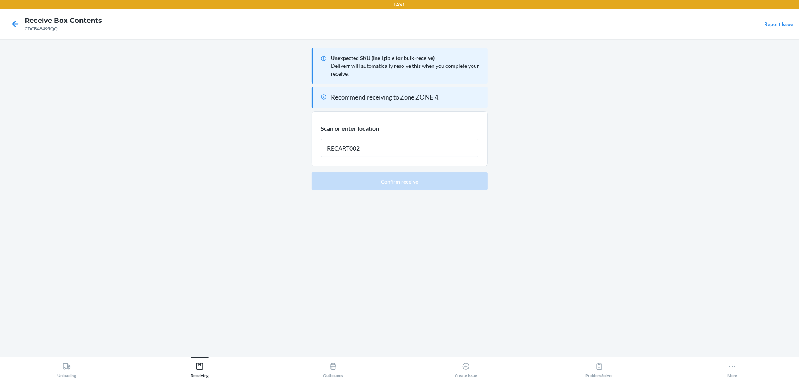
type input "RECART002"
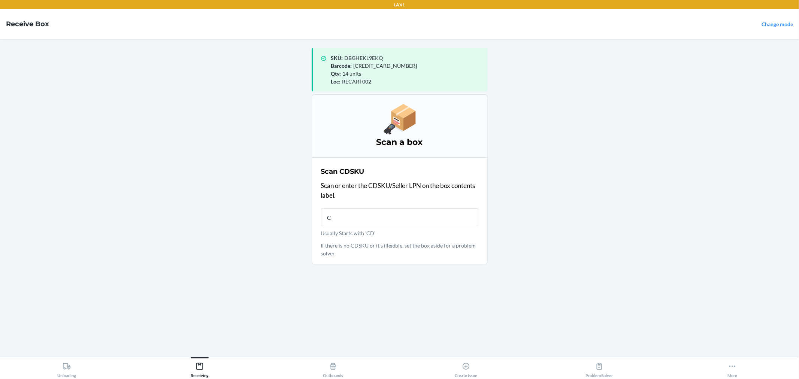
type input "CD"
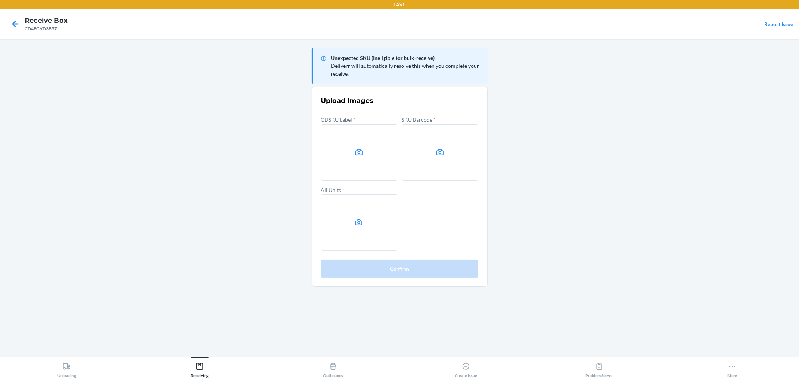
click at [561, 176] on main "Unexpected SKU (Ineligible for bulk-receive) Deliverr will automatically resolv…" at bounding box center [399, 198] width 799 height 318
click at [364, 169] on label at bounding box center [359, 152] width 76 height 56
click at [0, 0] on input "file" at bounding box center [0, 0] width 0 height 0
click at [451, 175] on label at bounding box center [440, 152] width 76 height 56
click at [0, 0] on input "file" at bounding box center [0, 0] width 0 height 0
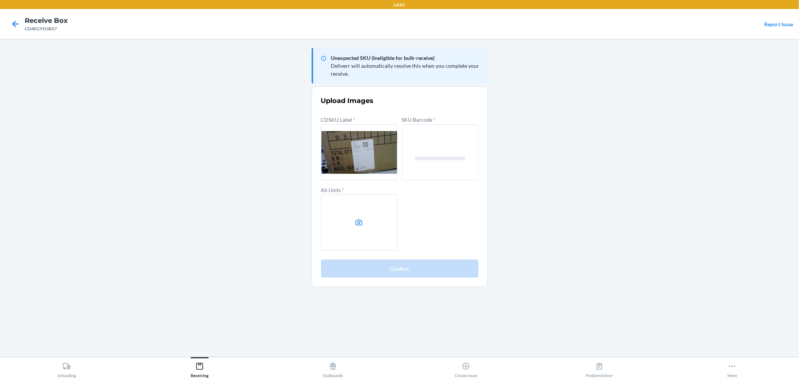
click at [360, 212] on label at bounding box center [359, 222] width 76 height 56
click at [0, 0] on input "file" at bounding box center [0, 0] width 0 height 0
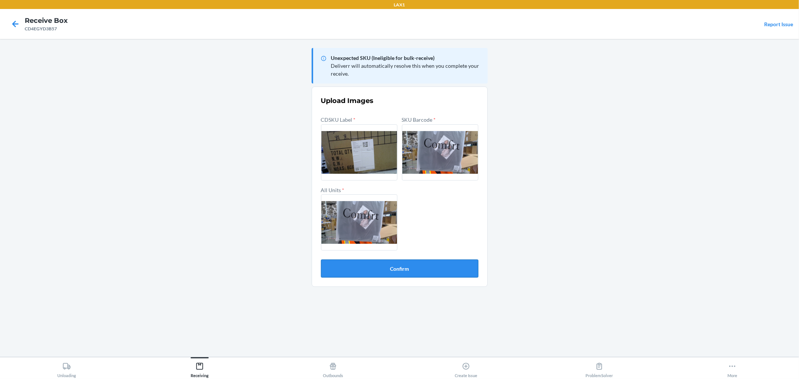
click at [435, 268] on button "Confirm" at bounding box center [399, 269] width 157 height 18
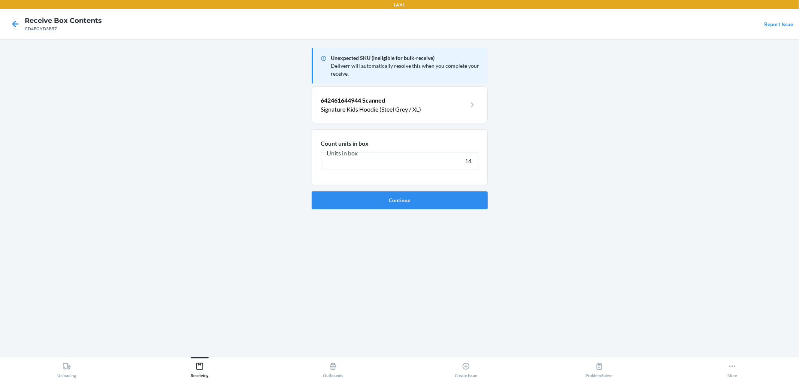
click at [312, 191] on button "Continue" at bounding box center [400, 200] width 176 height 18
type input "14"
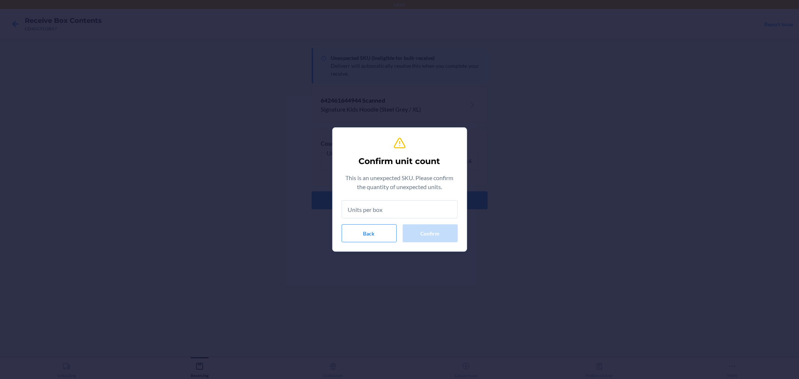
drag, startPoint x: 435, startPoint y: 268, endPoint x: 440, endPoint y: 292, distance: 24.8
click at [437, 285] on div "Confirm unit count This is an unexpected SKU. Please confirm the quantity of un…" at bounding box center [399, 189] width 799 height 379
click at [378, 216] on input "text" at bounding box center [400, 209] width 116 height 18
click at [379, 216] on input "text" at bounding box center [400, 209] width 116 height 18
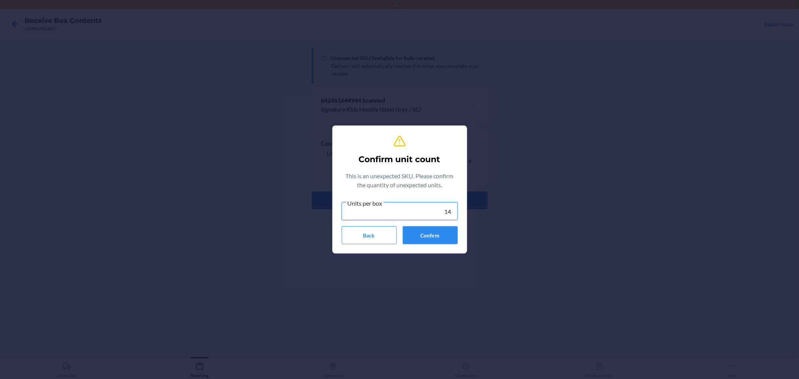
type input "14"
click at [440, 248] on section "Confirm unit count This is an unexpected SKU. Please confirm the quantity of un…" at bounding box center [399, 189] width 135 height 128
drag, startPoint x: 443, startPoint y: 238, endPoint x: 449, endPoint y: 237, distance: 5.3
click at [448, 237] on button "Confirm" at bounding box center [430, 235] width 55 height 18
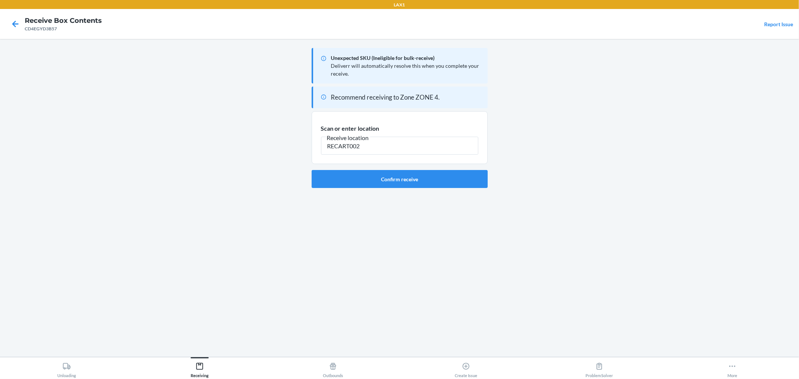
type input "RECART002"
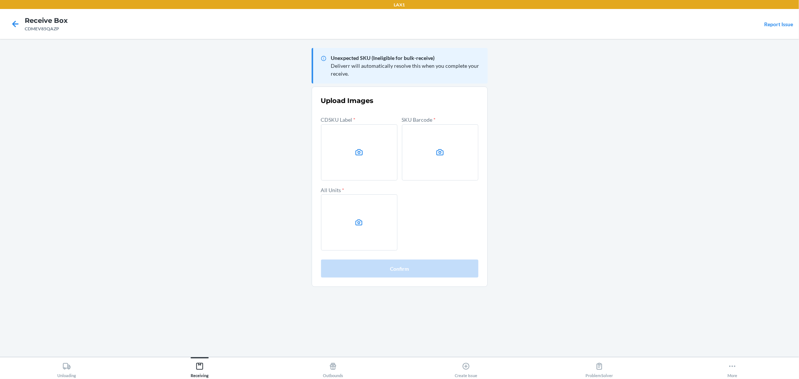
click at [770, 196] on main "Unexpected SKU (Ineligible for bulk-receive) Deliverr will automatically resolv…" at bounding box center [399, 198] width 799 height 318
click at [340, 155] on label at bounding box center [359, 152] width 76 height 56
click at [0, 0] on input "file" at bounding box center [0, 0] width 0 height 0
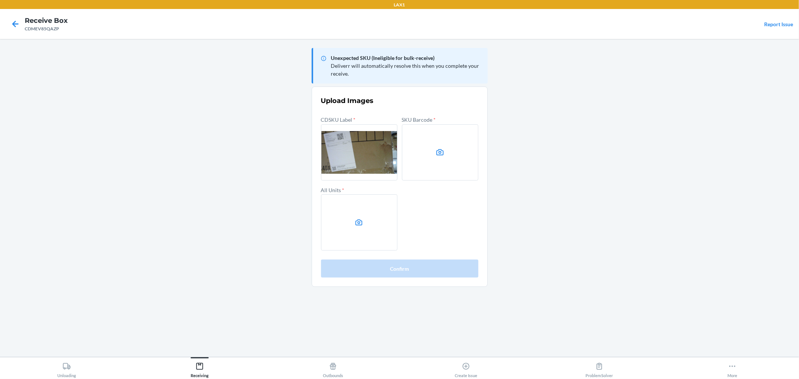
click at [683, 205] on main "Unexpected SKU (Ineligible for bulk-receive) Deliverr will automatically resolv…" at bounding box center [399, 198] width 799 height 318
click at [463, 164] on label at bounding box center [440, 152] width 76 height 56
click at [0, 0] on input "file" at bounding box center [0, 0] width 0 height 0
click at [370, 220] on label at bounding box center [359, 222] width 76 height 56
click at [0, 0] on input "file" at bounding box center [0, 0] width 0 height 0
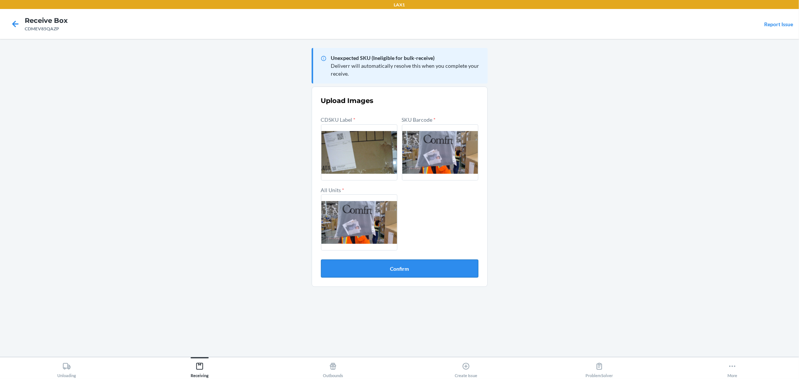
click at [420, 267] on button "Confirm" at bounding box center [399, 269] width 157 height 18
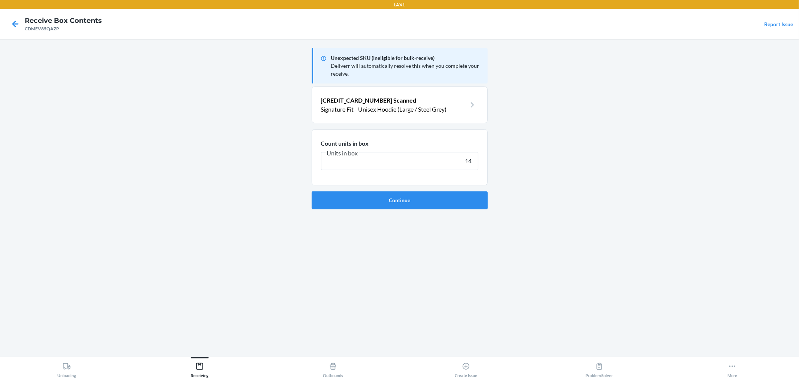
type input "14"
click at [312, 191] on button "Continue" at bounding box center [400, 200] width 176 height 18
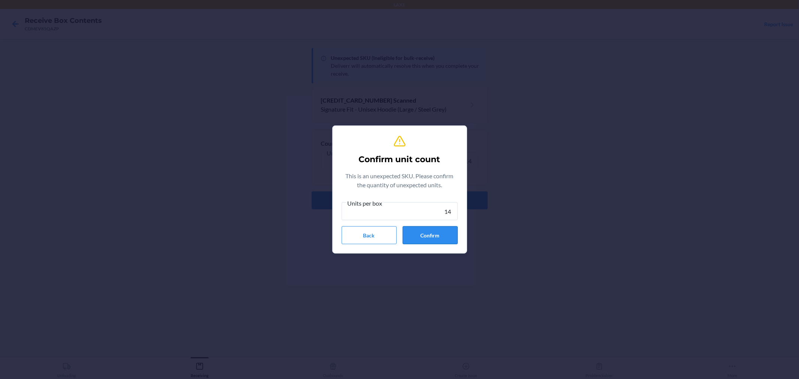
type input "14"
click at [446, 239] on button "Confirm" at bounding box center [430, 235] width 55 height 18
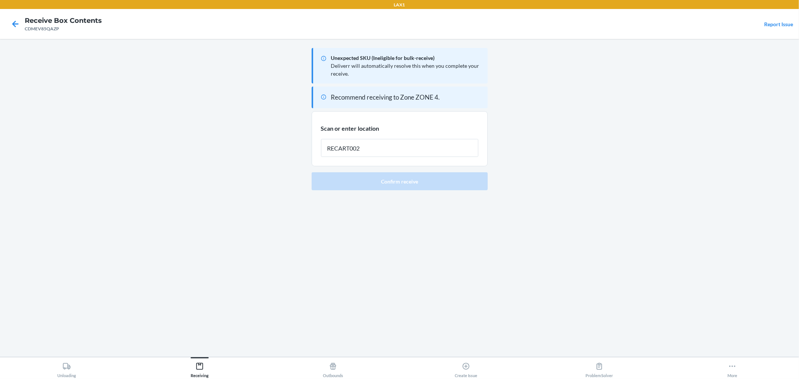
type input "RECART002"
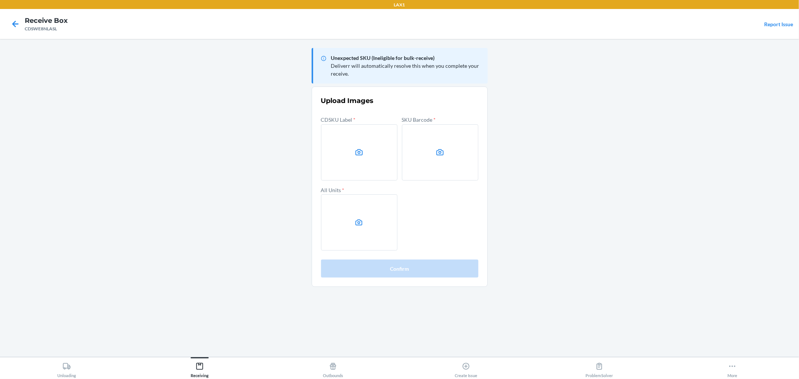
click at [634, 170] on main "Unexpected SKU (Ineligible for bulk-receive) Deliverr will automatically resolv…" at bounding box center [399, 198] width 799 height 318
click at [640, 149] on main "Unexpected SKU (Ineligible for bulk-receive) Deliverr will automatically resolv…" at bounding box center [399, 198] width 799 height 318
click at [356, 145] on label at bounding box center [359, 152] width 76 height 56
click at [0, 0] on input "file" at bounding box center [0, 0] width 0 height 0
click at [412, 145] on label at bounding box center [440, 152] width 76 height 56
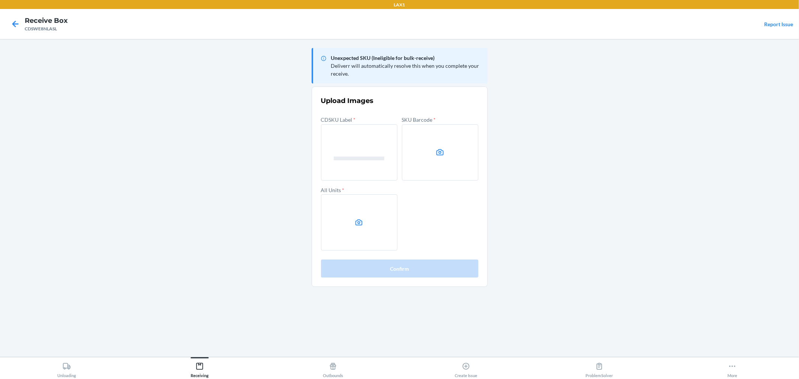
click at [0, 0] on input "file" at bounding box center [0, 0] width 0 height 0
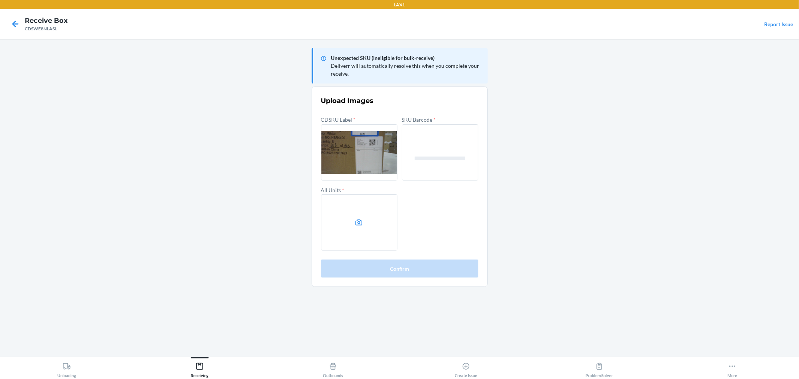
click at [391, 223] on label at bounding box center [359, 222] width 76 height 56
click at [0, 0] on input "file" at bounding box center [0, 0] width 0 height 0
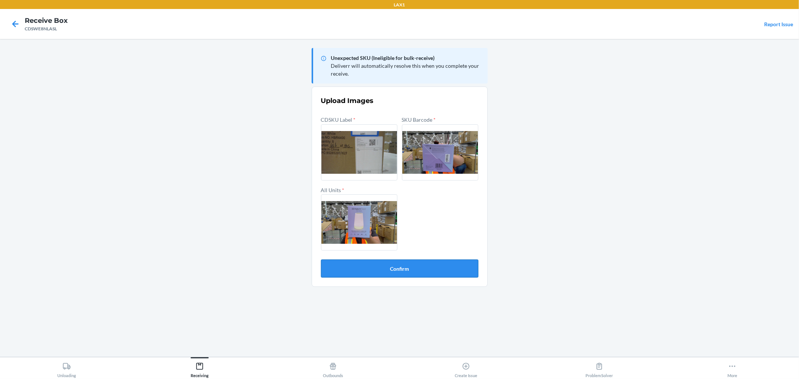
click at [396, 269] on button "Confirm" at bounding box center [399, 269] width 157 height 18
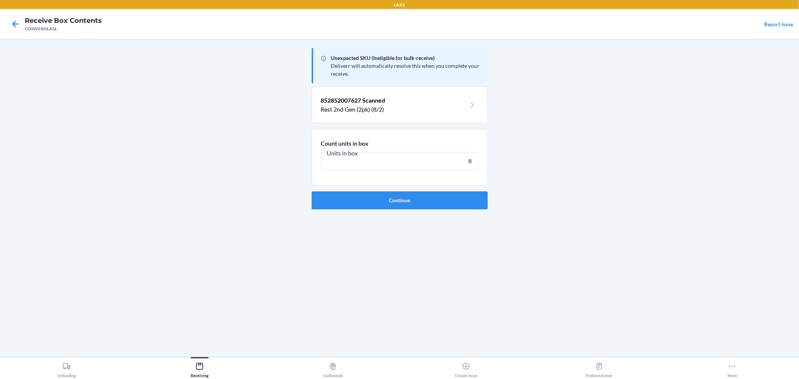
type input "8"
click at [312, 191] on button "Continue" at bounding box center [400, 200] width 176 height 18
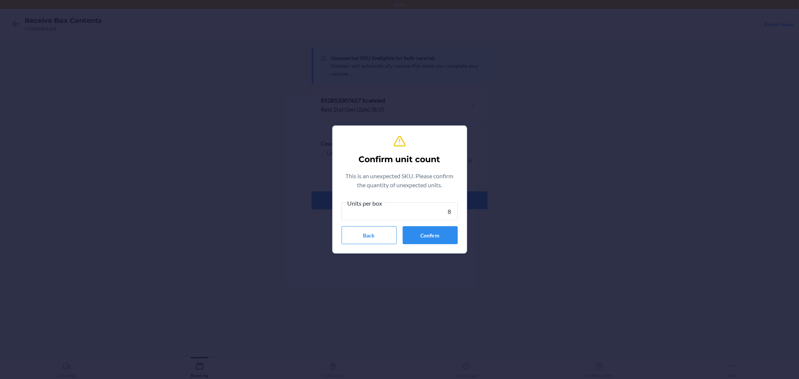
type input "8"
click at [427, 244] on div "Confirm unit count This is an unexpected SKU. Please confirm the quantity of un…" at bounding box center [400, 189] width 116 height 115
click at [427, 243] on button "Confirm" at bounding box center [430, 235] width 55 height 18
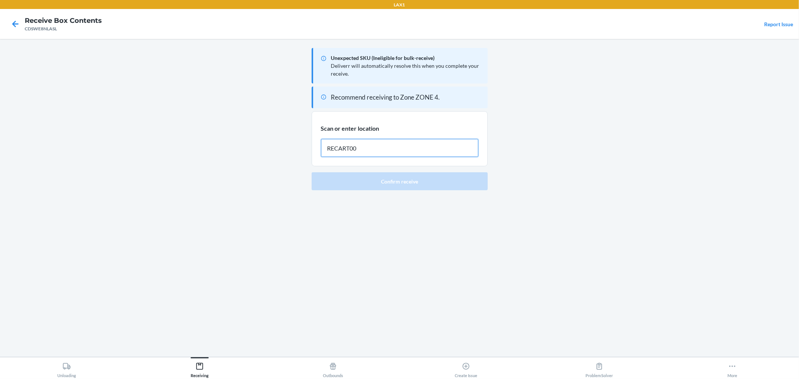
type input "RECART002"
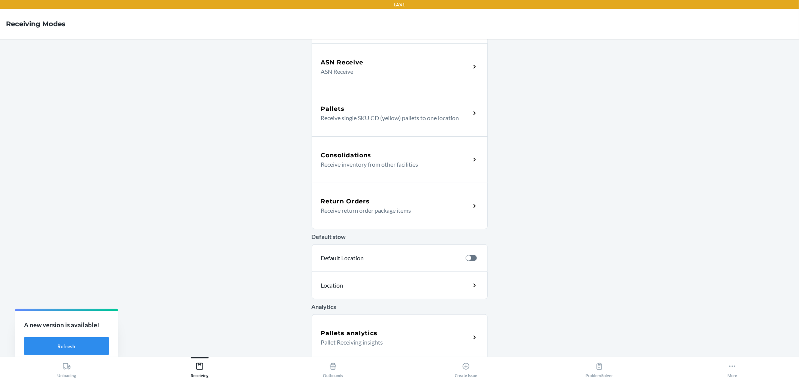
scroll to position [143, 0]
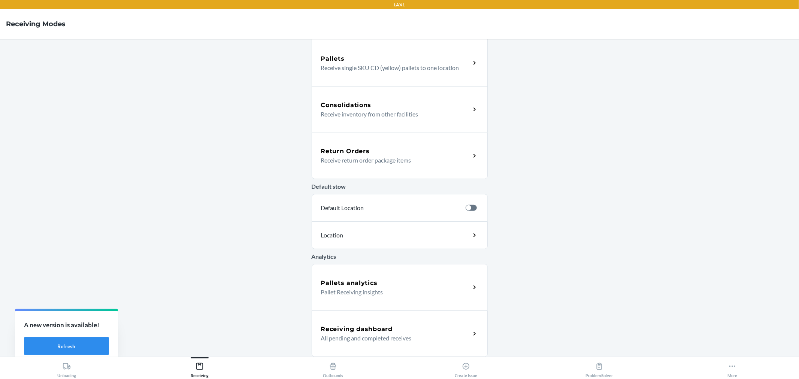
click at [377, 324] on div "Receiving dashboard All pending and completed receives" at bounding box center [400, 333] width 176 height 46
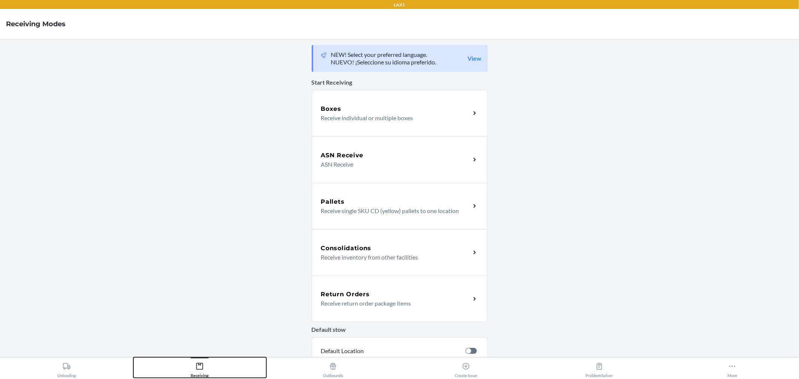
drag, startPoint x: 186, startPoint y: 374, endPoint x: 211, endPoint y: 342, distance: 41.2
click at [186, 374] on button "Receiving" at bounding box center [199, 367] width 133 height 21
click at [443, 121] on p "Receive individual or multiple boxes" at bounding box center [392, 117] width 143 height 9
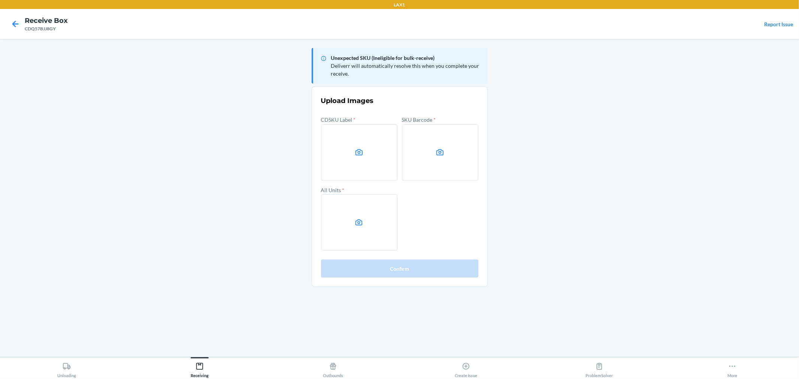
click at [355, 161] on label at bounding box center [359, 152] width 76 height 56
click at [0, 0] on input "file" at bounding box center [0, 0] width 0 height 0
click at [60, 110] on main "Unexpected SKU (Ineligible for bulk-receive) Deliverr will automatically resolv…" at bounding box center [399, 198] width 799 height 318
click at [362, 151] on icon at bounding box center [358, 152] width 7 height 6
click at [0, 0] on input "file" at bounding box center [0, 0] width 0 height 0
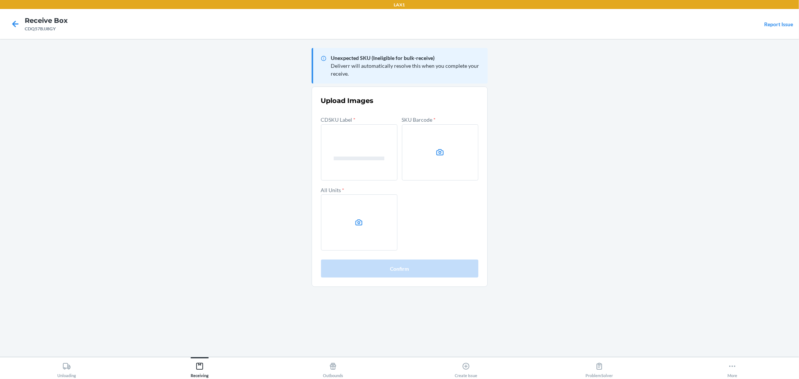
click at [426, 158] on label at bounding box center [440, 152] width 76 height 56
click at [0, 0] on input "file" at bounding box center [0, 0] width 0 height 0
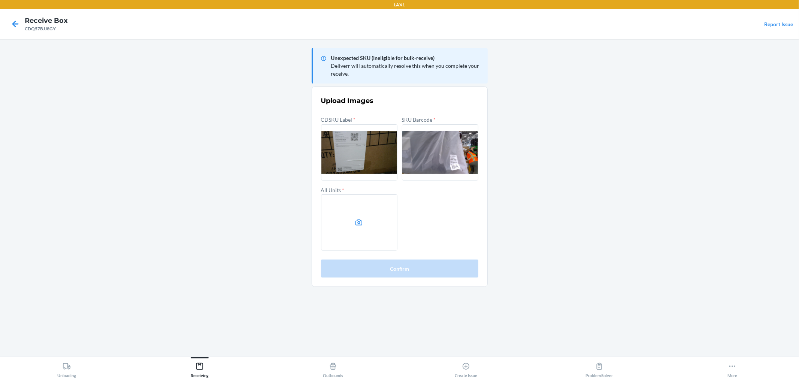
click at [376, 220] on label at bounding box center [359, 222] width 76 height 56
click at [0, 0] on input "file" at bounding box center [0, 0] width 0 height 0
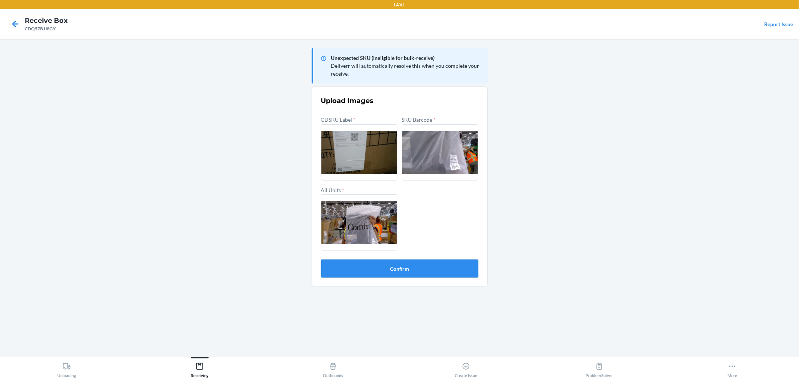
click at [407, 271] on button "Confirm" at bounding box center [399, 269] width 157 height 18
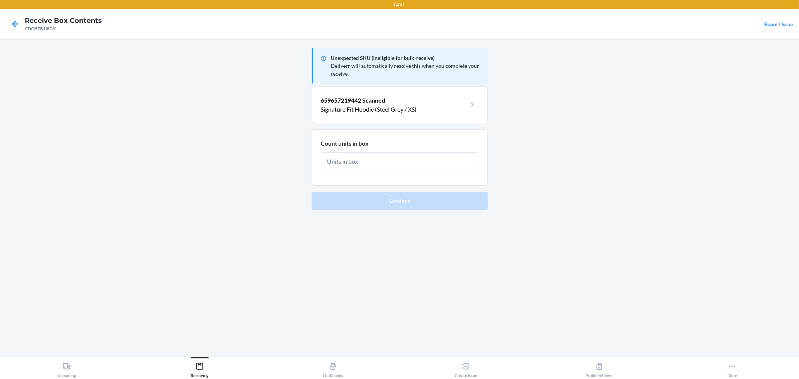
drag, startPoint x: 361, startPoint y: 162, endPoint x: 365, endPoint y: 162, distance: 4.5
click at [361, 162] on input "text" at bounding box center [399, 161] width 157 height 18
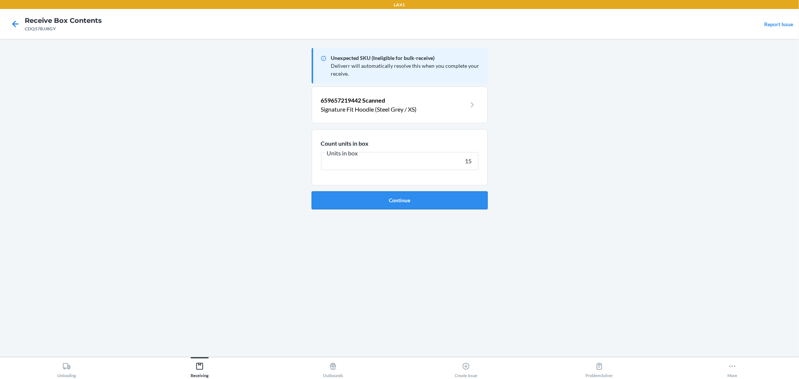
type input "15"
click at [372, 198] on button "Continue" at bounding box center [400, 200] width 176 height 18
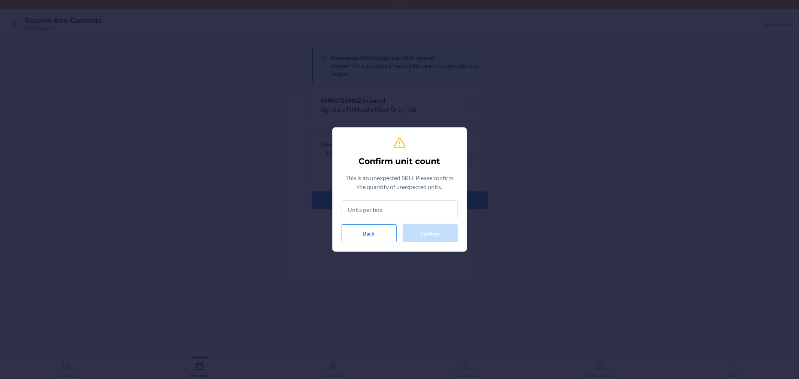
click at [371, 207] on input "text" at bounding box center [400, 209] width 116 height 18
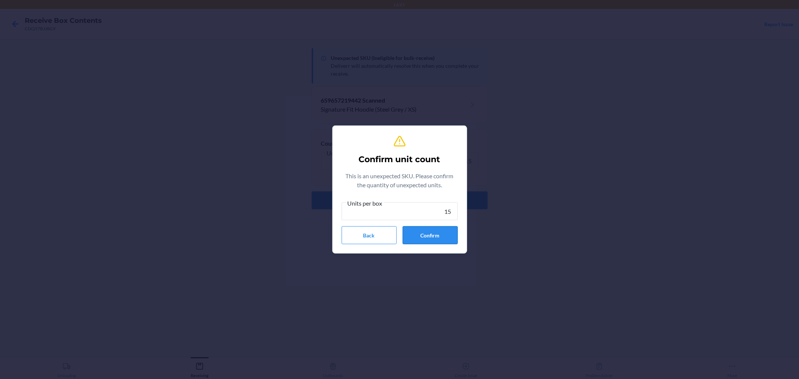
type input "15"
click at [433, 234] on button "Confirm" at bounding box center [430, 235] width 55 height 18
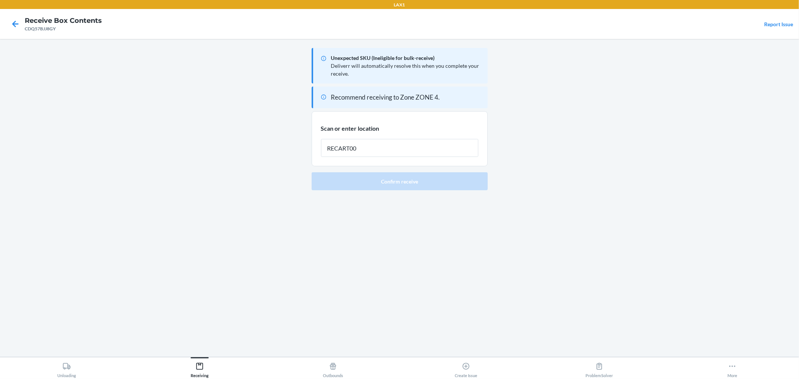
type input "RECART002"
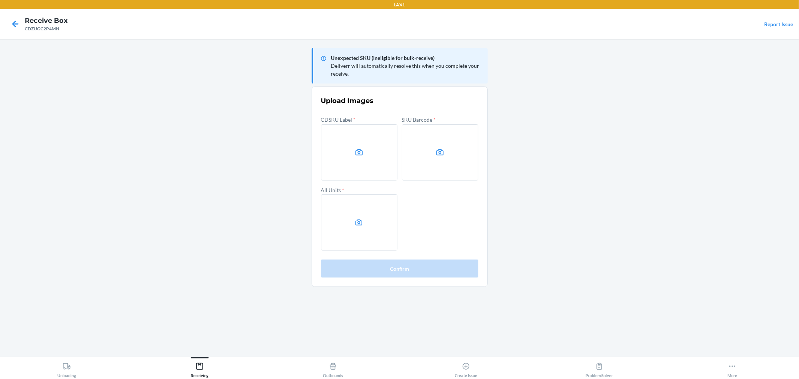
click at [578, 170] on main "Unexpected SKU (Ineligible for bulk-receive) Deliverr will automatically resolv…" at bounding box center [399, 198] width 799 height 318
click at [347, 154] on label at bounding box center [359, 152] width 76 height 56
click at [0, 0] on input "file" at bounding box center [0, 0] width 0 height 0
click at [377, 150] on label at bounding box center [359, 152] width 76 height 56
click at [0, 0] on input "file" at bounding box center [0, 0] width 0 height 0
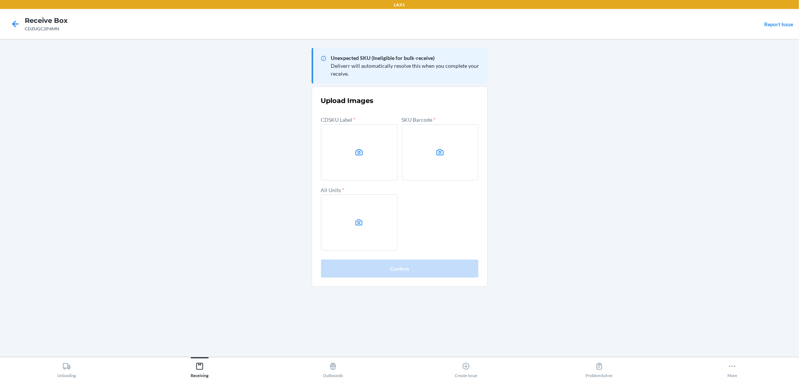
click at [435, 173] on label at bounding box center [440, 152] width 76 height 56
click at [0, 0] on input "file" at bounding box center [0, 0] width 0 height 0
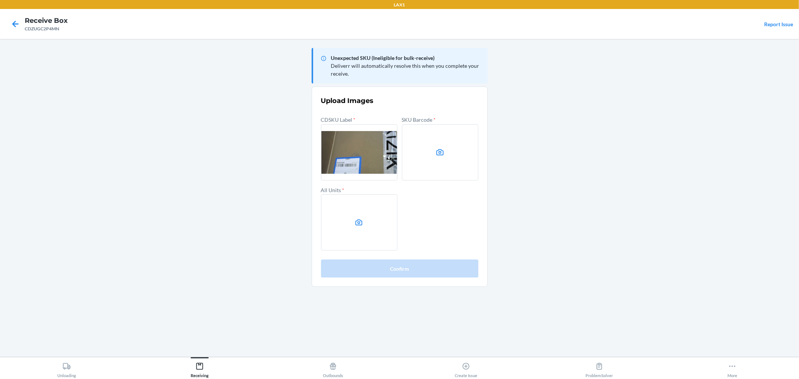
click at [458, 152] on label at bounding box center [440, 152] width 76 height 56
click at [0, 0] on input "file" at bounding box center [0, 0] width 0 height 0
click at [353, 224] on label at bounding box center [359, 222] width 76 height 56
click at [0, 0] on input "file" at bounding box center [0, 0] width 0 height 0
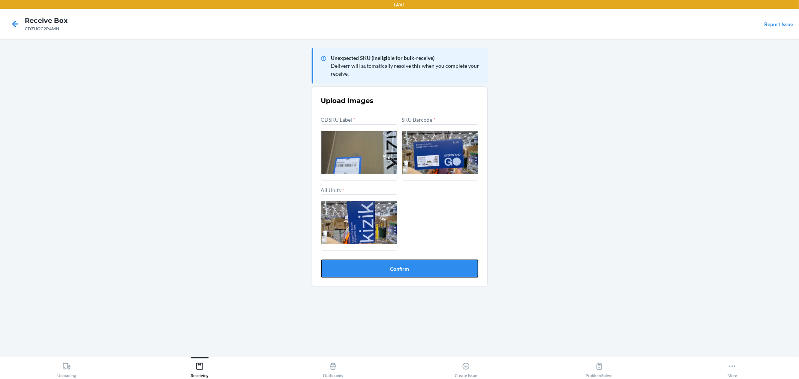
drag, startPoint x: 436, startPoint y: 264, endPoint x: 441, endPoint y: 268, distance: 5.8
click at [436, 264] on button "Confirm" at bounding box center [399, 269] width 157 height 18
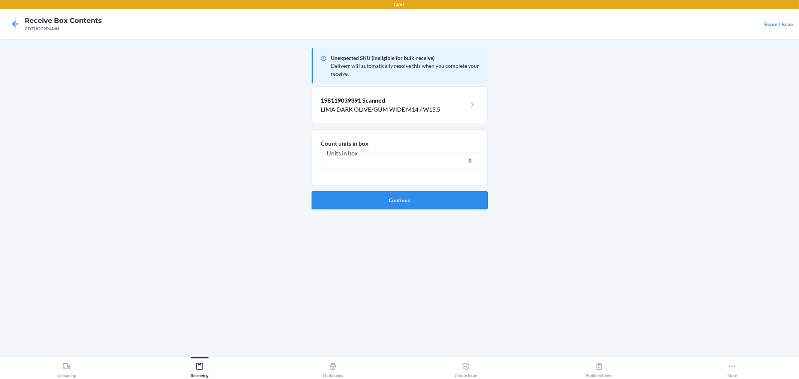
type input "8"
click at [428, 195] on button "Continue" at bounding box center [400, 200] width 176 height 18
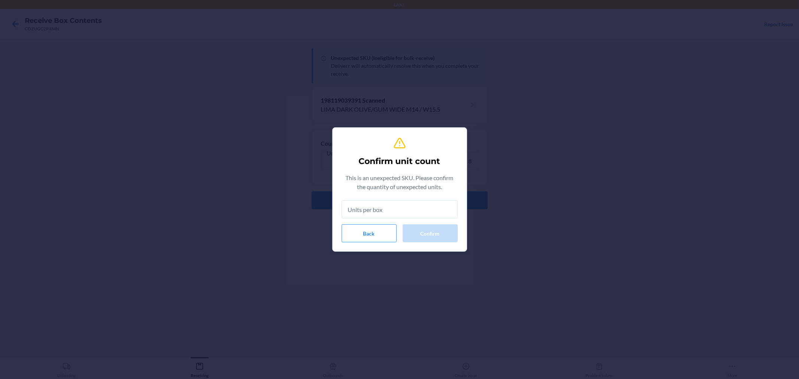
click at [422, 201] on input "text" at bounding box center [400, 209] width 116 height 18
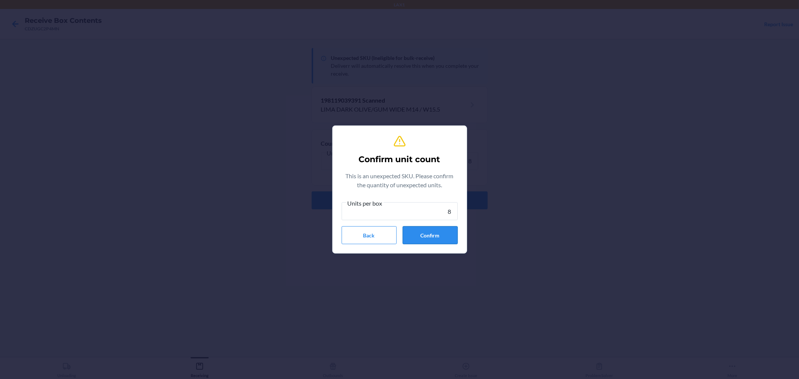
type input "8"
click at [434, 237] on button "Confirm" at bounding box center [430, 235] width 55 height 18
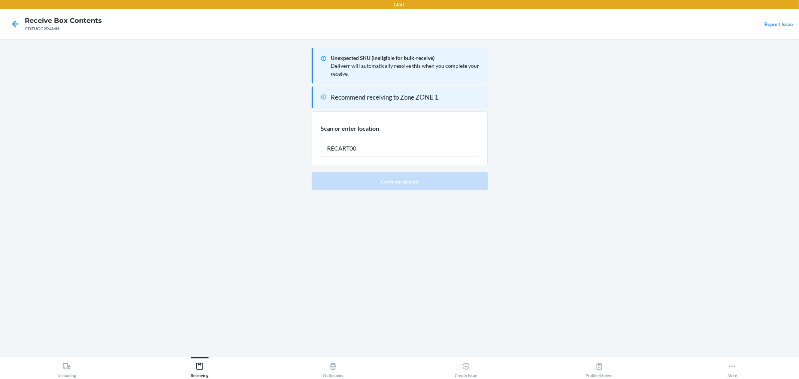
type input "RECART002"
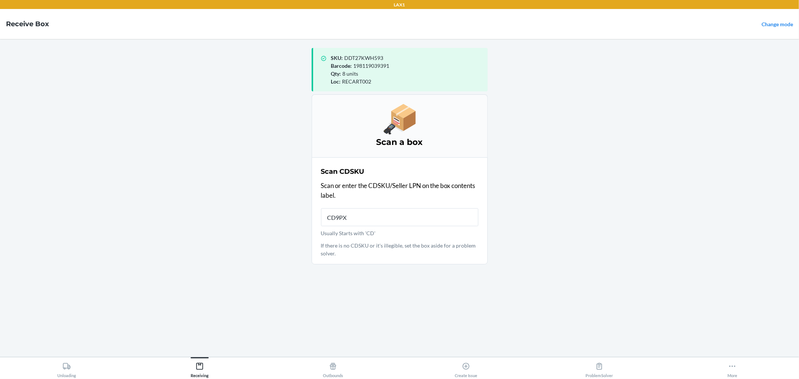
type input "CD9PXH"
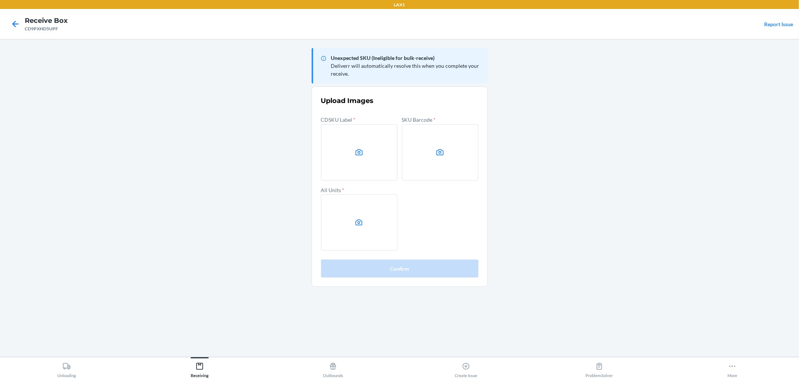
drag, startPoint x: 560, startPoint y: 58, endPoint x: 565, endPoint y: 61, distance: 6.0
click at [561, 59] on main "Unexpected SKU (Ineligible for bulk-receive) Deliverr will automatically resolv…" at bounding box center [399, 198] width 799 height 318
click at [347, 140] on label at bounding box center [359, 152] width 76 height 56
click at [0, 0] on input "file" at bounding box center [0, 0] width 0 height 0
click at [424, 154] on label at bounding box center [440, 152] width 76 height 56
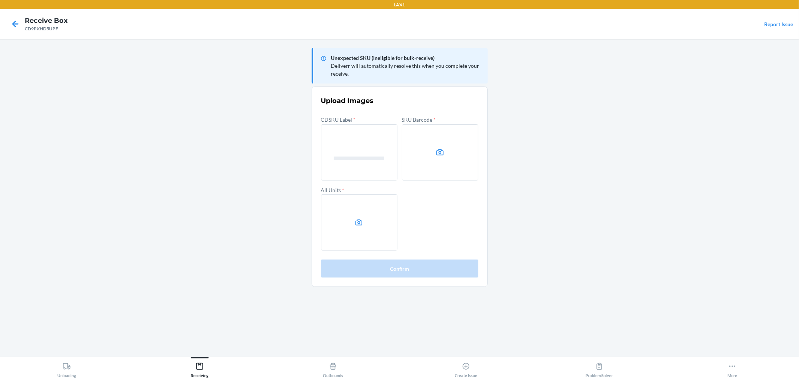
click at [0, 0] on input "file" at bounding box center [0, 0] width 0 height 0
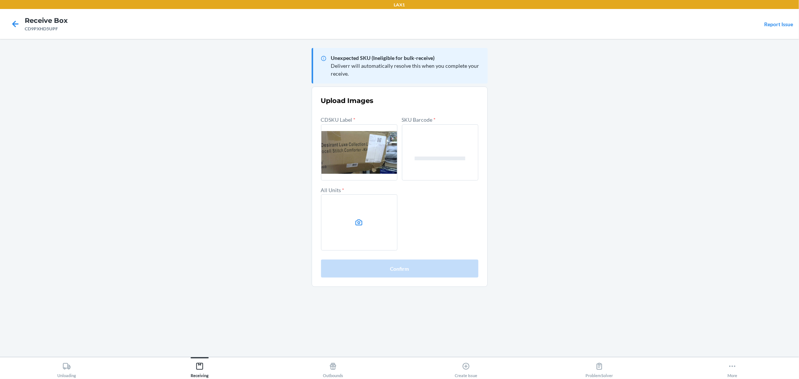
click at [358, 218] on icon at bounding box center [359, 222] width 9 height 9
click at [0, 0] on input "file" at bounding box center [0, 0] width 0 height 0
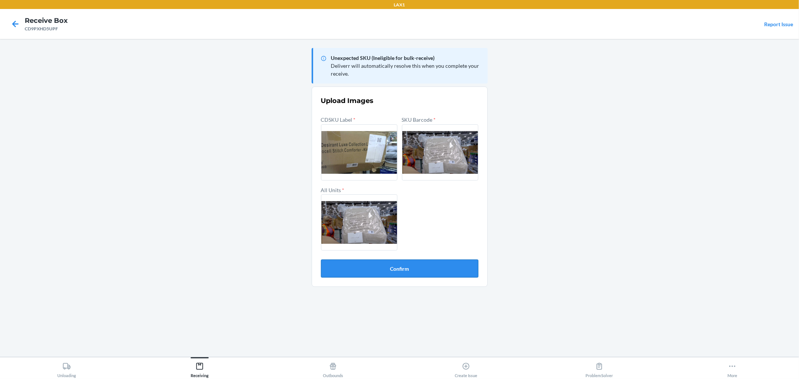
click at [382, 268] on button "Confirm" at bounding box center [399, 269] width 157 height 18
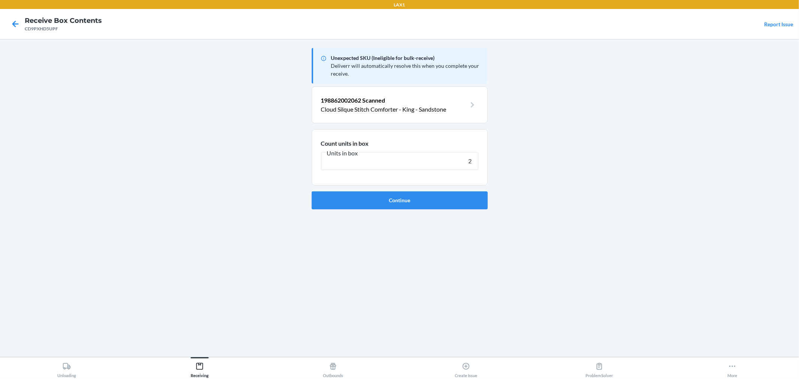
type input "2"
click at [312, 191] on button "Continue" at bounding box center [400, 200] width 176 height 18
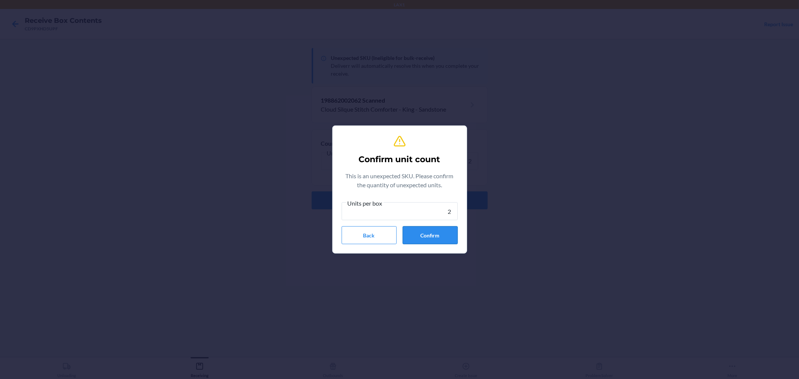
type input "2"
click at [447, 242] on button "Confirm" at bounding box center [430, 235] width 55 height 18
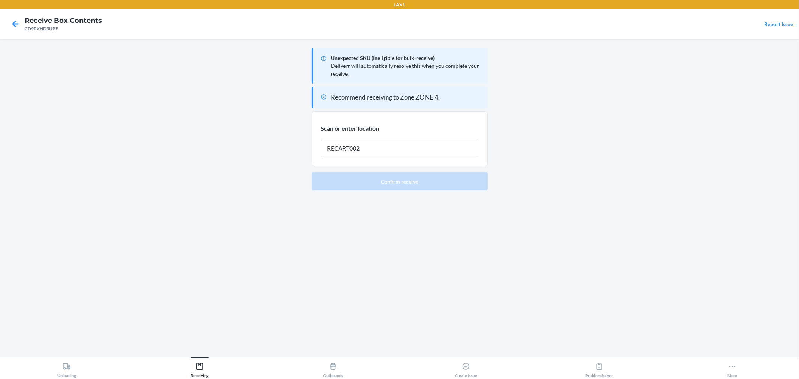
type input "RECART002"
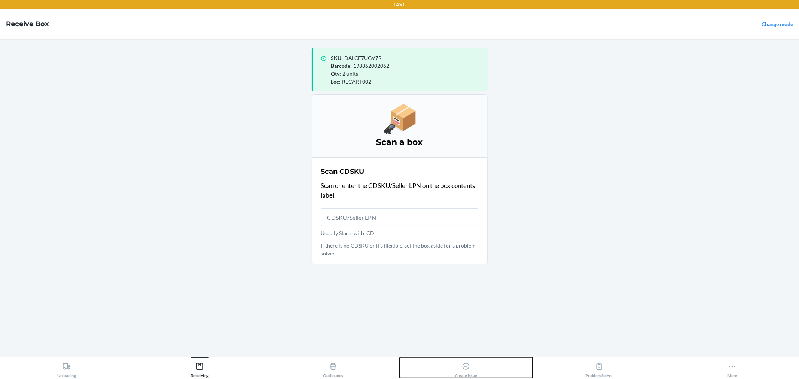
click at [463, 366] on icon at bounding box center [466, 366] width 8 height 8
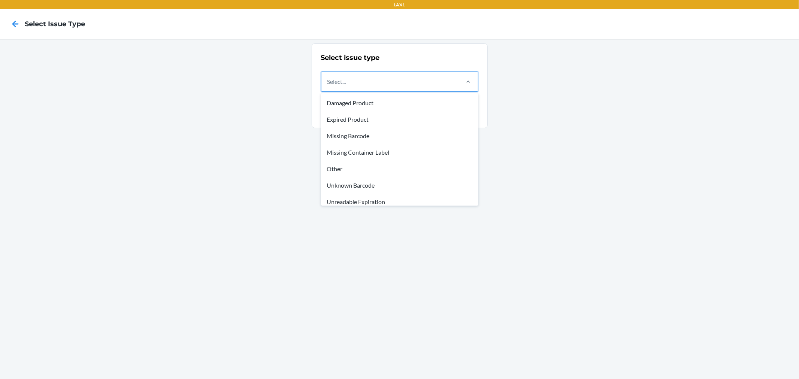
click at [376, 90] on div "Select..." at bounding box center [389, 81] width 137 height 19
click at [328, 86] on input "option Damaged Product focused, 1 of 8. 8 results available. Use Up and Down to…" at bounding box center [327, 81] width 1 height 9
click at [368, 149] on div "Missing Container Label" at bounding box center [399, 152] width 154 height 16
click at [328, 86] on input "option Missing Container Label focused, 4 of 8. 8 results available. Use Up and…" at bounding box center [327, 81] width 1 height 9
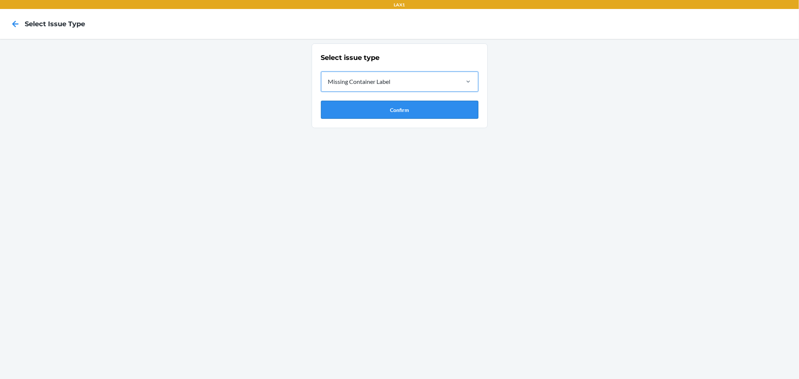
click at [383, 102] on button "Confirm" at bounding box center [399, 110] width 157 height 18
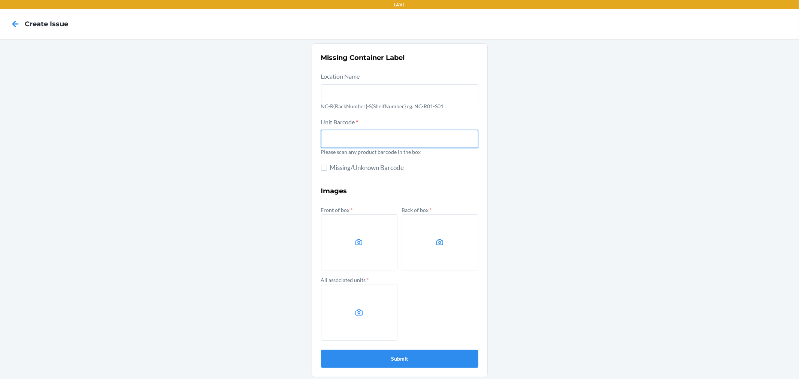
click at [365, 137] on input "text" at bounding box center [399, 139] width 157 height 18
click at [321, 350] on button "Submit" at bounding box center [399, 359] width 157 height 18
drag, startPoint x: 399, startPoint y: 137, endPoint x: 111, endPoint y: 120, distance: 288.5
click at [111, 120] on div "Missing Container Label Location Name NC-R{RackNumber}-S{ShelfNumber} eg. NC-R0…" at bounding box center [399, 210] width 799 height 343
type input "DH2NT78HJ5Y"
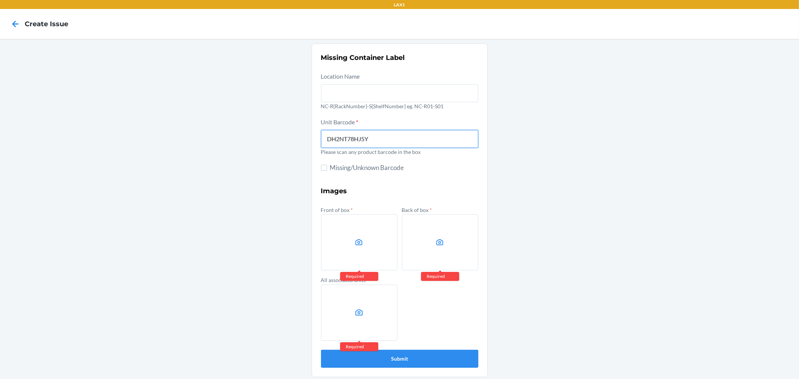
click at [321, 350] on button "Submit" at bounding box center [399, 359] width 157 height 18
click at [621, 184] on div "Missing Container Label Location Name NC-R{RackNumber}-S{ShelfNumber} eg. NC-R0…" at bounding box center [399, 210] width 799 height 343
click at [355, 234] on label at bounding box center [359, 242] width 76 height 56
click at [0, 0] on input "file" at bounding box center [0, 0] width 0 height 0
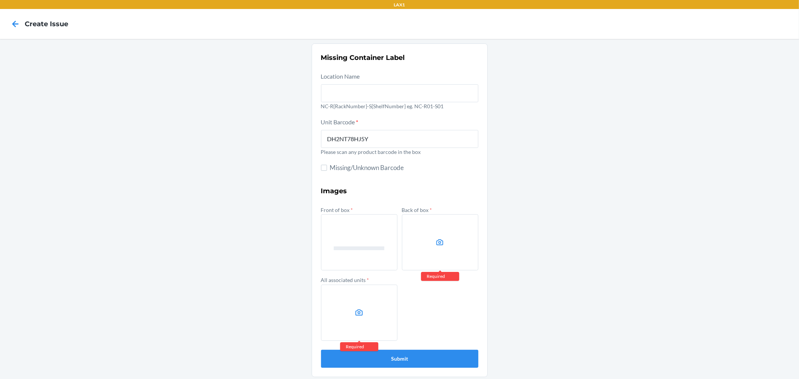
click at [424, 248] on label at bounding box center [440, 242] width 76 height 56
click at [0, 0] on input "file" at bounding box center [0, 0] width 0 height 0
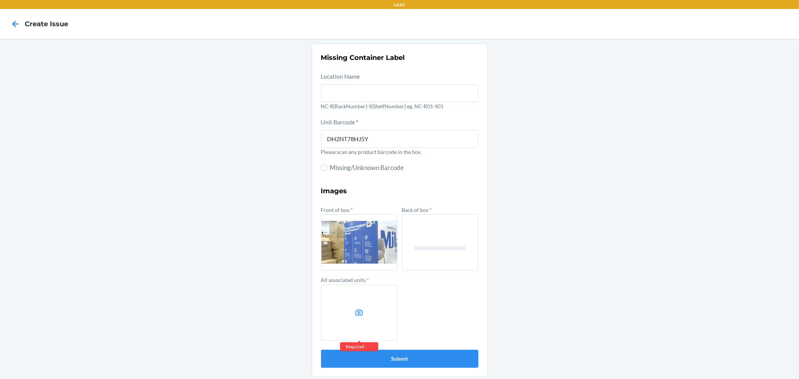
click at [368, 300] on label at bounding box center [359, 313] width 76 height 56
click at [0, 0] on input "file" at bounding box center [0, 0] width 0 height 0
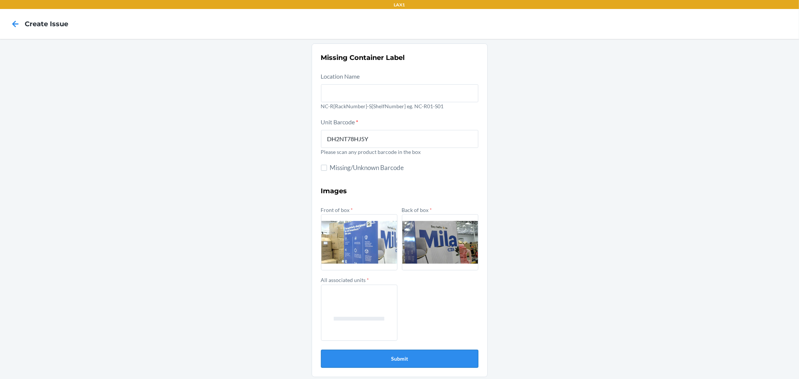
click at [443, 358] on button "Submit" at bounding box center [399, 359] width 157 height 18
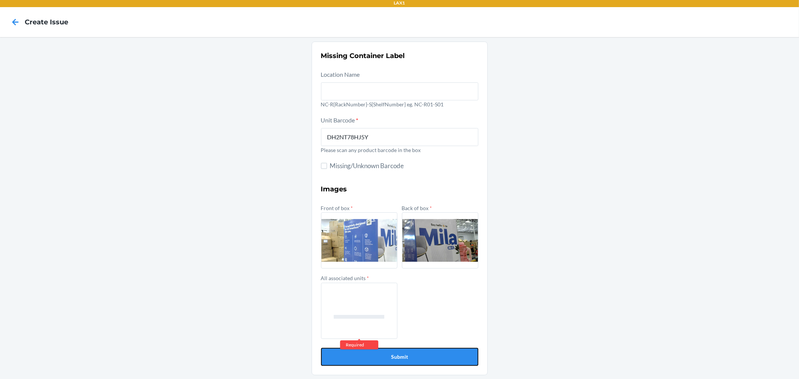
scroll to position [2, 0]
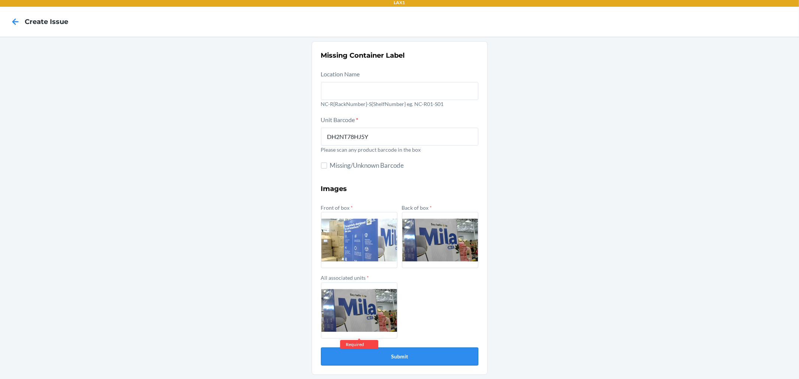
click at [427, 361] on button "Submit" at bounding box center [399, 357] width 157 height 18
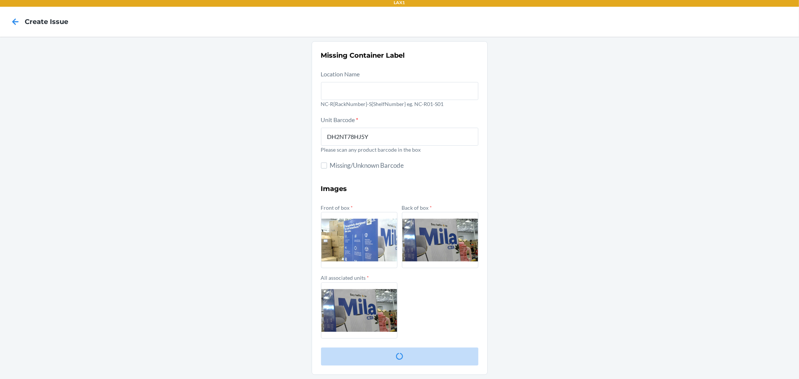
scroll to position [0, 0]
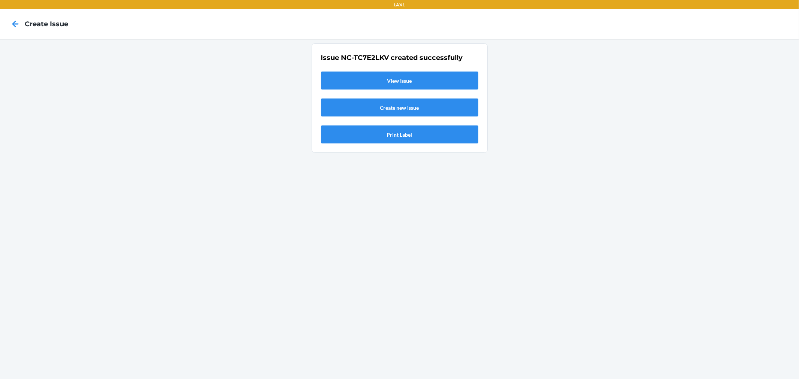
click at [394, 87] on link "View Issue" at bounding box center [399, 81] width 157 height 18
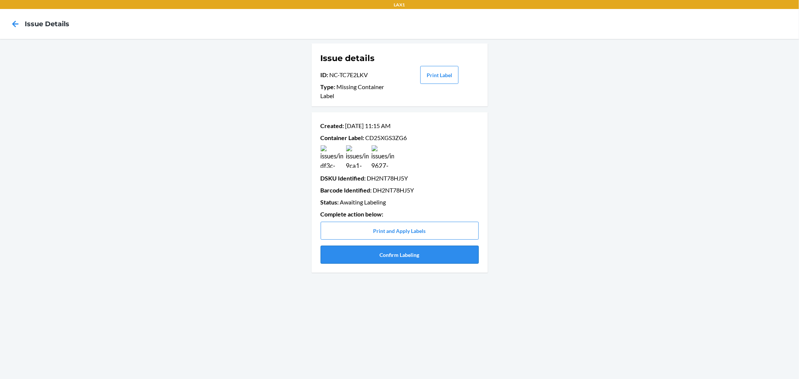
click at [428, 256] on button "Confirm Labeling" at bounding box center [400, 255] width 158 height 18
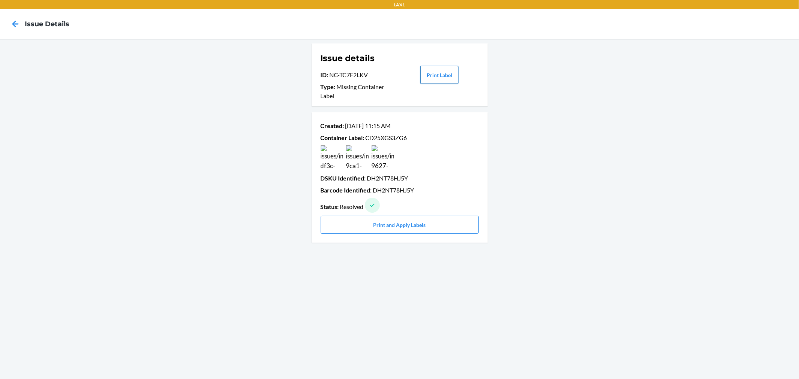
click at [439, 72] on button "Print Label" at bounding box center [439, 75] width 38 height 18
click at [12, 21] on icon at bounding box center [15, 24] width 13 height 13
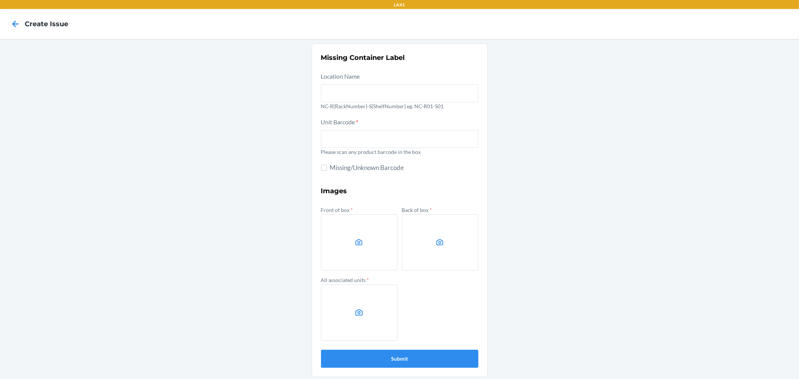
click at [377, 149] on p "Please scan any product barcode in the box" at bounding box center [399, 152] width 157 height 8
click at [368, 135] on input "text" at bounding box center [399, 139] width 157 height 18
type input "DH2NT78HJ5Y"
click at [321, 350] on button "Submit" at bounding box center [399, 359] width 157 height 18
click at [341, 229] on label at bounding box center [359, 242] width 76 height 56
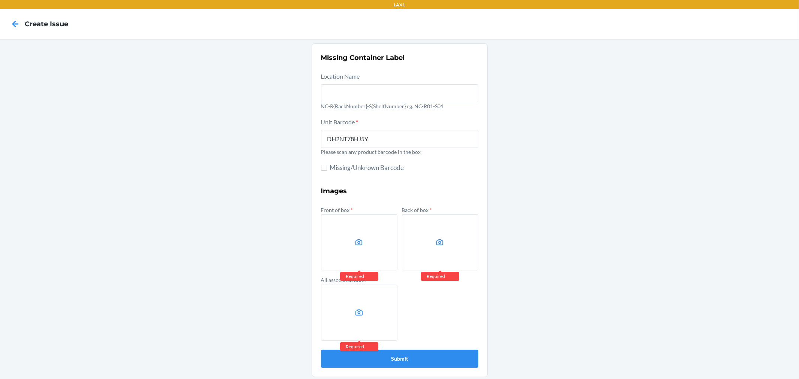
click at [0, 0] on input "file" at bounding box center [0, 0] width 0 height 0
click at [437, 252] on label at bounding box center [440, 242] width 76 height 56
click at [0, 0] on input "file" at bounding box center [0, 0] width 0 height 0
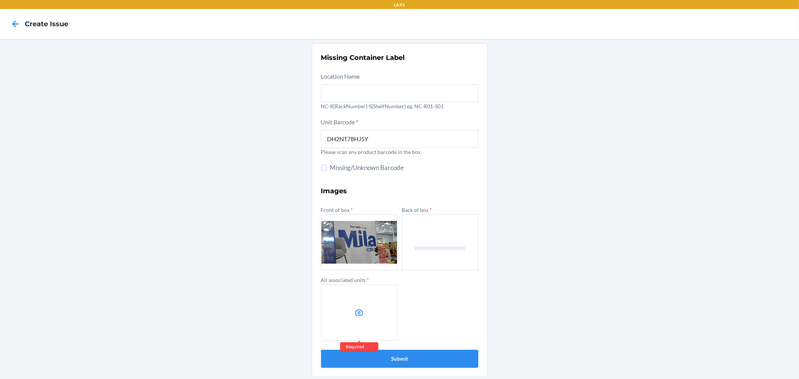
click at [330, 312] on label at bounding box center [359, 313] width 76 height 56
click at [0, 0] on input "file" at bounding box center [0, 0] width 0 height 0
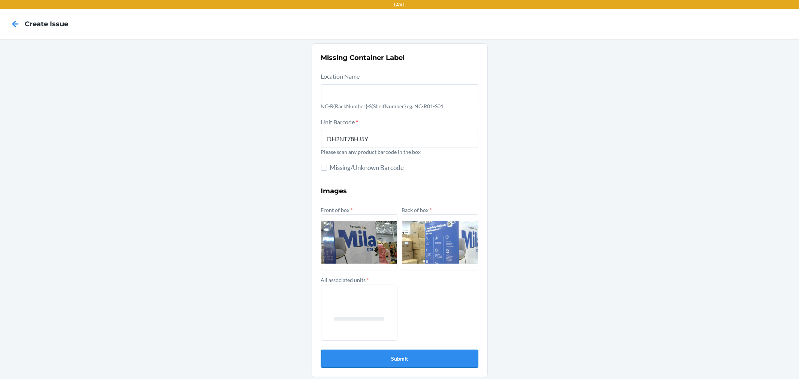
click at [422, 356] on button "Submit" at bounding box center [399, 359] width 157 height 18
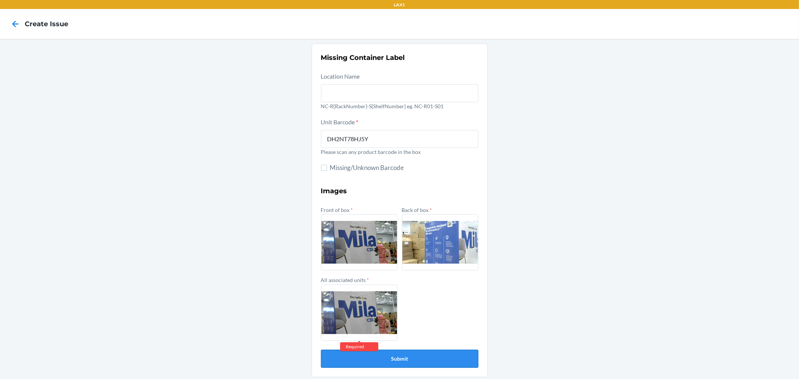
click at [448, 358] on button "Submit" at bounding box center [399, 359] width 157 height 18
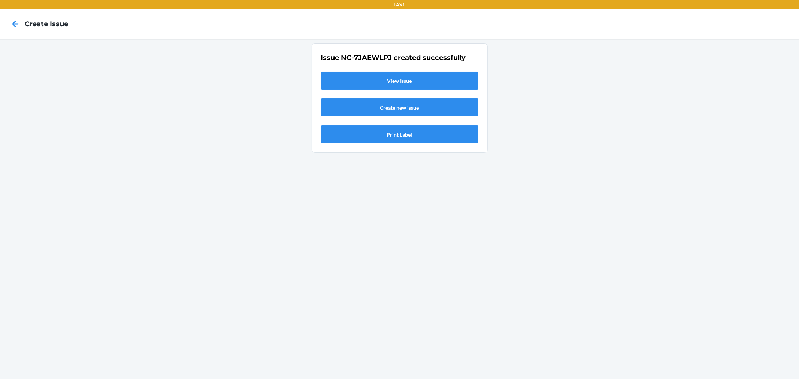
click at [375, 84] on link "View Issue" at bounding box center [399, 81] width 157 height 18
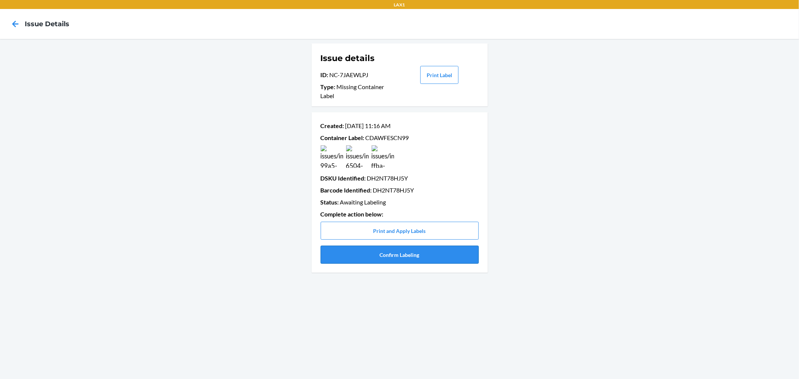
click at [437, 257] on button "Confirm Labeling" at bounding box center [400, 255] width 158 height 18
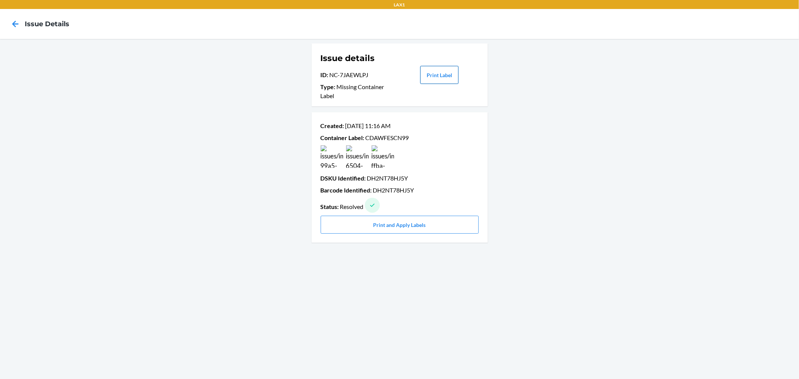
click at [435, 73] on button "Print Label" at bounding box center [439, 75] width 38 height 18
click at [19, 28] on icon at bounding box center [15, 24] width 13 height 13
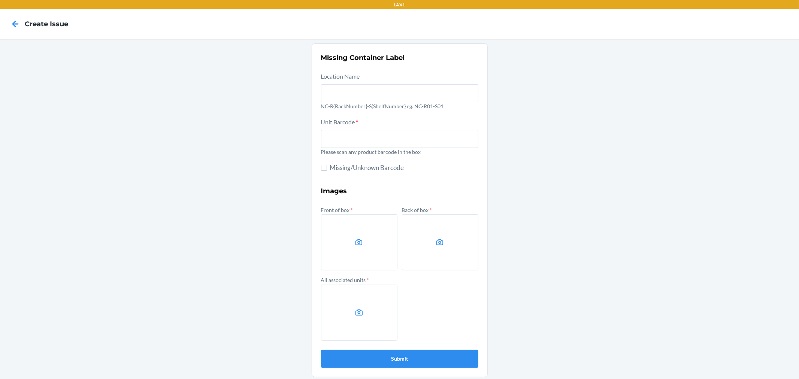
click at [382, 126] on div "Unit Barcode * Please scan any product barcode in the box" at bounding box center [399, 137] width 157 height 41
click at [373, 134] on input "text" at bounding box center [399, 139] width 157 height 18
type input "843085165048"
click at [321, 350] on button "Submit" at bounding box center [399, 359] width 157 height 18
click at [673, 159] on div "Missing Container Label Location Name NC-R{RackNumber}-S{ShelfNumber} eg. NC-R0…" at bounding box center [399, 210] width 799 height 343
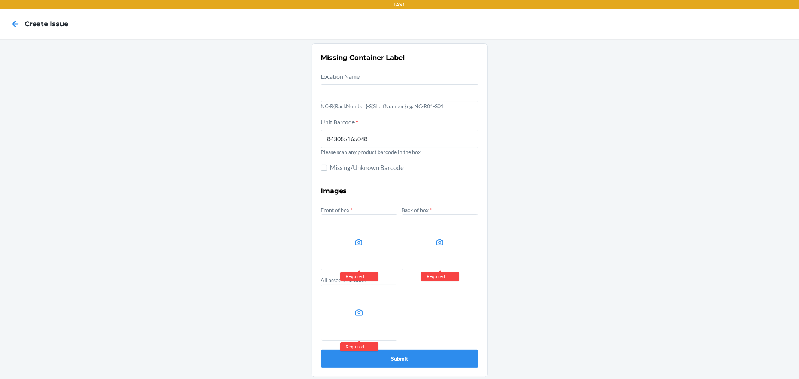
click at [354, 230] on label at bounding box center [359, 242] width 76 height 56
click at [0, 0] on input "file" at bounding box center [0, 0] width 0 height 0
click at [424, 241] on label at bounding box center [440, 242] width 76 height 56
click at [0, 0] on input "file" at bounding box center [0, 0] width 0 height 0
click at [361, 242] on label at bounding box center [359, 242] width 76 height 56
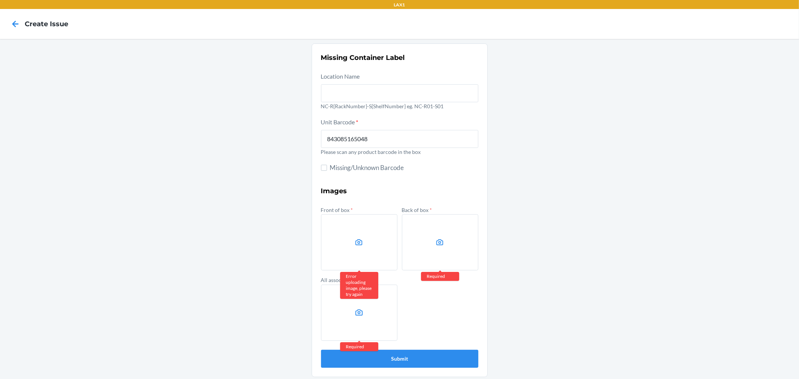
click at [0, 0] on input "file" at bounding box center [0, 0] width 0 height 0
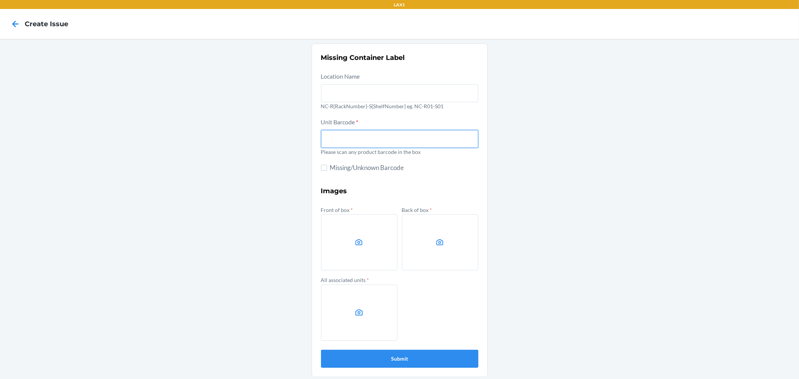
click at [331, 135] on input "text" at bounding box center [399, 139] width 157 height 18
type input "843085165048"
click at [321, 350] on button "Submit" at bounding box center [399, 359] width 157 height 18
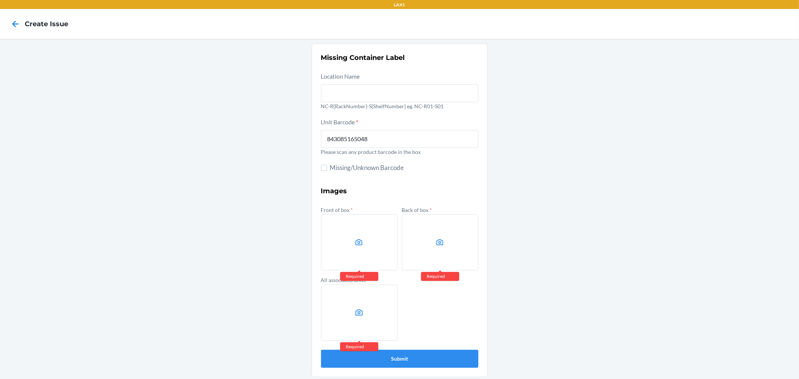
click at [333, 250] on label at bounding box center [359, 242] width 76 height 56
click at [0, 0] on input "file" at bounding box center [0, 0] width 0 height 0
click at [451, 251] on label at bounding box center [440, 242] width 76 height 56
click at [0, 0] on input "file" at bounding box center [0, 0] width 0 height 0
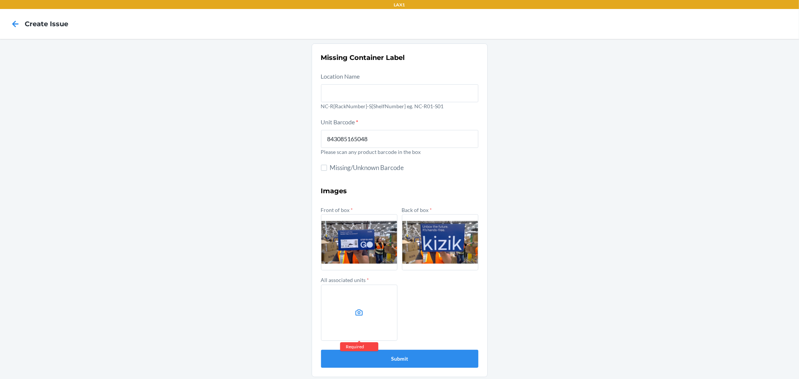
click at [364, 313] on label at bounding box center [359, 313] width 76 height 56
click at [0, 0] on input "file" at bounding box center [0, 0] width 0 height 0
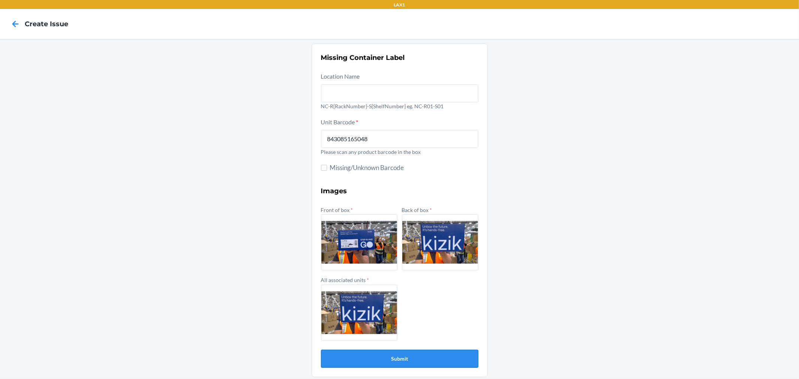
click at [409, 357] on button "Submit" at bounding box center [399, 359] width 157 height 18
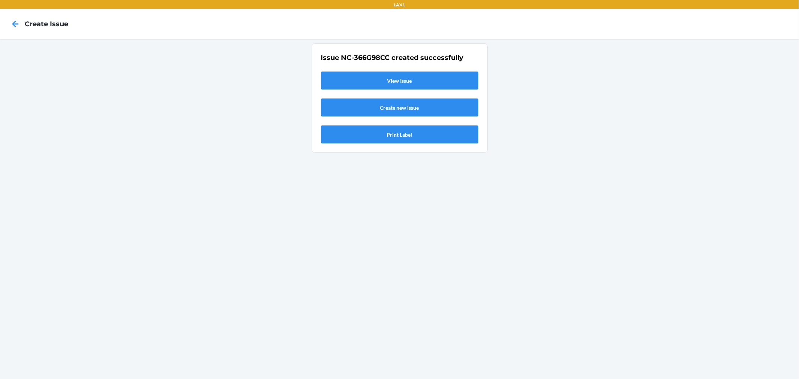
click at [401, 80] on link "View Issue" at bounding box center [399, 81] width 157 height 18
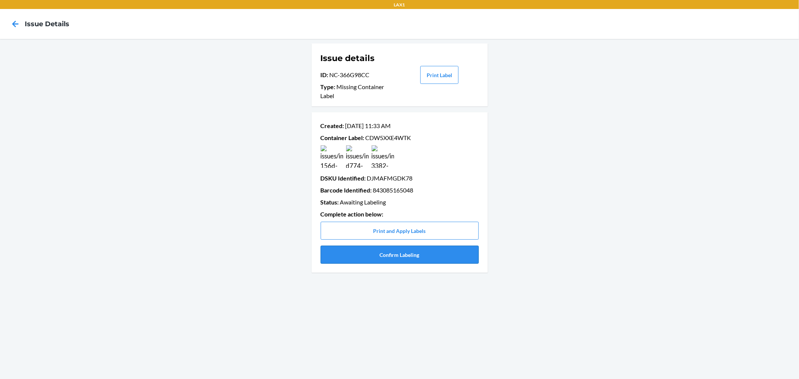
click at [381, 260] on button "Confirm Labeling" at bounding box center [400, 255] width 158 height 18
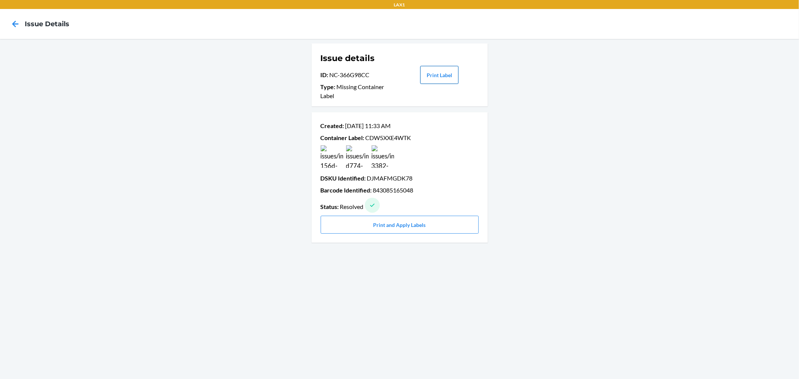
click at [431, 72] on button "Print Label" at bounding box center [439, 75] width 38 height 18
